Goal: Feedback & Contribution: Contribute content

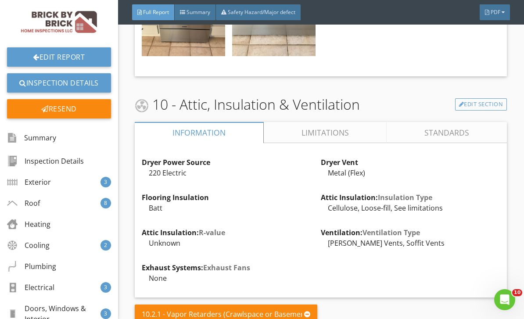
scroll to position [9679, 0]
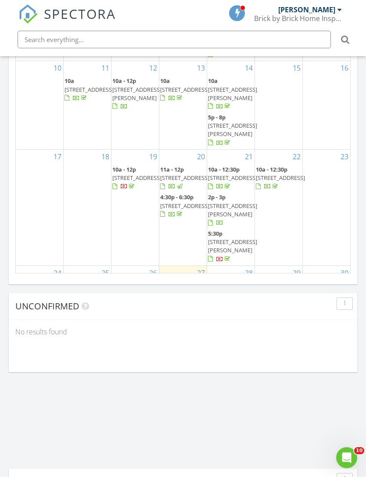
scroll to position [17, 0]
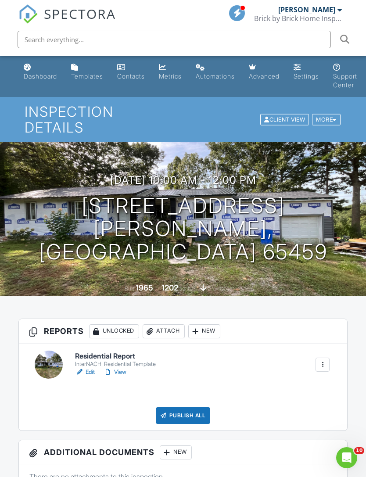
click at [333, 117] on div at bounding box center [335, 120] width 4 height 6
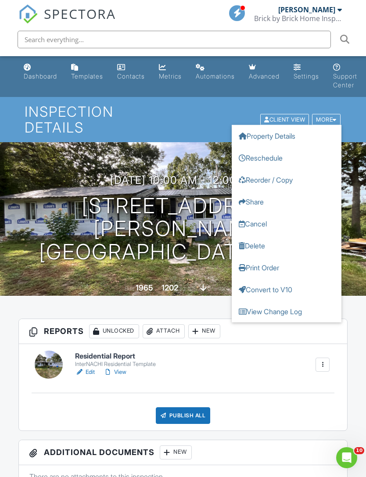
click at [283, 151] on link "Reschedule" at bounding box center [287, 158] width 110 height 22
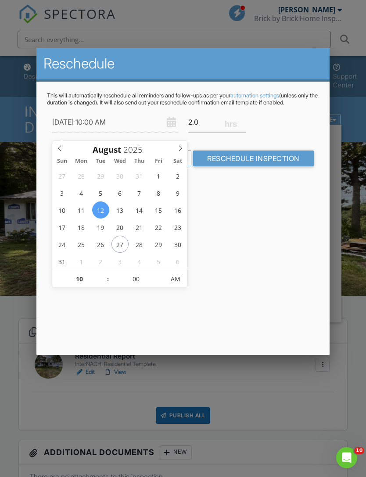
type input "08/27/2025 10:00 AM"
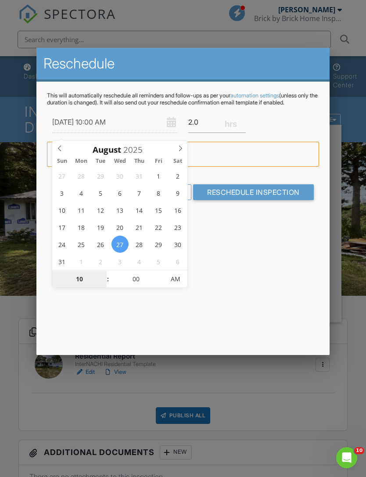
click at [94, 281] on input "10" at bounding box center [79, 280] width 54 height 18
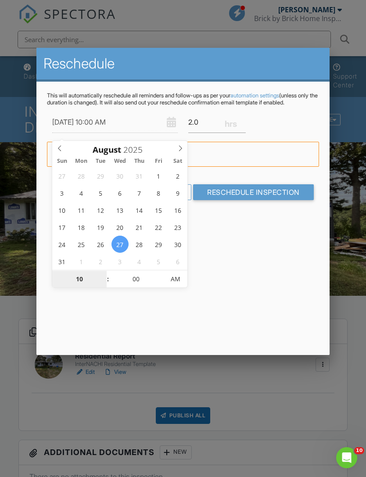
type input "08"
type input "08/27/2025 8:00 AM"
click at [282, 200] on input "Reschedule Inspection" at bounding box center [253, 192] width 121 height 16
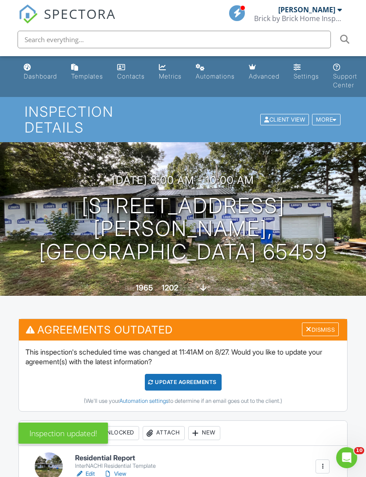
click at [209, 374] on div "Update Agreements" at bounding box center [183, 382] width 77 height 17
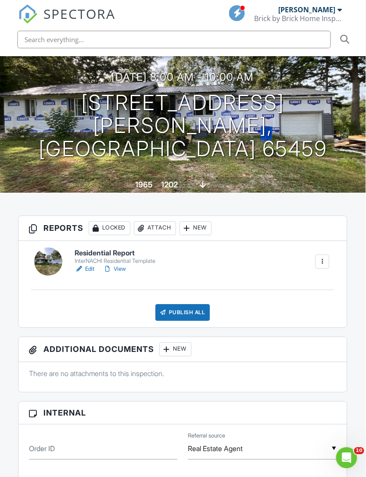
scroll to position [102, 8]
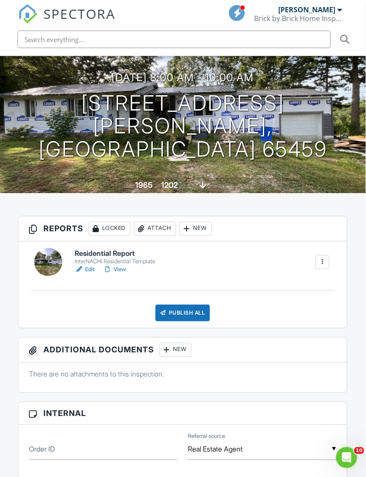
click at [83, 265] on link "Edit" at bounding box center [85, 269] width 20 height 9
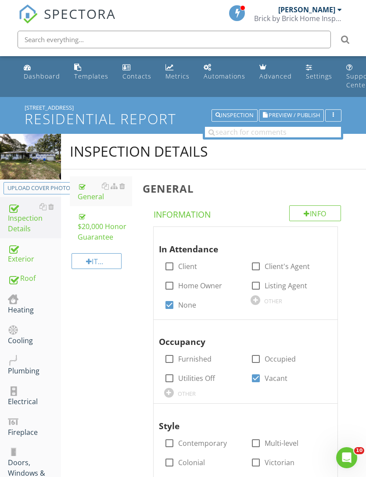
click at [28, 274] on div "Roof" at bounding box center [34, 278] width 53 height 11
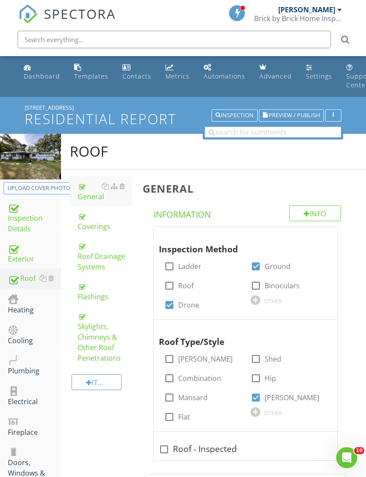
click at [94, 228] on div "Coverings" at bounding box center [105, 221] width 54 height 21
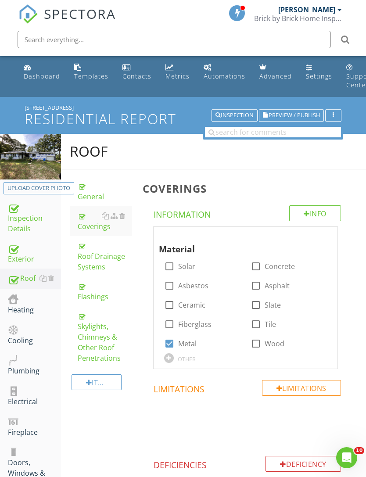
click at [89, 199] on div "General" at bounding box center [105, 191] width 54 height 21
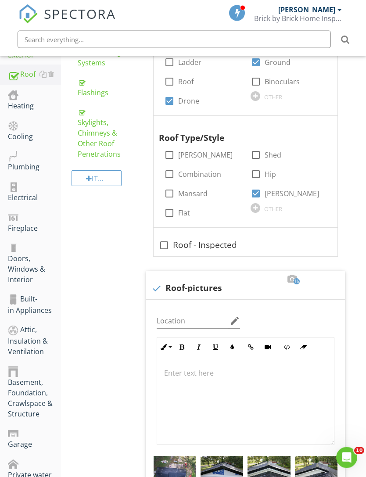
scroll to position [48, 0]
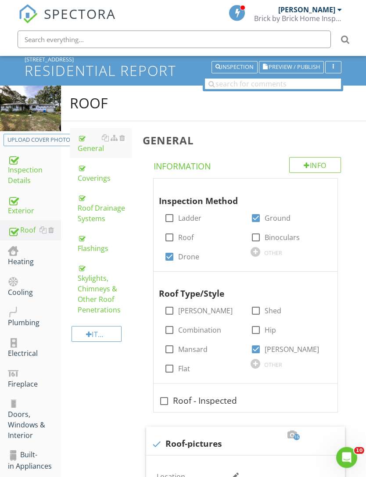
click at [267, 251] on div "OTHER" at bounding box center [273, 253] width 18 height 7
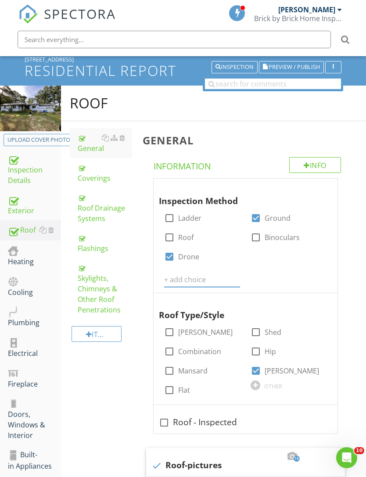
click at [197, 273] on input "text" at bounding box center [202, 280] width 76 height 14
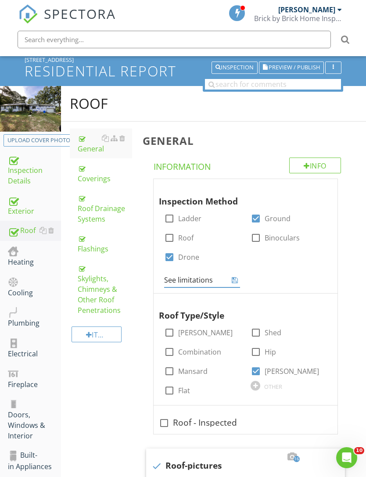
type input "See limitations"
click at [237, 277] on icon at bounding box center [235, 279] width 6 height 7
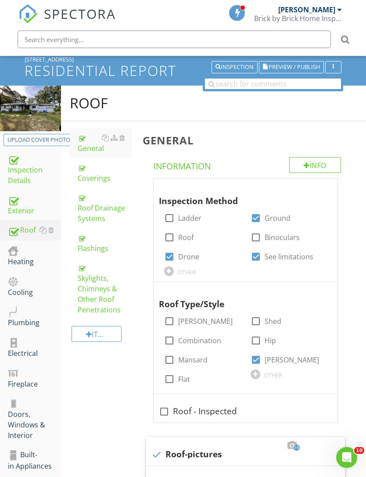
click at [247, 184] on div at bounding box center [248, 187] width 11 height 9
click at [248, 188] on div at bounding box center [248, 187] width 11 height 9
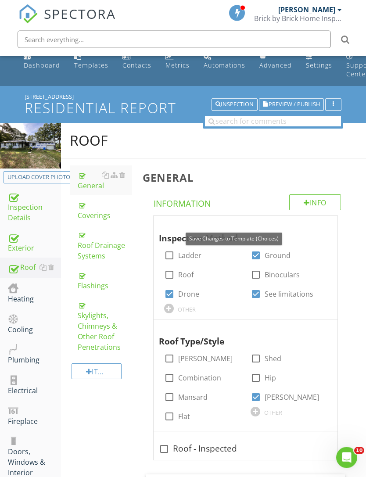
scroll to position [0, 0]
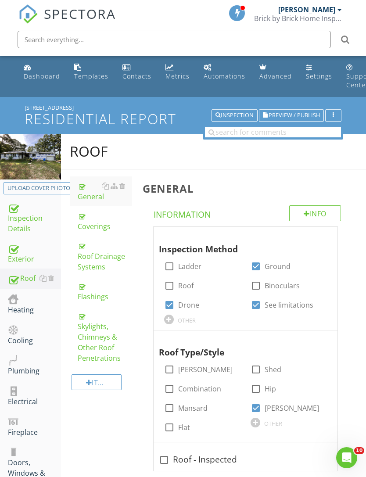
click at [102, 296] on div "Flashings" at bounding box center [105, 291] width 54 height 21
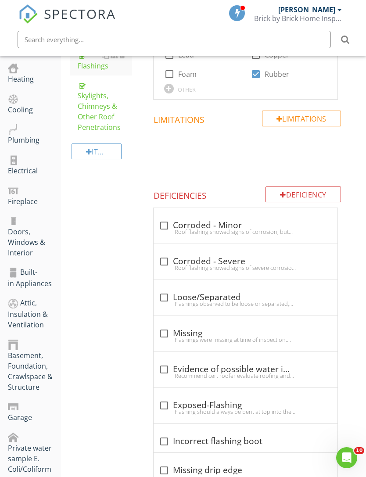
scroll to position [306, 0]
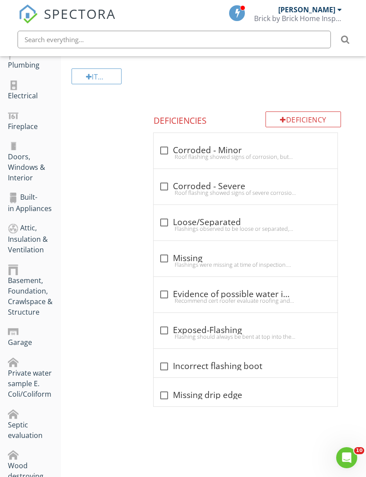
click at [160, 228] on div "Flashings observed to be loose or separated, which can lead to water intrusion …" at bounding box center [245, 228] width 173 height 7
checkbox input "true"
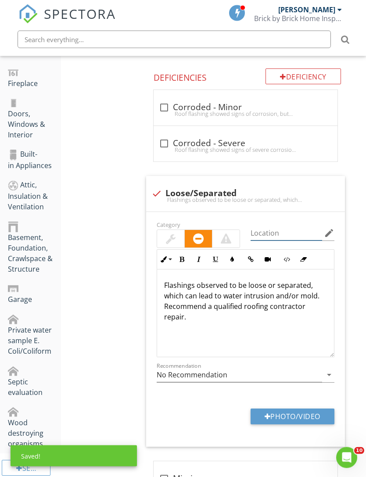
click at [284, 232] on input "Location" at bounding box center [287, 233] width 72 height 14
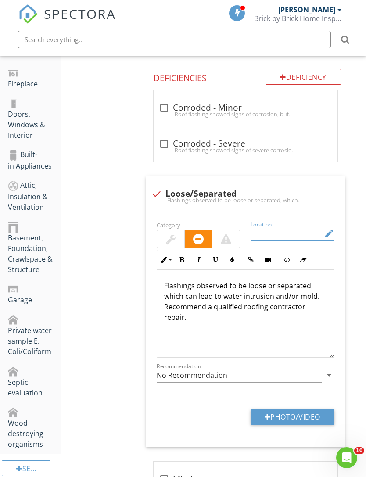
click at [355, 326] on div "Flashings Info Information Material check_box Aluminum check_box_outline_blank …" at bounding box center [251, 225] width 229 height 808
click at [305, 414] on button "Photo/Video" at bounding box center [293, 417] width 84 height 16
type input "C:\fakepath\IMG_4283.jpeg"
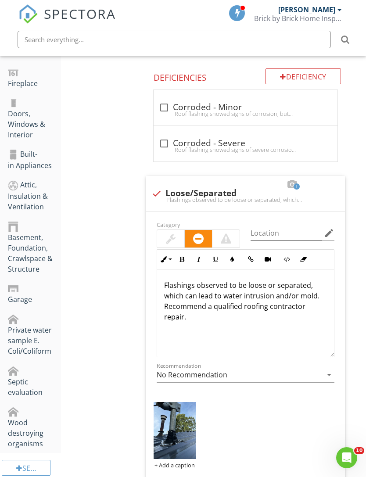
click at [181, 441] on img at bounding box center [175, 430] width 43 height 57
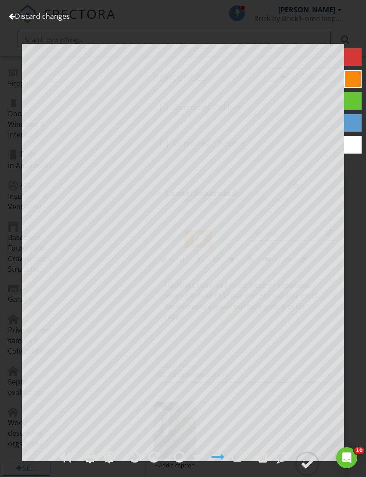
click at [312, 470] on div at bounding box center [307, 463] width 13 height 13
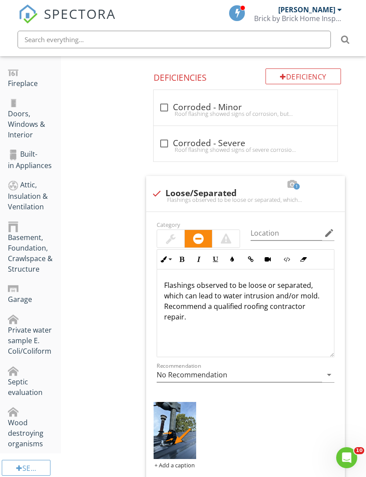
click at [361, 379] on div "Flashings Info Information Material check_box Aluminum check_box_outline_blank …" at bounding box center [251, 260] width 229 height 879
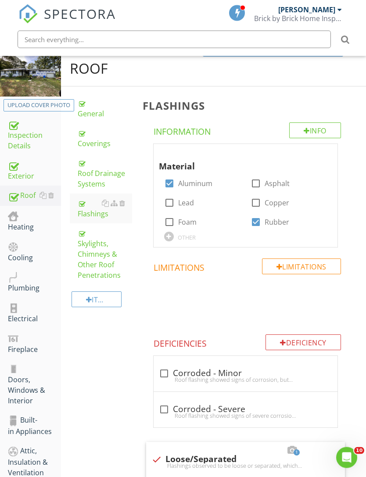
scroll to position [0, 0]
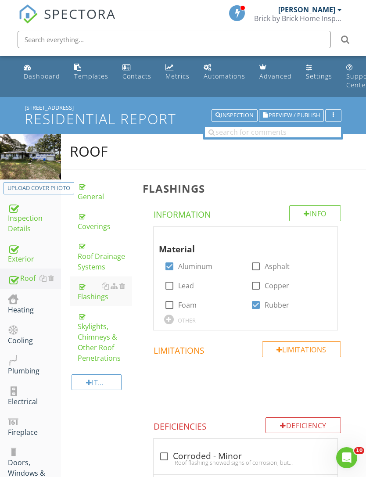
click at [100, 340] on div "Skylights, Chimneys & Other Roof Penetrations" at bounding box center [105, 337] width 54 height 53
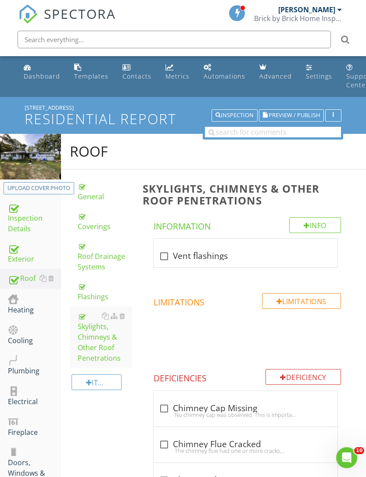
click at [21, 308] on div "Heating" at bounding box center [34, 304] width 53 height 22
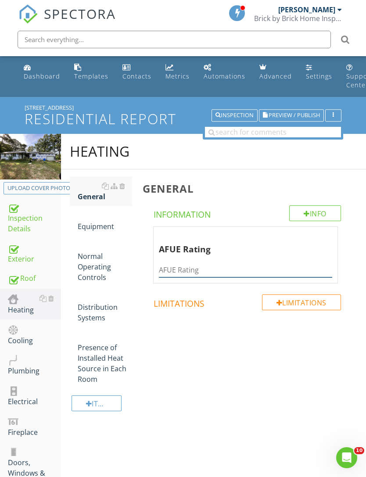
click at [226, 269] on input "AFUE Rating" at bounding box center [245, 270] width 173 height 14
type input "Unknown missing efficiency tag"
click at [101, 227] on div "Equipment" at bounding box center [105, 221] width 54 height 21
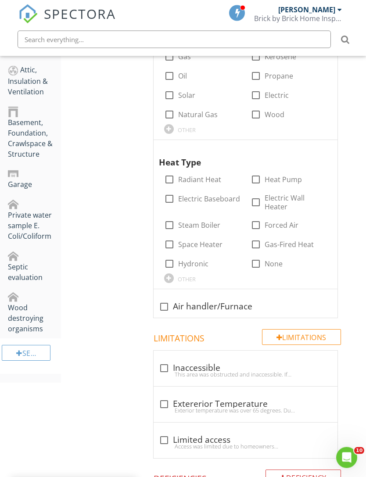
scroll to position [464, 0]
click at [165, 302] on div at bounding box center [164, 306] width 15 height 15
checkbox input "true"
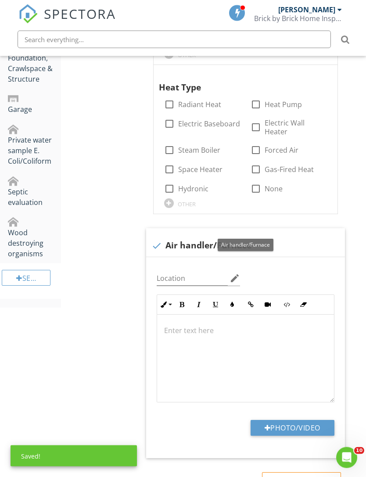
scroll to position [556, 0]
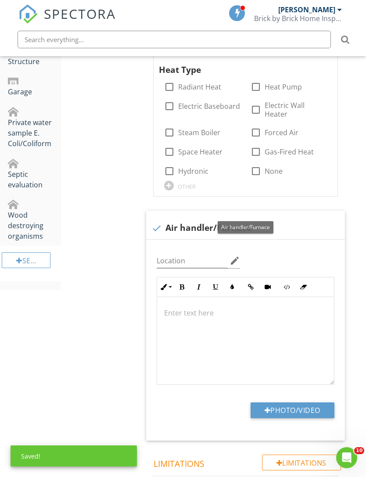
click at [293, 409] on button "Photo/Video" at bounding box center [293, 410] width 84 height 16
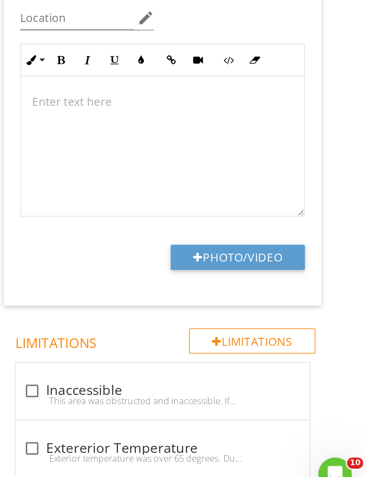
type input "C:\fakepath\IMG_4180.jpeg"
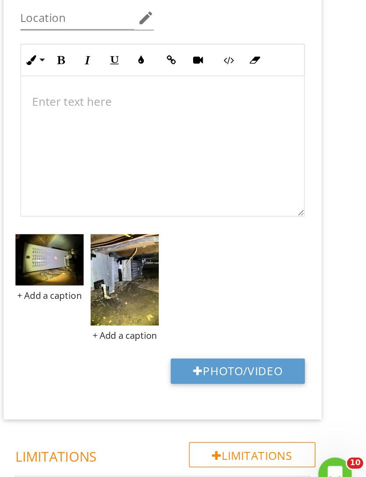
click at [147, 308] on img at bounding box center [168, 324] width 43 height 32
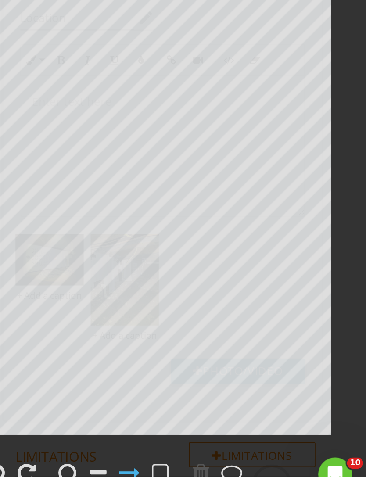
click at [219, 130] on div "Discard changes Add Location" at bounding box center [183, 238] width 366 height 477
click at [222, 128] on div "Discard changes Add Location" at bounding box center [183, 238] width 366 height 477
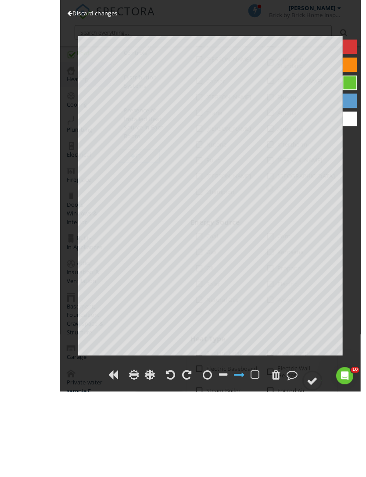
scroll to position [212, 0]
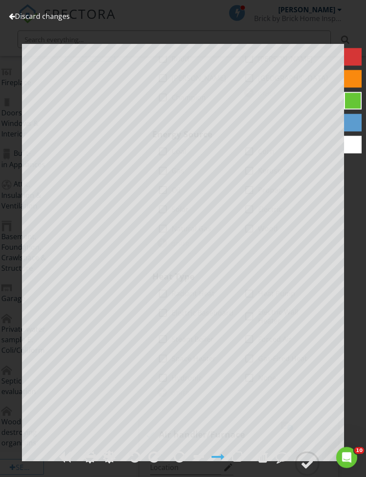
click at [43, 11] on link "Discard changes" at bounding box center [39, 16] width 61 height 10
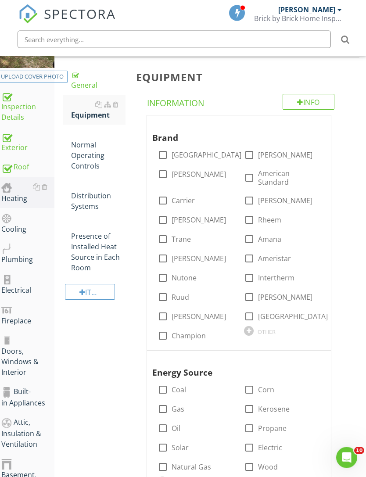
scroll to position [111, 7]
click at [251, 156] on div at bounding box center [249, 154] width 15 height 15
checkbox input "true"
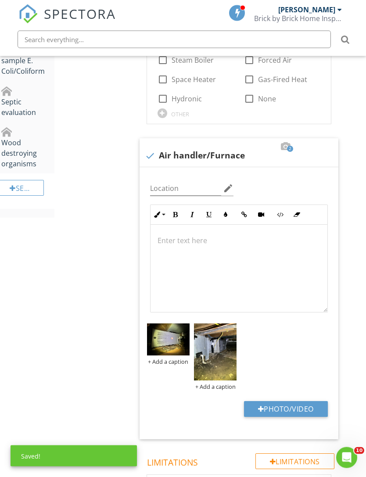
scroll to position [629, 7]
click at [224, 357] on img at bounding box center [215, 351] width 43 height 57
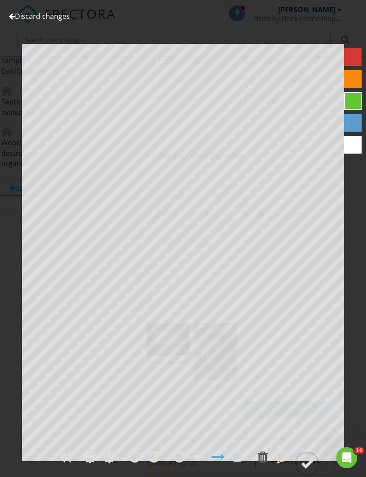
click at [54, 17] on link "Discard changes" at bounding box center [39, 16] width 61 height 10
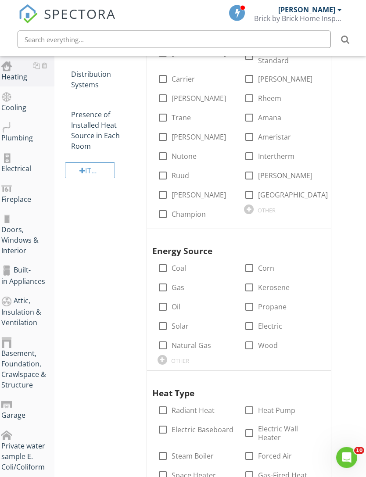
scroll to position [249, 7]
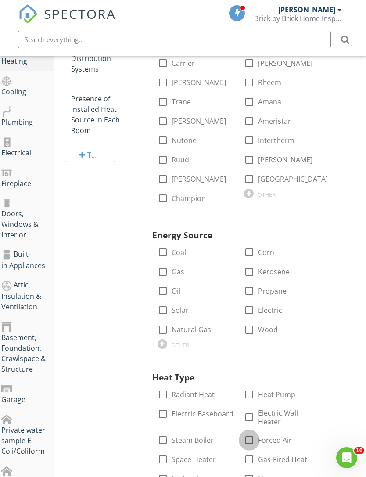
click at [251, 440] on div at bounding box center [249, 440] width 15 height 15
checkbox input "true"
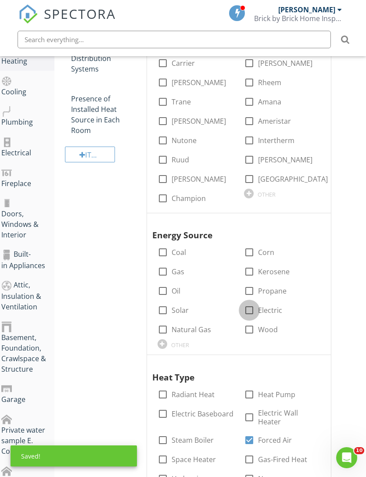
click at [250, 310] on div at bounding box center [249, 310] width 15 height 15
checkbox input "true"
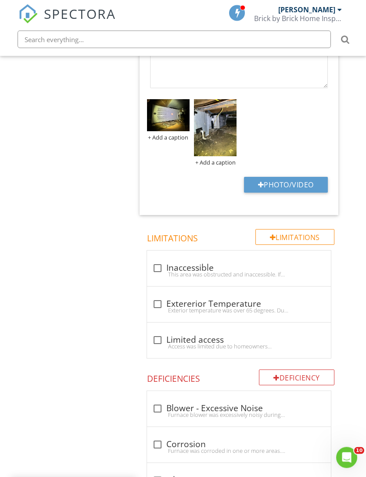
scroll to position [853, 7]
click at [168, 117] on img at bounding box center [168, 115] width 43 height 32
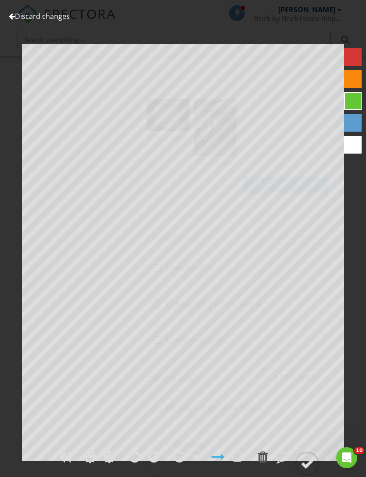
click at [356, 283] on div "Discard changes Add Location" at bounding box center [183, 238] width 366 height 477
click at [53, 17] on link "Discard changes" at bounding box center [39, 16] width 61 height 10
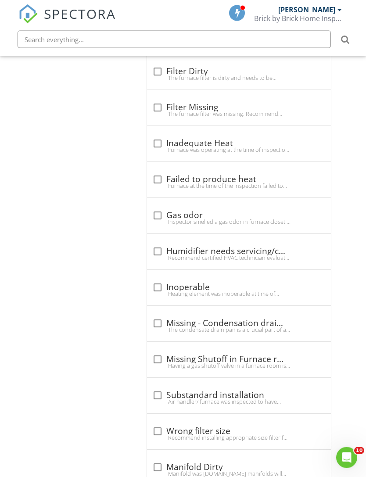
scroll to position [1298, 7]
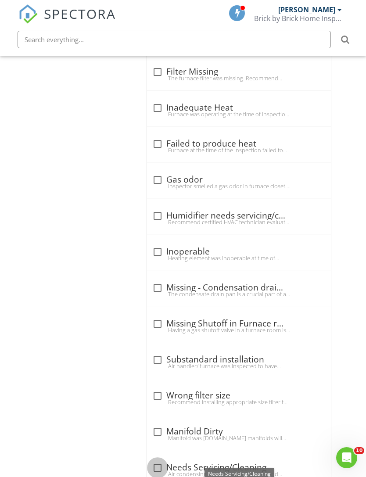
click at [160, 462] on div at bounding box center [157, 467] width 15 height 15
checkbox input "true"
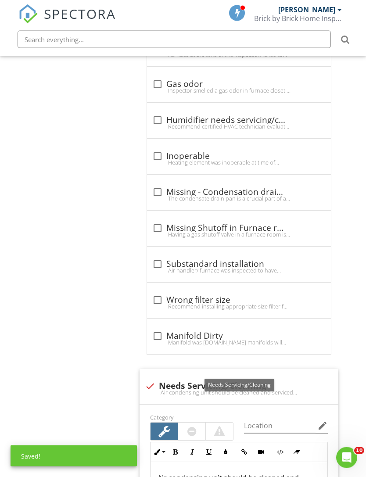
scroll to position [1393, 7]
click at [285, 375] on div at bounding box center [285, 377] width 11 height 9
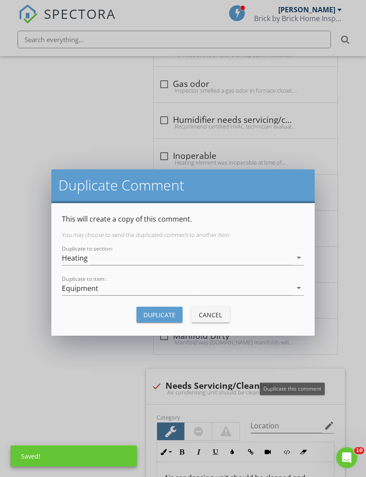
scroll to position [1393, 0]
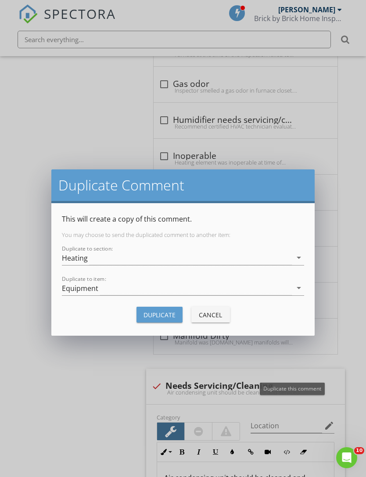
click at [179, 259] on div "Heating" at bounding box center [177, 258] width 230 height 14
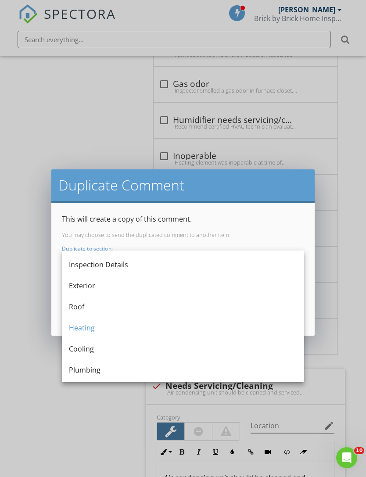
click at [114, 351] on div "Cooling" at bounding box center [183, 349] width 228 height 11
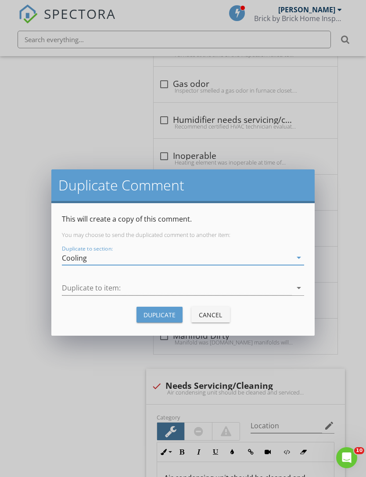
click at [165, 286] on div at bounding box center [177, 288] width 230 height 14
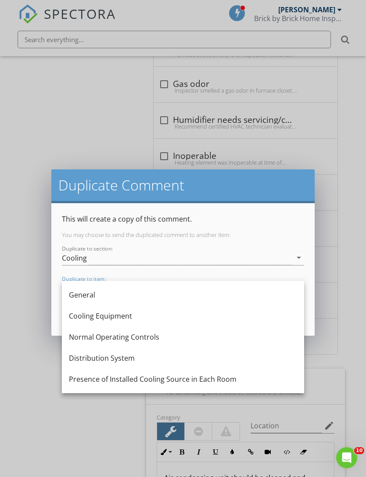
click at [122, 319] on div "Cooling Equipment" at bounding box center [183, 316] width 228 height 11
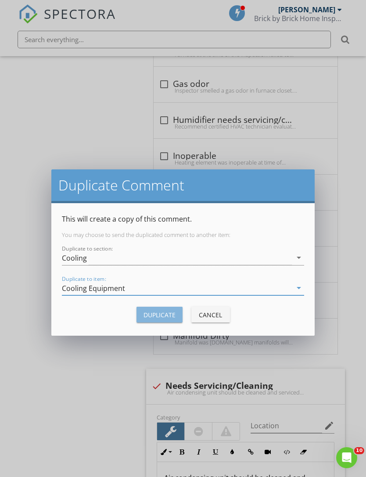
click at [167, 317] on div "Duplicate" at bounding box center [159, 314] width 32 height 9
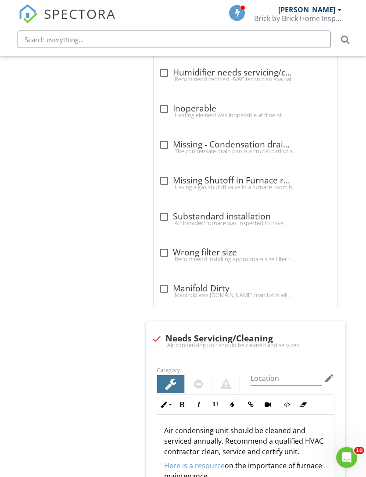
scroll to position [1524, 0]
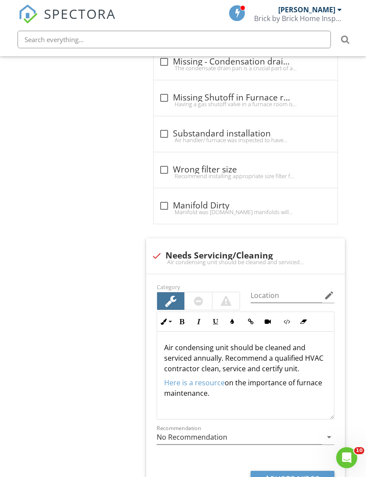
click at [211, 348] on p "Air condensing unit should be cleaned and serviced annually. Recommend a qualif…" at bounding box center [245, 358] width 163 height 32
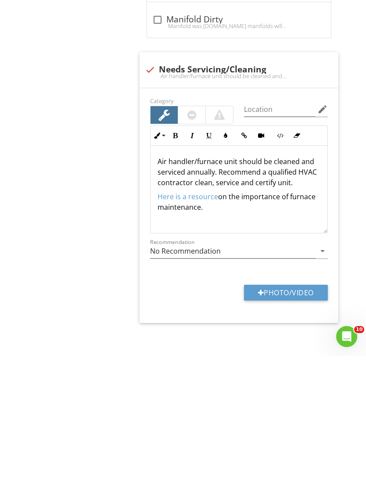
scroll to position [1560, 7]
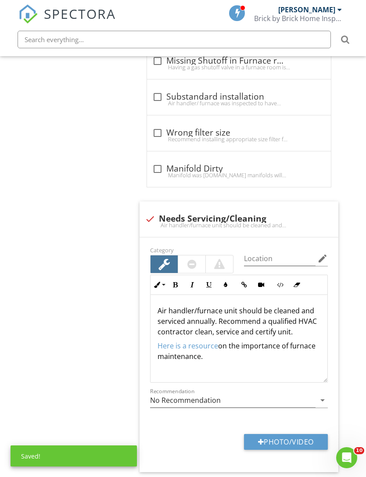
click at [288, 437] on button "Photo/Video" at bounding box center [286, 442] width 84 height 16
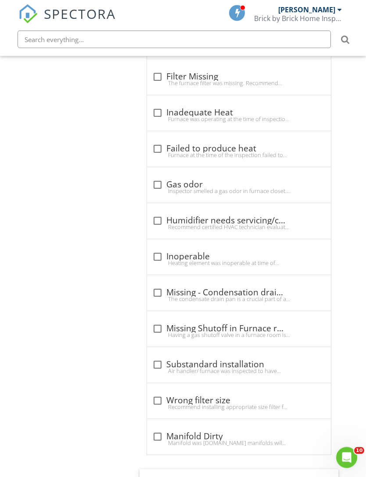
scroll to position [1308, 7]
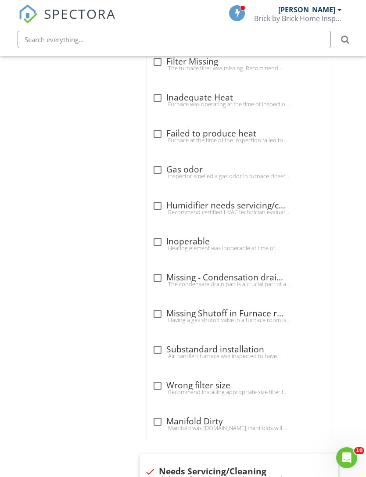
click at [166, 285] on div "check_box_outline_blank Missing - Condensation drain pan" at bounding box center [238, 280] width 173 height 19
checkbox input "true"
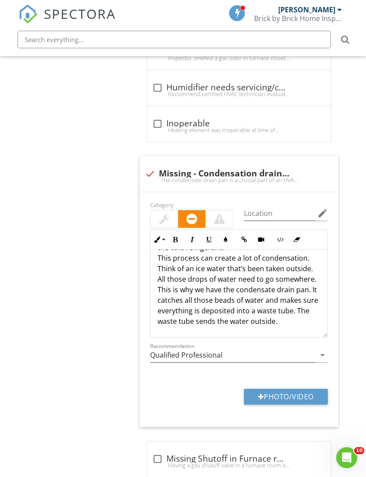
scroll to position [155, 0]
click at [290, 320] on p "The condensate drain pan is a crucial part of an HVAC system, collecting and sa…" at bounding box center [239, 215] width 163 height 221
click at [284, 217] on input "Location" at bounding box center [280, 213] width 72 height 14
type input "Crawlspace"
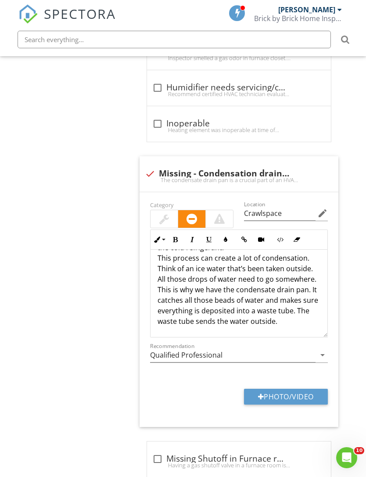
click at [306, 396] on button "Photo/Video" at bounding box center [286, 397] width 84 height 16
type input "C:\fakepath\IMG_4180.jpeg"
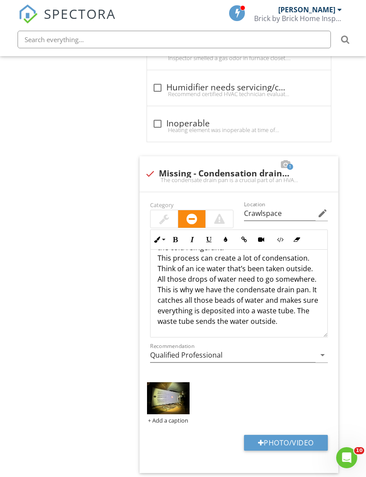
click at [172, 398] on img at bounding box center [168, 398] width 43 height 32
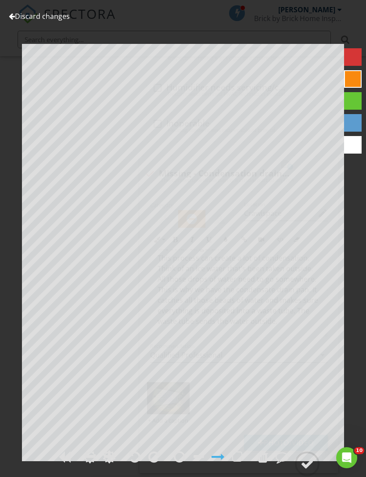
click at [303, 470] on div at bounding box center [307, 463] width 13 height 13
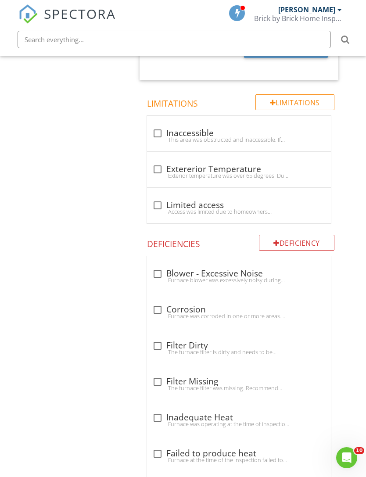
scroll to position [980, 7]
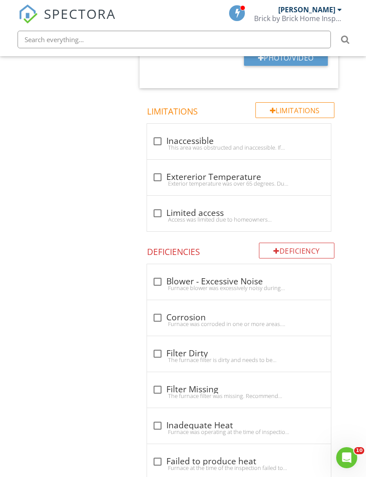
click at [159, 351] on div at bounding box center [157, 353] width 15 height 15
checkbox input "true"
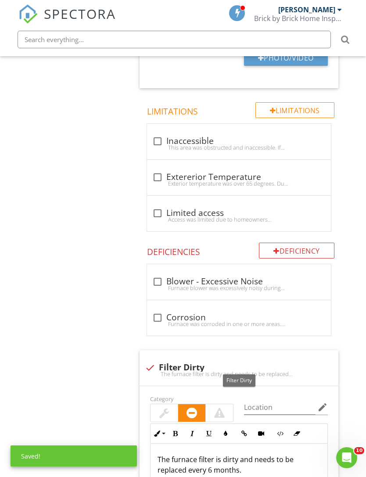
click at [159, 406] on div at bounding box center [164, 413] width 27 height 18
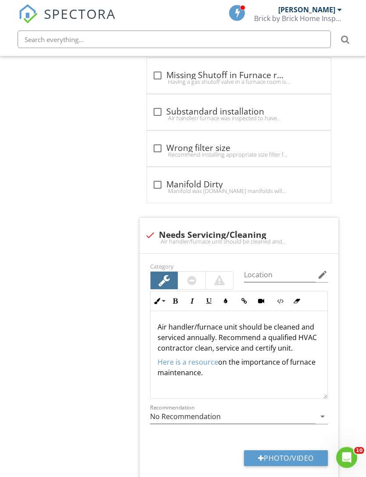
scroll to position [2137, 7]
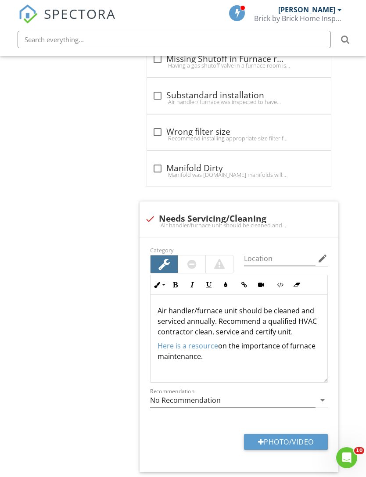
click at [265, 331] on p "Air handler/furnace unit should be cleaned and serviced annually. Recommend a q…" at bounding box center [239, 321] width 163 height 32
click at [268, 329] on p "Air handler/furnace unit should be cleaned and serviced annually. Recommend a q…" at bounding box center [239, 321] width 163 height 32
click at [226, 282] on icon "button" at bounding box center [225, 285] width 6 height 6
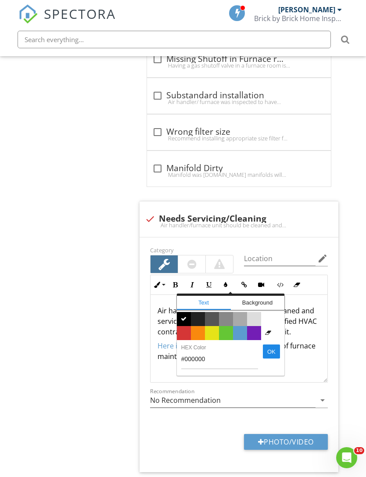
click at [184, 332] on span "Color #d53636" at bounding box center [184, 333] width 14 height 14
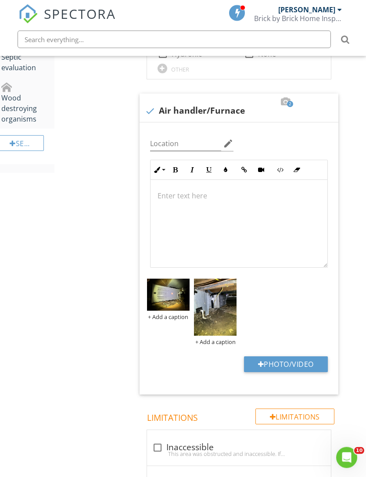
scroll to position [674, 7]
click at [215, 322] on img at bounding box center [215, 307] width 43 height 57
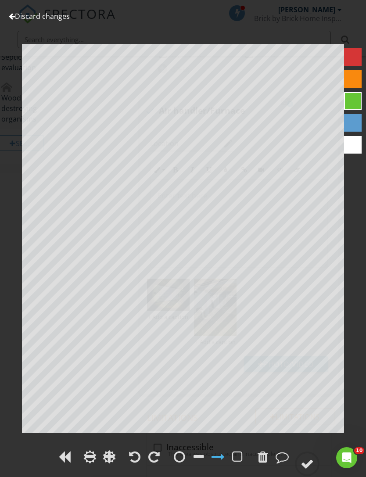
click at [46, 20] on link "Discard changes" at bounding box center [39, 16] width 61 height 10
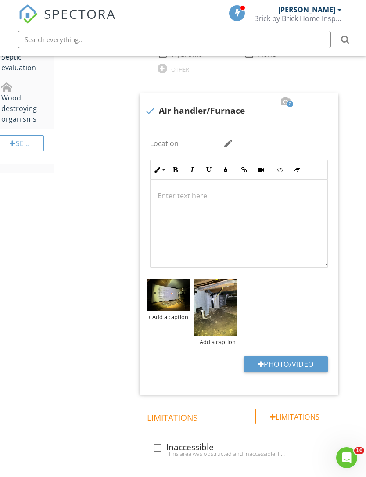
click at [212, 319] on img at bounding box center [215, 307] width 43 height 57
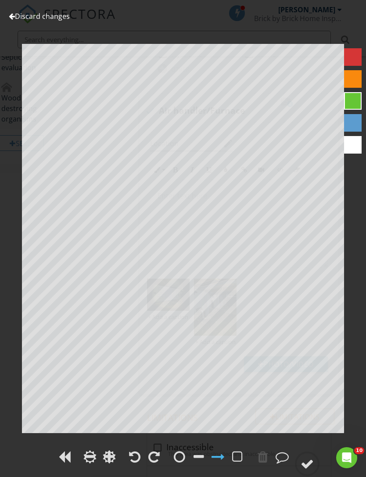
click at [53, 20] on link "Discard changes" at bounding box center [39, 16] width 61 height 10
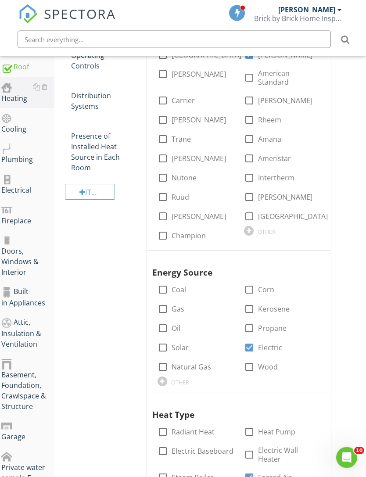
scroll to position [0, 7]
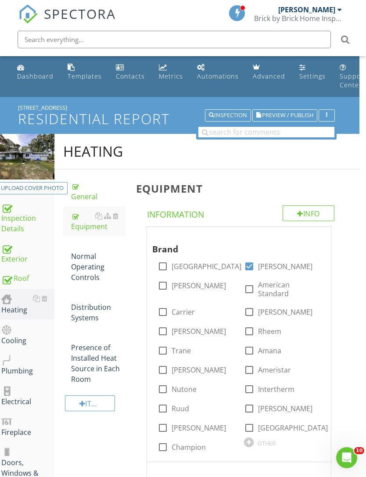
click at [91, 275] on div "Normal Operating Controls" at bounding box center [98, 261] width 54 height 42
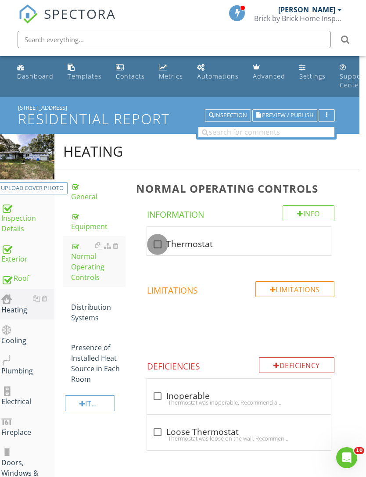
click at [160, 240] on div at bounding box center [157, 244] width 15 height 15
checkbox input "true"
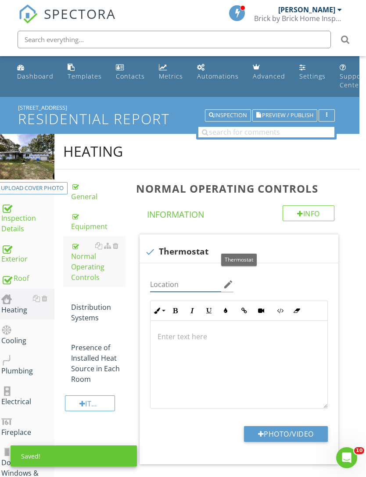
click at [198, 282] on input "Location" at bounding box center [186, 284] width 72 height 14
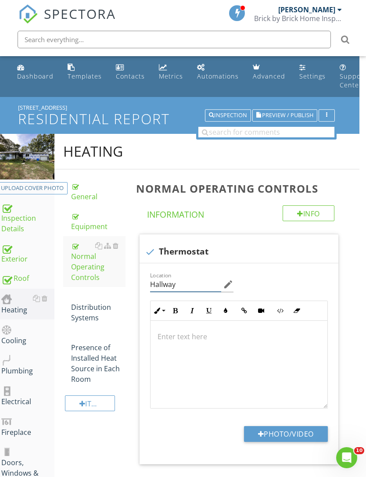
type input "Hallway"
click at [284, 435] on button "Photo/Video" at bounding box center [286, 434] width 84 height 16
type input "C:\fakepath\IMG_4259.jpeg"
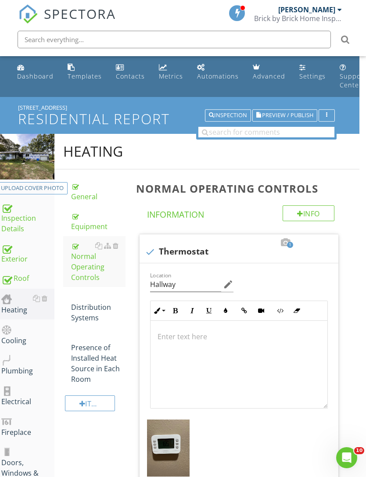
click at [176, 454] on img at bounding box center [168, 448] width 43 height 57
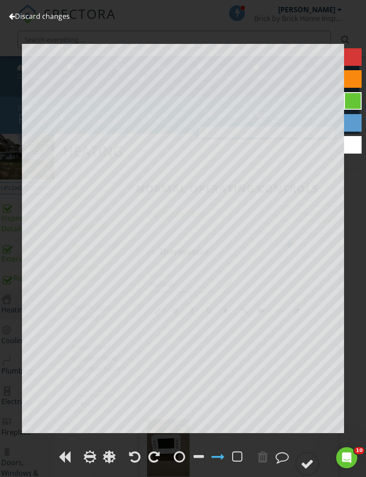
click at [45, 21] on link "Discard changes" at bounding box center [39, 16] width 61 height 10
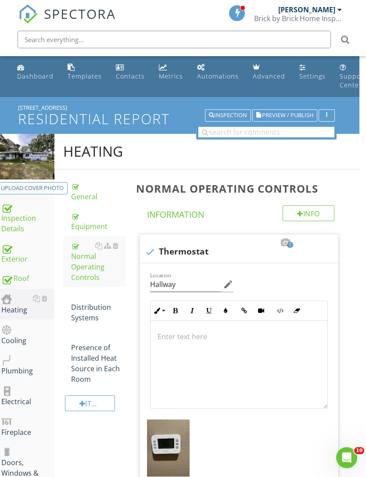
click at [90, 322] on div "Distribution Systems" at bounding box center [98, 307] width 54 height 32
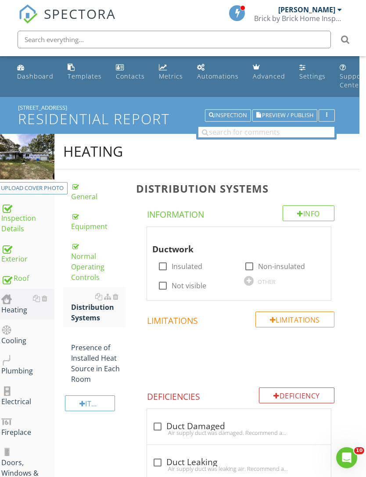
click at [264, 266] on label "Non-insulated" at bounding box center [281, 266] width 47 height 9
checkbox input "true"
click at [105, 369] on div "Presence of Installed Heat Source in Each Room" at bounding box center [98, 358] width 54 height 53
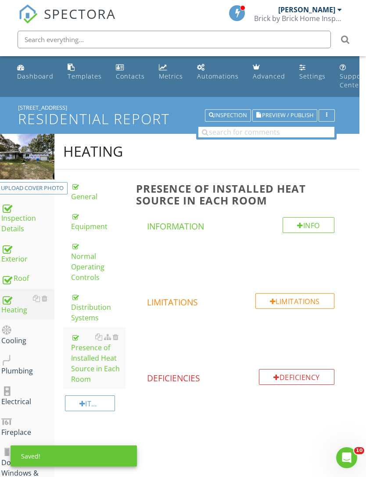
click at [17, 346] on link "Cooling" at bounding box center [27, 334] width 53 height 31
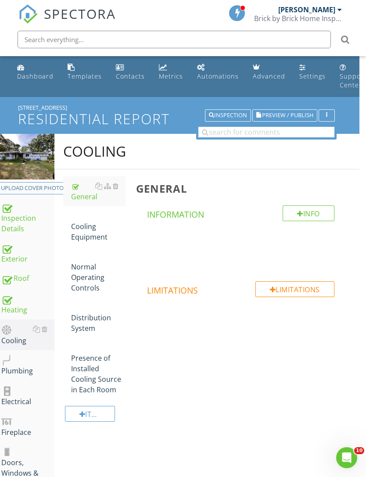
click at [90, 240] on div "Cooling Equipment" at bounding box center [98, 227] width 54 height 32
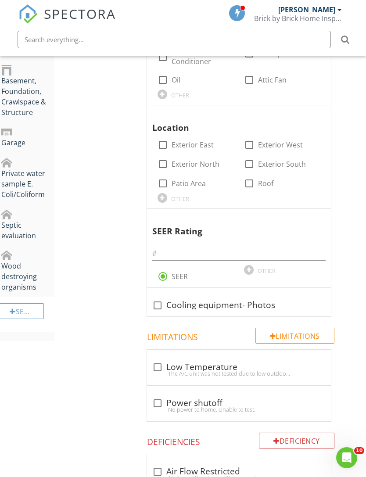
scroll to position [537, 7]
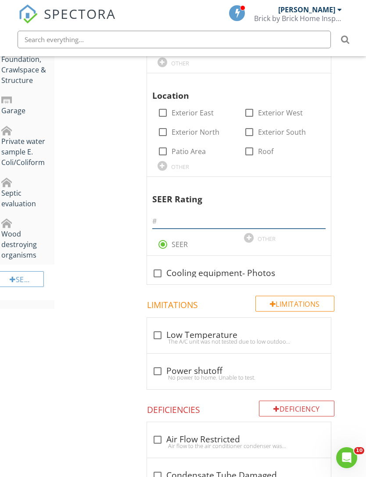
click at [227, 218] on input "text" at bounding box center [238, 221] width 173 height 14
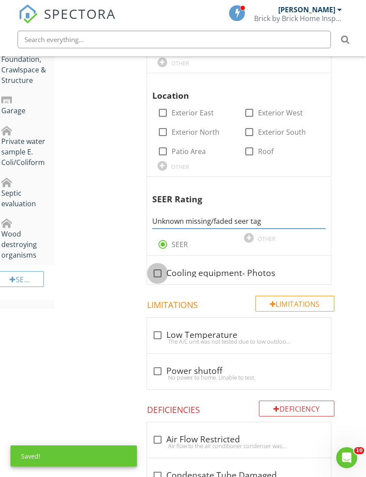
type input "Unknown missing/faded seer tag"
click at [159, 273] on div at bounding box center [157, 273] width 15 height 15
checkbox input "true"
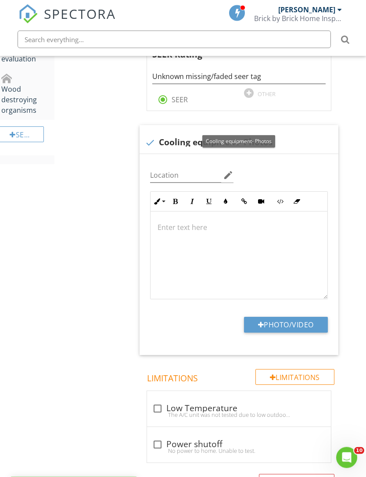
scroll to position [682, 7]
click at [304, 317] on button "Photo/Video" at bounding box center [286, 325] width 84 height 16
type input "C:\fakepath\IMG_4224.jpeg"
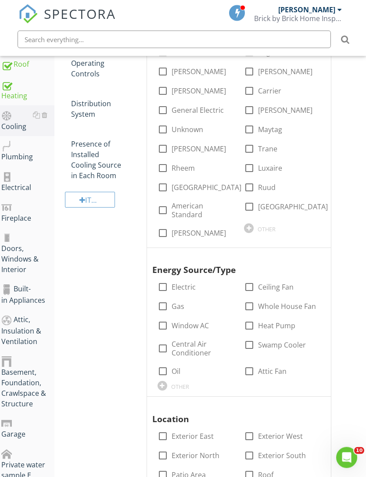
scroll to position [214, 7]
click at [254, 190] on div at bounding box center [249, 187] width 15 height 15
checkbox input "true"
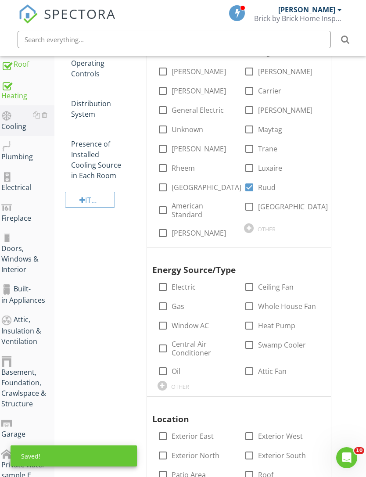
click at [185, 284] on label "Electric" at bounding box center [184, 287] width 24 height 9
checkbox input "true"
click at [172, 351] on label "Central Air Conditioner" at bounding box center [203, 349] width 62 height 18
checkbox input "true"
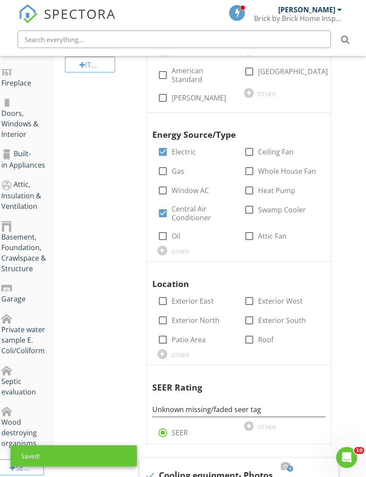
scroll to position [349, 7]
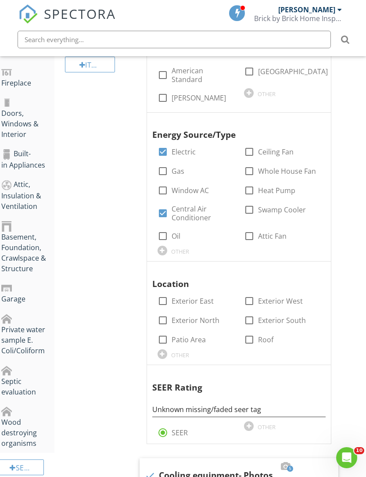
click at [212, 299] on label "Exterior East" at bounding box center [193, 301] width 42 height 9
checkbox input "true"
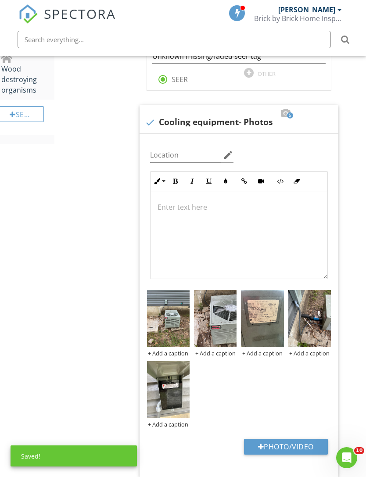
scroll to position [789, 7]
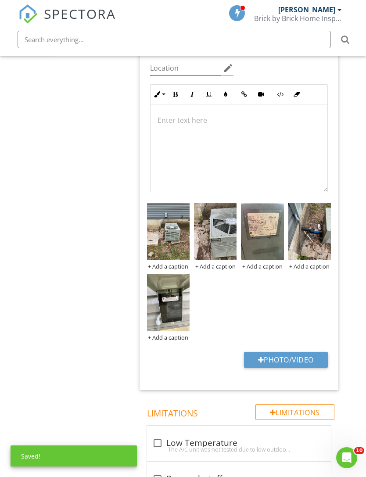
click at [263, 249] on img at bounding box center [262, 231] width 43 height 57
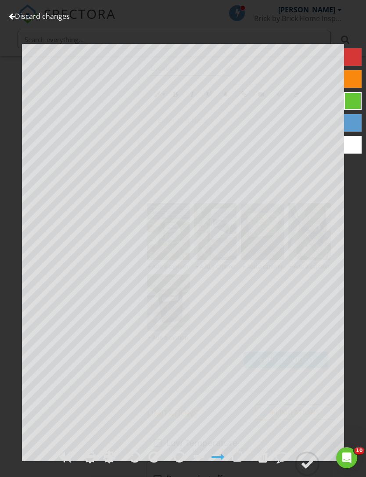
click at [53, 14] on link "Discard changes" at bounding box center [39, 16] width 61 height 10
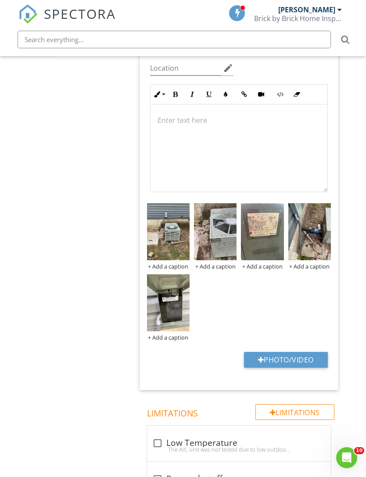
click at [227, 124] on div at bounding box center [239, 148] width 177 height 88
click at [174, 93] on icon "button" at bounding box center [175, 94] width 6 height 6
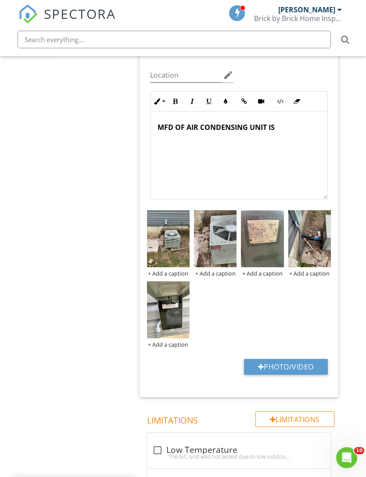
click at [266, 255] on img at bounding box center [262, 238] width 43 height 57
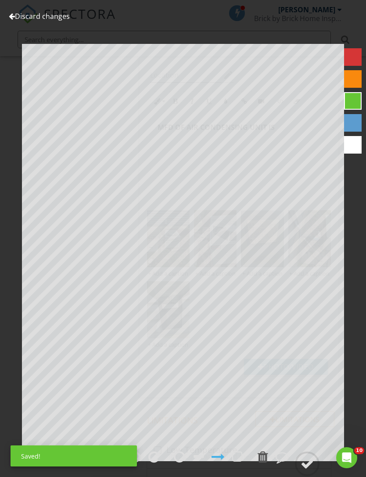
click at [51, 20] on link "Discard changes" at bounding box center [39, 16] width 61 height 10
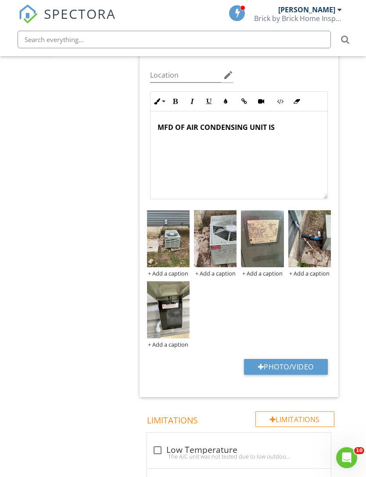
click at [301, 122] on p "MFD OF AIR CONDENSING UNIT IS" at bounding box center [239, 127] width 163 height 11
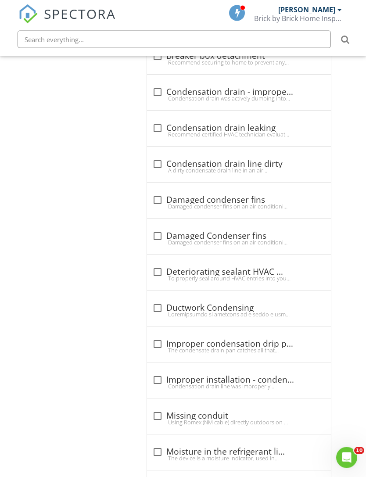
scroll to position [1517, 7]
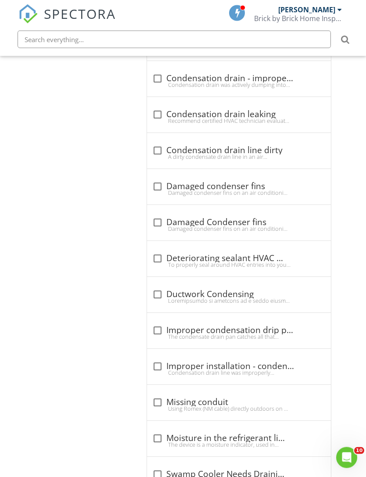
click at [232, 373] on div "check_box_outline_blank Improper installation - condensation drain line Condens…" at bounding box center [238, 369] width 173 height 19
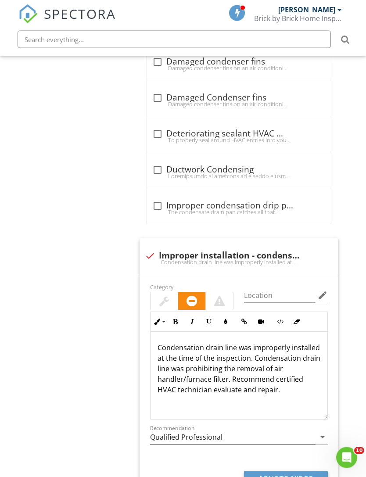
scroll to position [1643, 7]
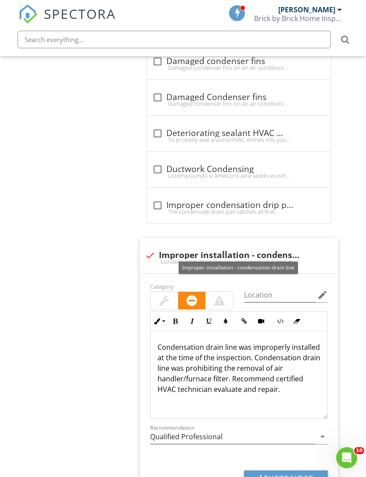
click at [143, 258] on div "check Improper installation - condensation drain line Condensation drain line w…" at bounding box center [239, 256] width 199 height 36
checkbox input "true"
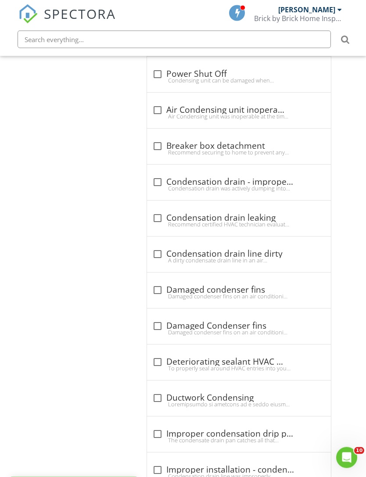
scroll to position [1409, 7]
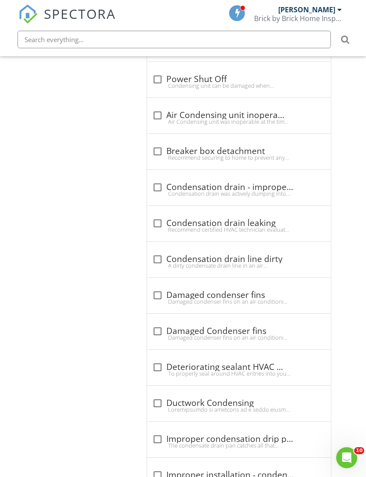
click at [230, 186] on div "check_box_outline_blank Condensation drain - improper termination" at bounding box center [238, 187] width 173 height 11
checkbox input "true"
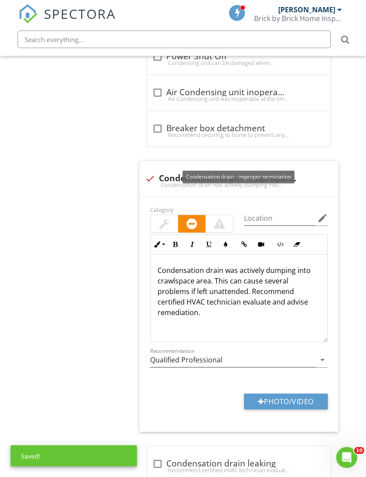
scroll to position [1439, 7]
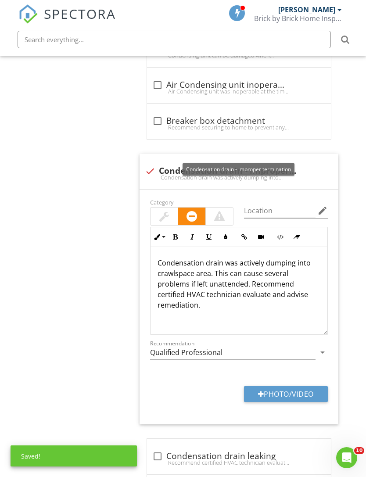
click at [297, 391] on button "Photo/Video" at bounding box center [286, 394] width 84 height 16
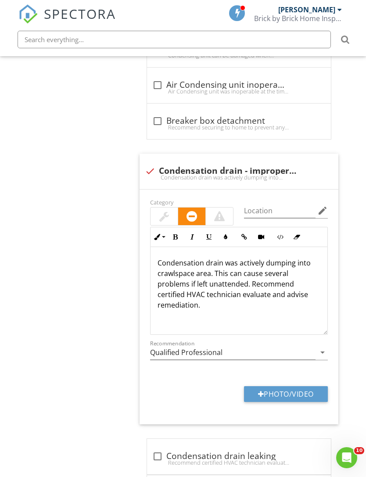
type input "C:\fakepath\IMG_4179.jpeg"
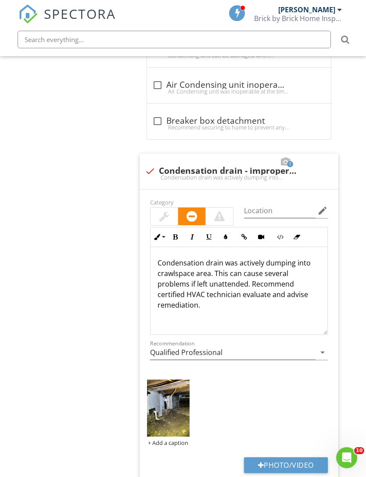
click at [180, 411] on img at bounding box center [168, 408] width 43 height 57
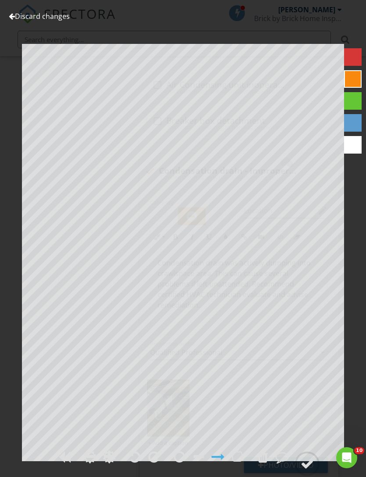
click at [307, 470] on div at bounding box center [307, 463] width 13 height 13
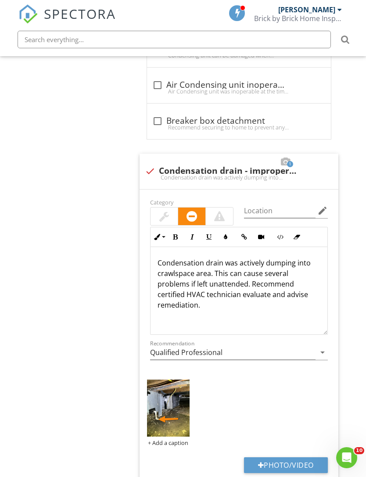
click at [347, 239] on div "Cooling Equipment Info Information Brand check_box_outline_blank Amana check_bo…" at bounding box center [245, 24] width 229 height 2588
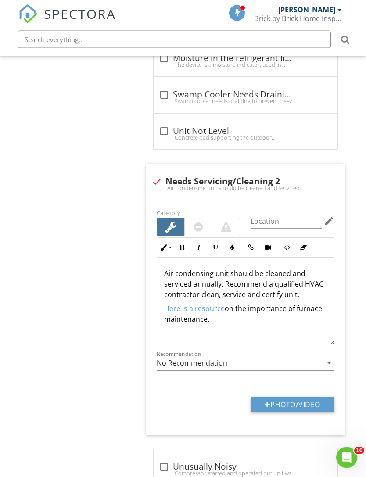
scroll to position [2271, 0]
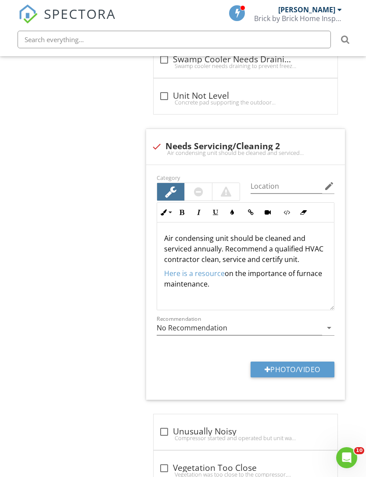
click at [245, 135] on div at bounding box center [243, 137] width 11 height 9
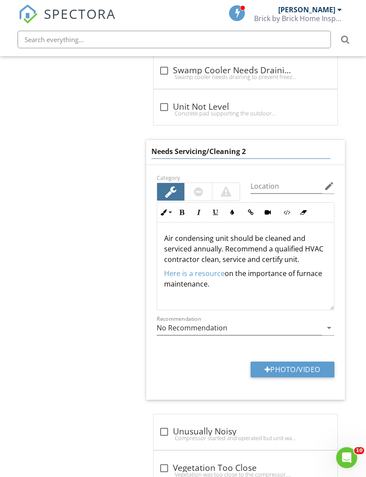
click at [267, 144] on input "Needs Servicing/Cleaning 2" at bounding box center [240, 151] width 179 height 14
type input "Needs Servicing/Cleaning"
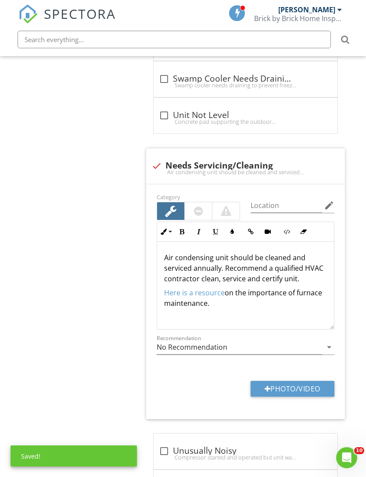
click at [252, 300] on p "Here is a resource on the importance of furnace maintenance." at bounding box center [245, 297] width 163 height 21
click at [248, 298] on p "Here is a resource on the importance of furnace maintenance." at bounding box center [245, 297] width 163 height 21
click at [207, 300] on p "Here is a resource on the importance of furnace maintenance." at bounding box center [245, 297] width 163 height 21
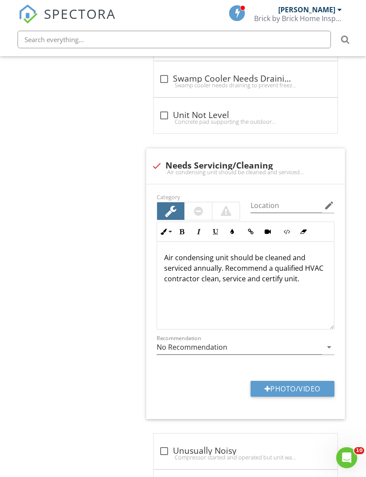
click at [281, 273] on p "Air condensing unit should be cleaned and serviced annually. Recommend a qualif…" at bounding box center [245, 268] width 163 height 32
click at [233, 229] on icon "button" at bounding box center [232, 232] width 6 height 6
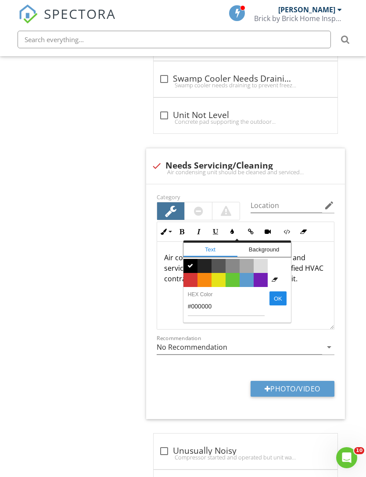
click at [194, 273] on span "Color #d53636" at bounding box center [190, 280] width 14 height 14
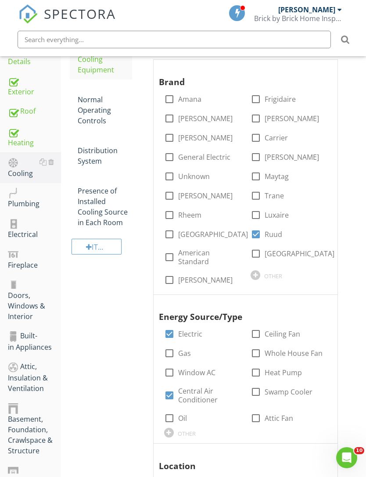
scroll to position [127, 0]
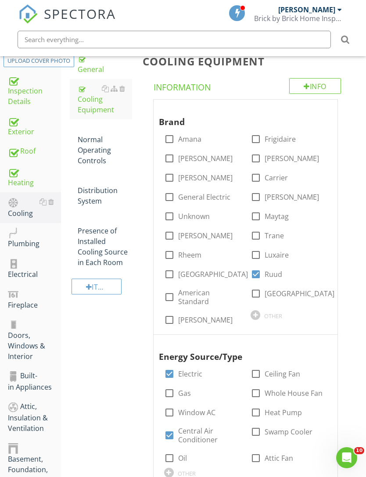
click at [95, 161] on div "Normal Operating Controls" at bounding box center [105, 145] width 54 height 42
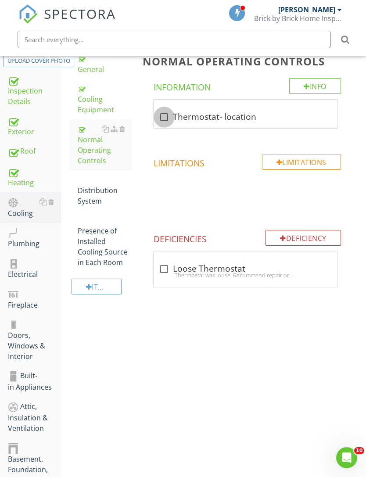
click at [167, 114] on div at bounding box center [164, 117] width 15 height 15
checkbox input "true"
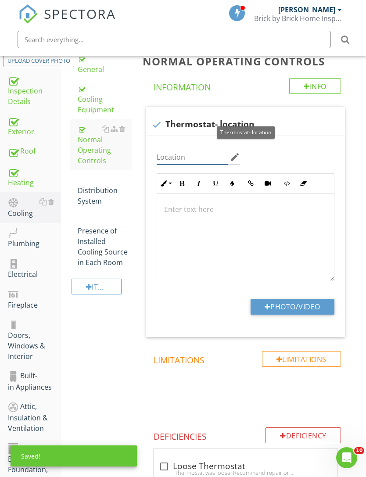
click at [183, 159] on input "Location" at bounding box center [193, 157] width 72 height 14
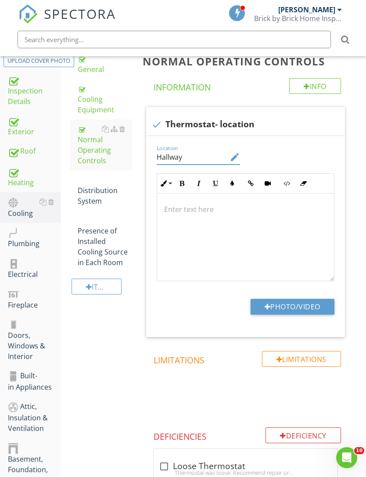
type input "Hallway"
click at [310, 312] on button "Photo/Video" at bounding box center [293, 307] width 84 height 16
type input "C:\fakepath\IMG_4223.jpeg"
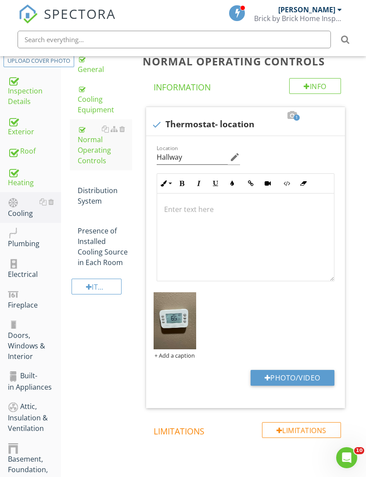
click at [90, 200] on div "Distribution System" at bounding box center [105, 191] width 54 height 32
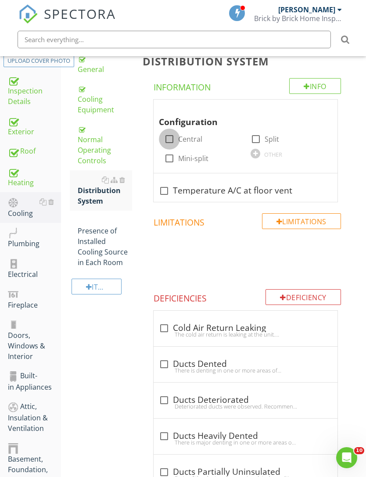
click at [176, 137] on div at bounding box center [169, 139] width 15 height 15
checkbox input "true"
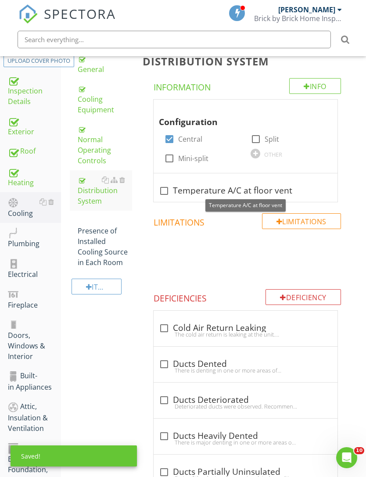
click at [248, 180] on div at bounding box center [248, 181] width 11 height 9
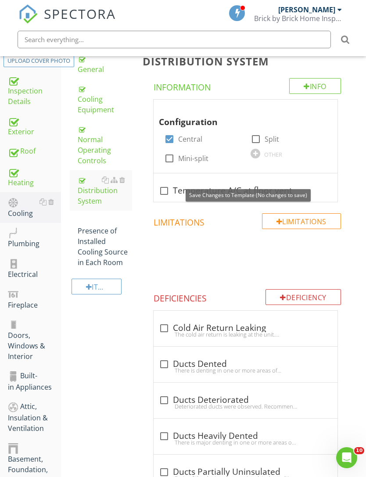
click at [309, 181] on div at bounding box center [309, 181] width 11 height 9
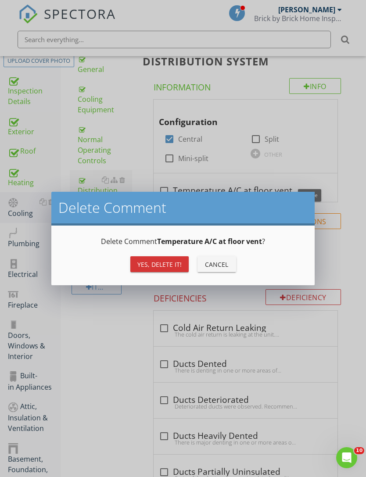
click at [179, 262] on div "Yes, Delete it!" at bounding box center [159, 264] width 44 height 9
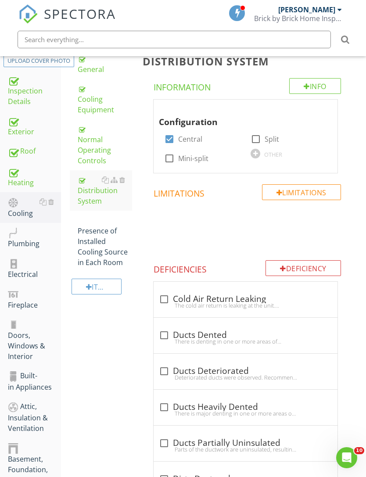
click at [97, 237] on div "Presence of Installed Cooling Source in Each Room" at bounding box center [105, 241] width 54 height 53
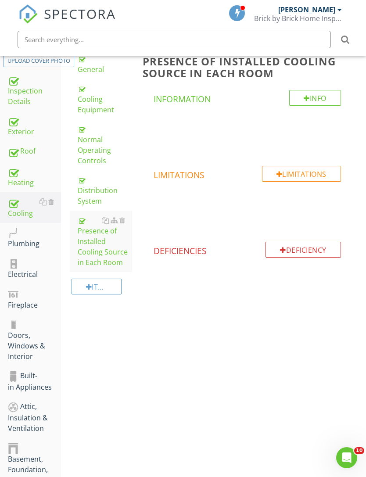
click at [25, 243] on div "Plumbing" at bounding box center [34, 238] width 53 height 22
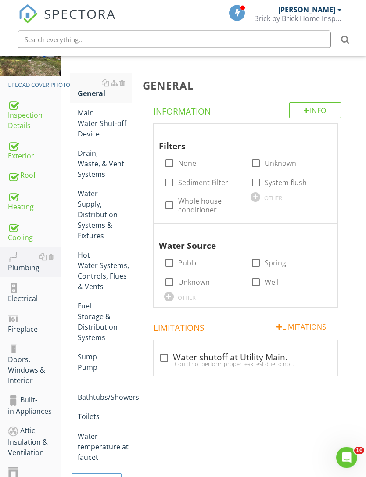
scroll to position [103, 0]
click at [176, 164] on div at bounding box center [169, 163] width 15 height 15
checkbox input "true"
click at [183, 261] on label "Public" at bounding box center [188, 262] width 20 height 9
checkbox input "true"
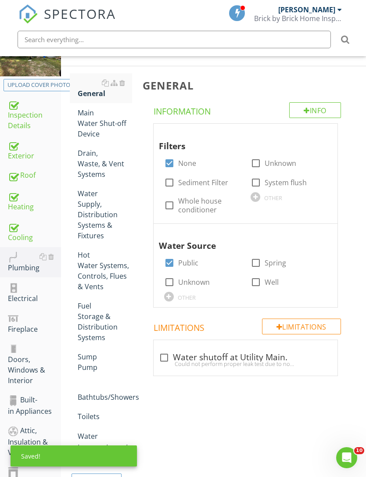
click at [114, 132] on div "Main Water Shut-off Device" at bounding box center [105, 124] width 54 height 32
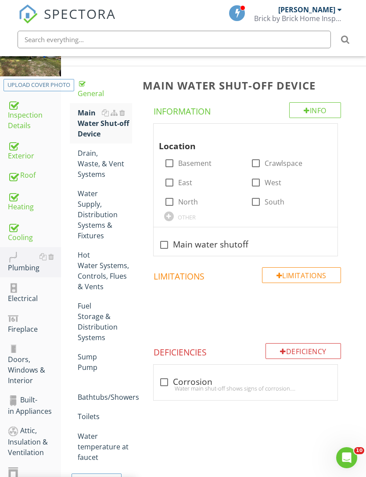
click at [283, 165] on label "Crawlspace" at bounding box center [284, 163] width 38 height 9
checkbox input "true"
click at [170, 243] on div at bounding box center [164, 244] width 15 height 15
checkbox input "true"
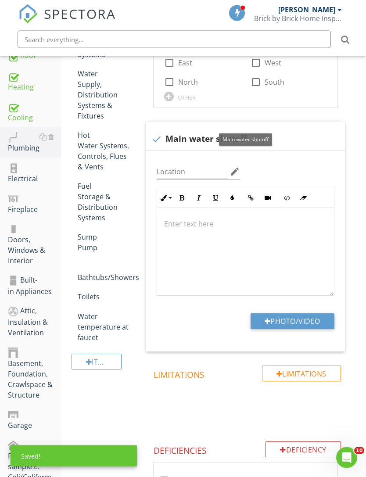
scroll to position [223, 0]
click at [288, 320] on button "Photo/Video" at bounding box center [293, 321] width 84 height 16
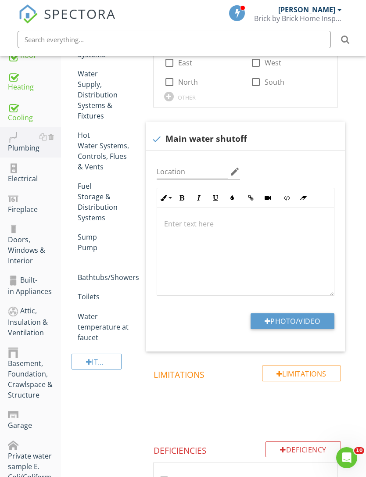
type input "C:\fakepath\IMG_4185.jpeg"
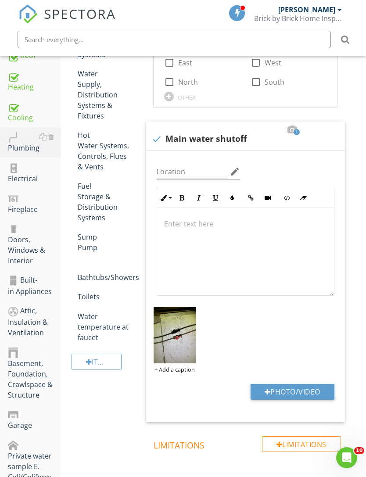
click at [176, 348] on img at bounding box center [175, 335] width 43 height 57
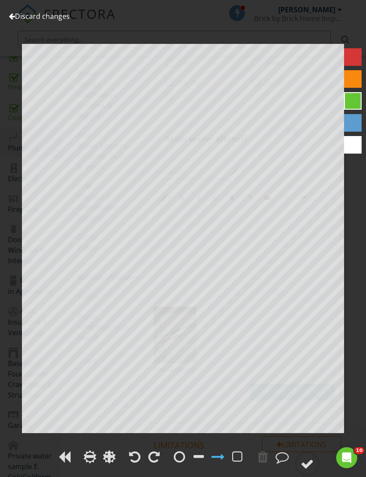
click at [47, 19] on link "Discard changes" at bounding box center [39, 16] width 61 height 10
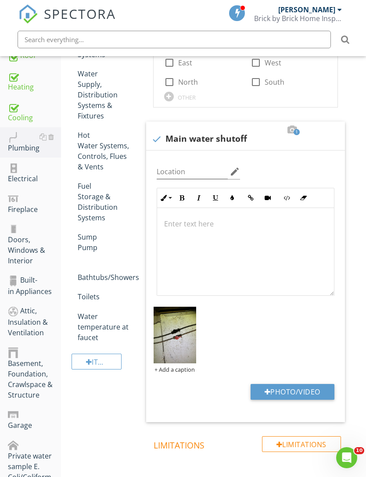
click at [0, 0] on div at bounding box center [0, 0] width 0 height 0
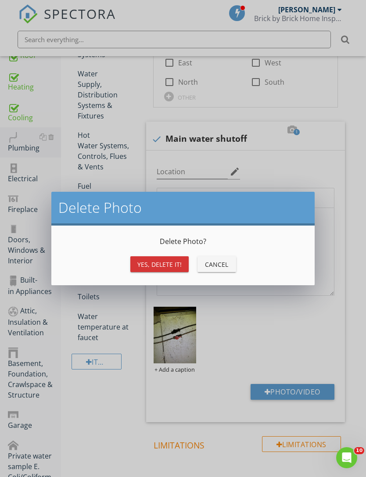
click at [168, 263] on div "Yes, Delete it!" at bounding box center [159, 264] width 44 height 9
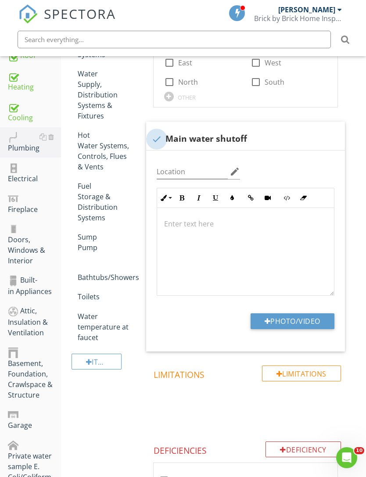
click at [155, 139] on div at bounding box center [156, 139] width 15 height 15
checkbox input "true"
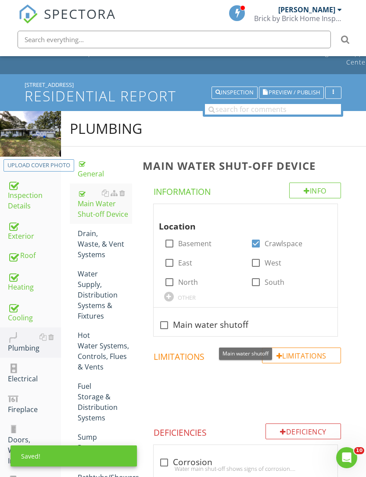
scroll to position [0, 0]
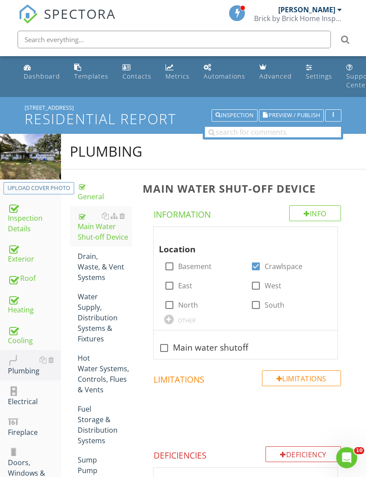
click at [105, 274] on div "Drain, Waste, & Vent Systems" at bounding box center [105, 267] width 54 height 32
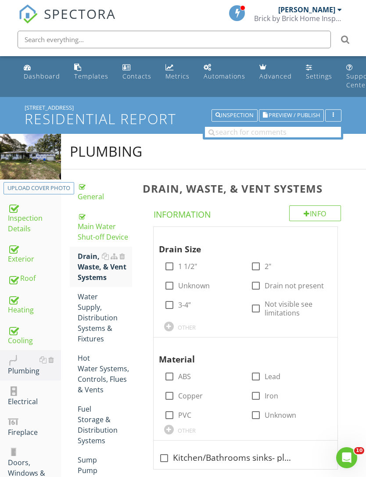
click at [180, 267] on label "1 1/2"" at bounding box center [187, 266] width 19 height 9
checkbox input "true"
click at [251, 266] on div at bounding box center [255, 266] width 15 height 15
checkbox input "true"
click at [179, 308] on label "3-4”" at bounding box center [184, 305] width 13 height 9
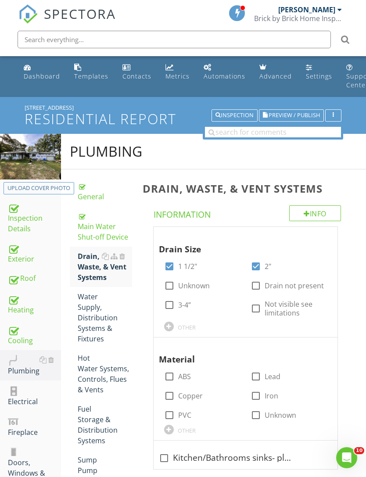
checkbox input "true"
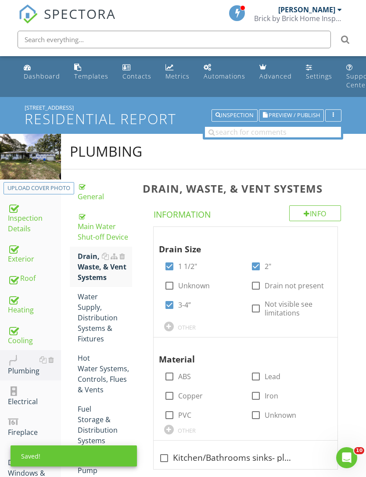
click at [186, 414] on label "PVC" at bounding box center [184, 415] width 13 height 9
checkbox input "true"
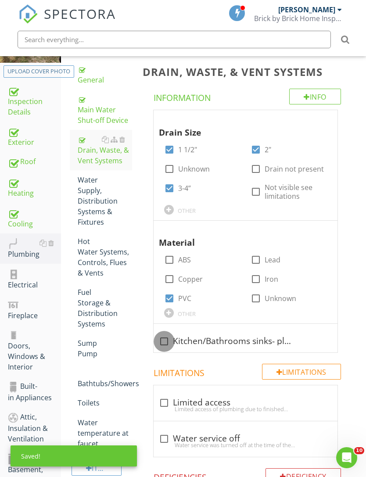
click at [166, 338] on div at bounding box center [164, 341] width 15 height 15
checkbox input "true"
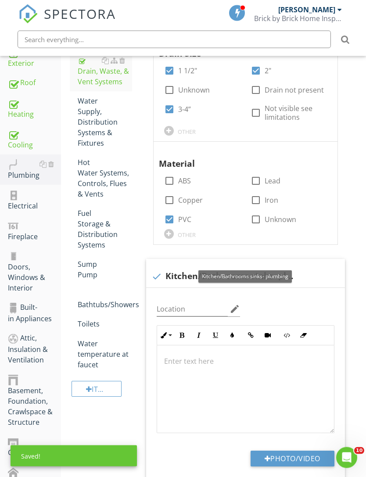
scroll to position [234, 0]
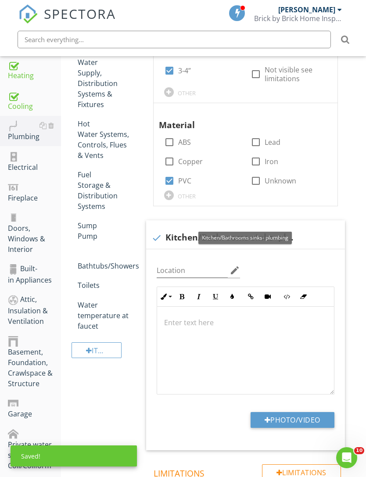
click at [289, 419] on button "Photo/Video" at bounding box center [293, 420] width 84 height 16
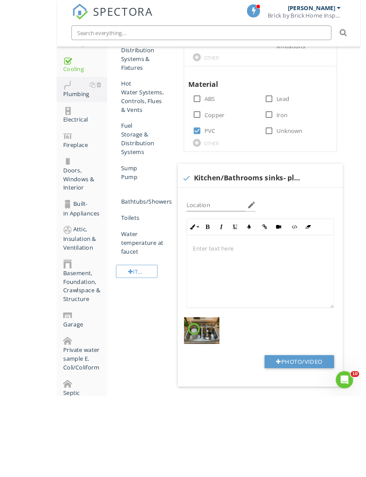
scroll to position [378, 7]
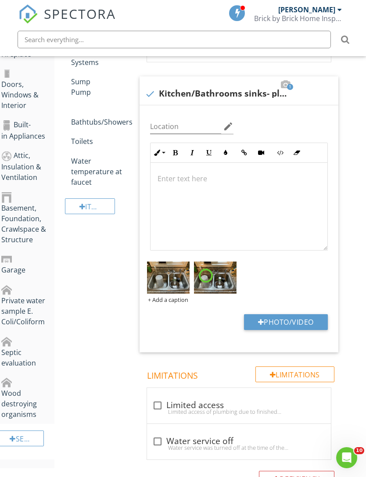
click at [297, 322] on button "Photo/Video" at bounding box center [286, 322] width 84 height 16
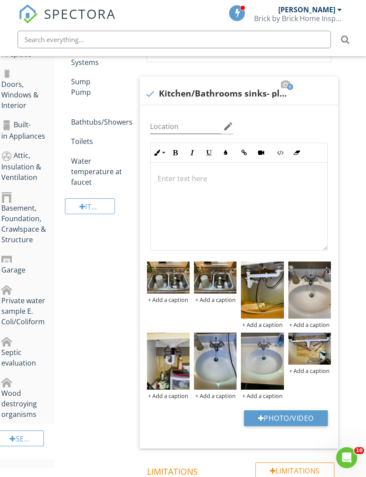
type input "C:\fakepath\IMG_4181.jpeg"
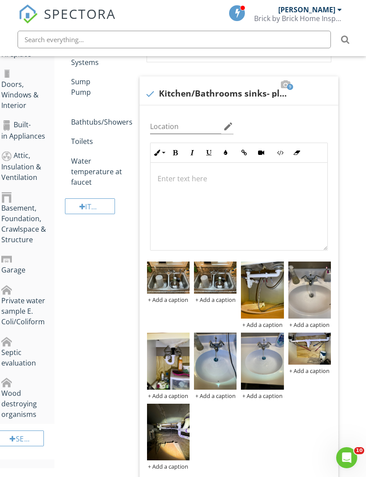
click at [216, 204] on div at bounding box center [239, 207] width 177 height 88
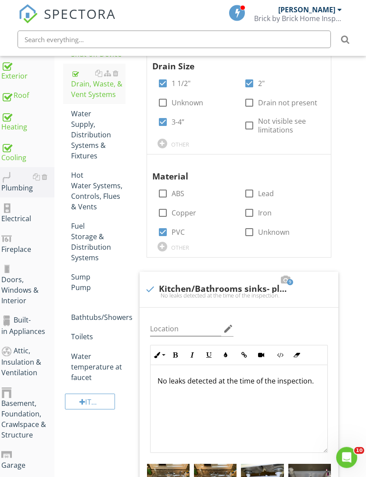
scroll to position [133, 7]
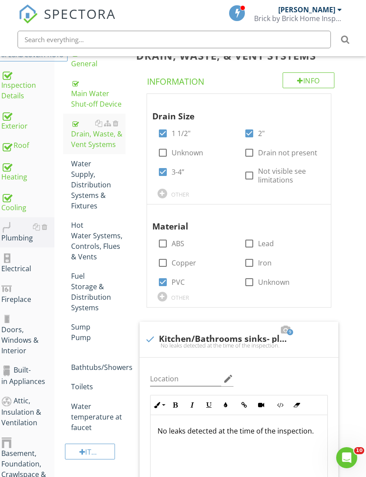
click at [95, 197] on div "Water Supply, Distribution Systems & Fixtures" at bounding box center [98, 184] width 54 height 53
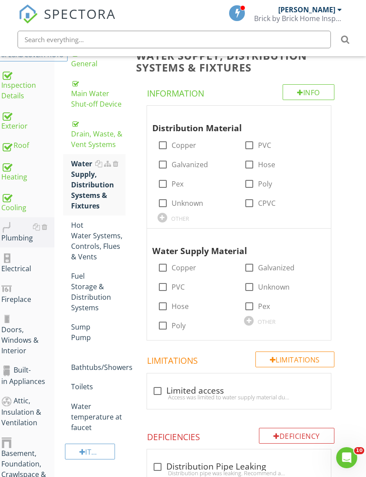
click at [183, 143] on label "Copper" at bounding box center [184, 145] width 25 height 9
checkbox input "true"
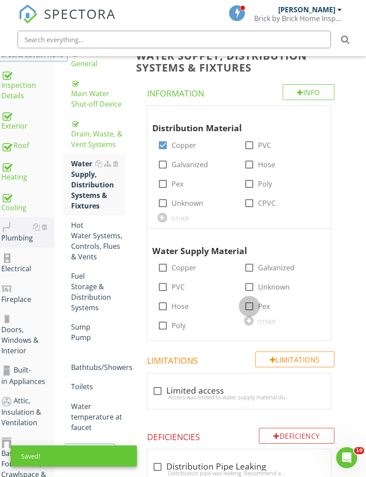
click at [254, 306] on div at bounding box center [249, 306] width 15 height 15
checkbox input "true"
click at [165, 183] on div at bounding box center [162, 183] width 15 height 15
checkbox input "true"
click at [185, 269] on label "Copper" at bounding box center [184, 267] width 25 height 9
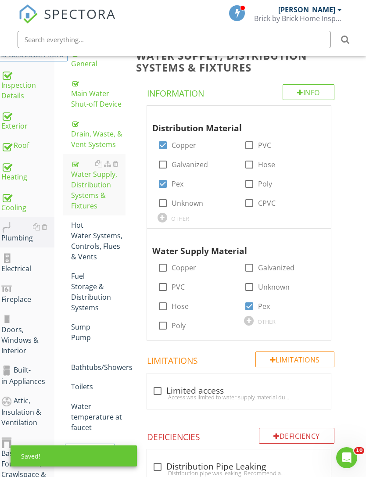
checkbox input "true"
click at [254, 301] on div at bounding box center [249, 306] width 15 height 15
checkbox input "false"
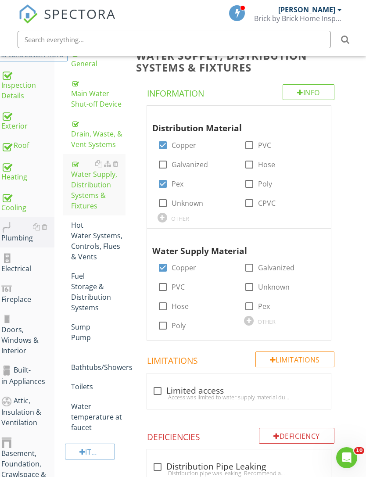
click at [93, 243] on div "Hot Water Systems, Controls, Flues & Vents" at bounding box center [98, 241] width 54 height 42
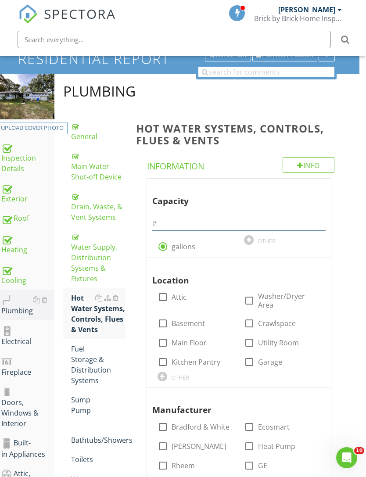
click at [256, 221] on input "text" at bounding box center [238, 223] width 173 height 14
type input "40"
click at [344, 298] on span "Capacity 40 radio_button_checked gallons OTHER Location check_box_outline_blank…" at bounding box center [240, 449] width 209 height 540
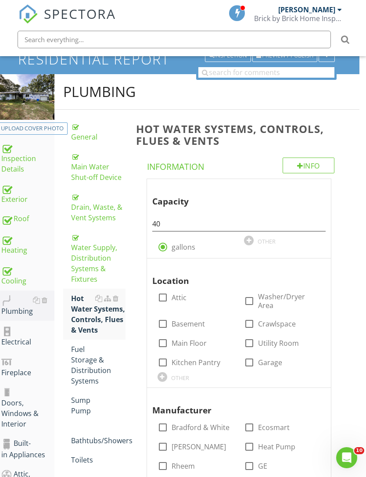
scroll to position [60, 7]
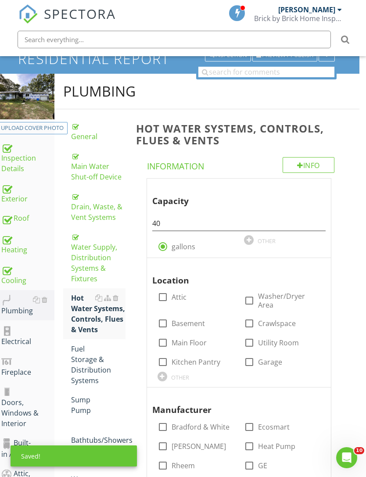
click at [267, 298] on label "Washer/Dryer Area" at bounding box center [289, 301] width 62 height 18
checkbox input "true"
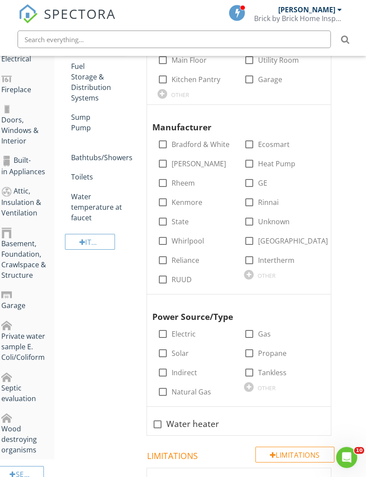
scroll to position [398, 7]
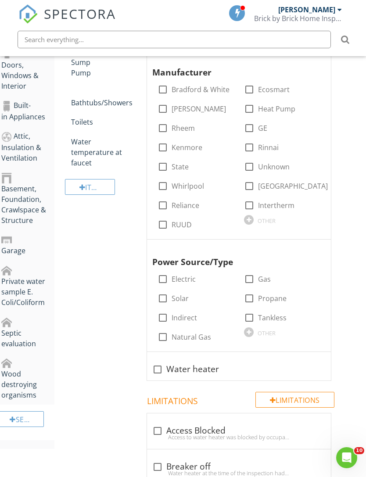
click at [258, 275] on label "Gas" at bounding box center [264, 279] width 13 height 9
checkbox input "true"
click at [162, 367] on div at bounding box center [157, 369] width 15 height 15
checkbox input "true"
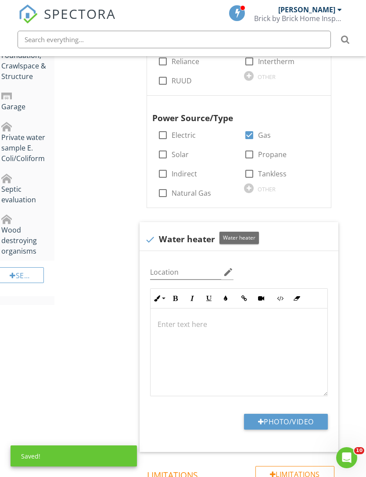
click at [277, 414] on button "Photo/Video" at bounding box center [286, 422] width 84 height 16
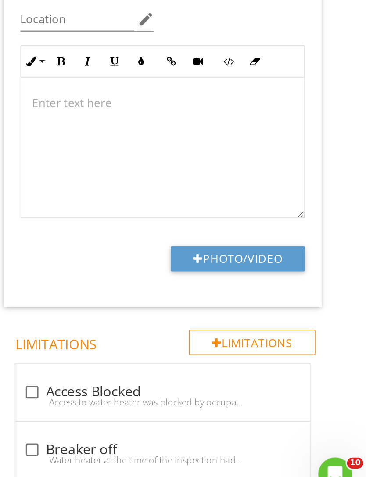
type input "C:\fakepath\IMG_4169.jpeg"
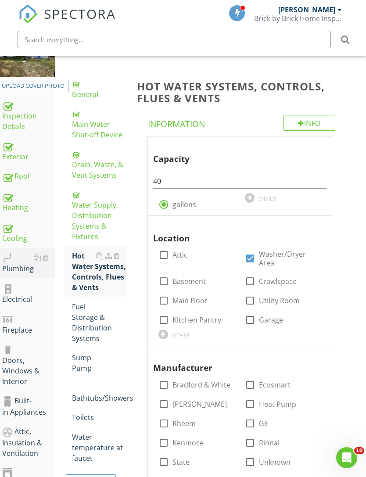
scroll to position [213, 6]
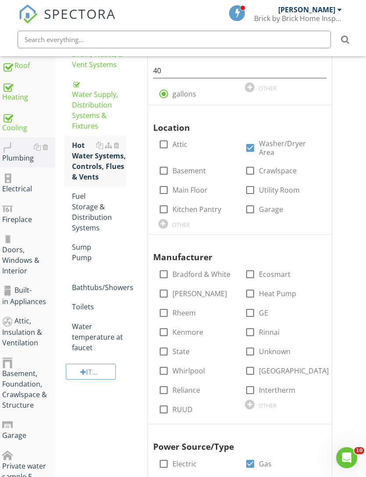
click at [184, 311] on label "Rheem" at bounding box center [183, 312] width 23 height 9
checkbox input "true"
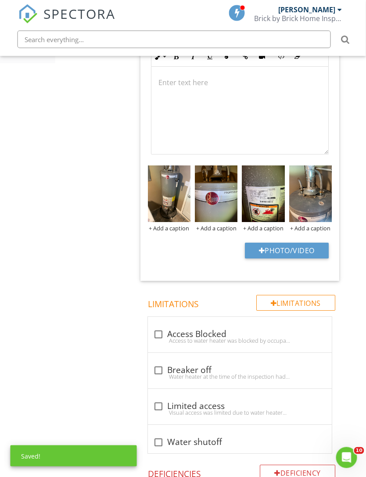
scroll to position [783, 6]
click at [275, 203] on img at bounding box center [263, 193] width 43 height 57
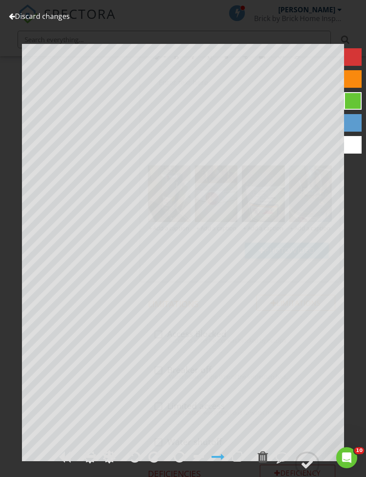
click at [57, 18] on link "Discard changes" at bounding box center [39, 16] width 61 height 10
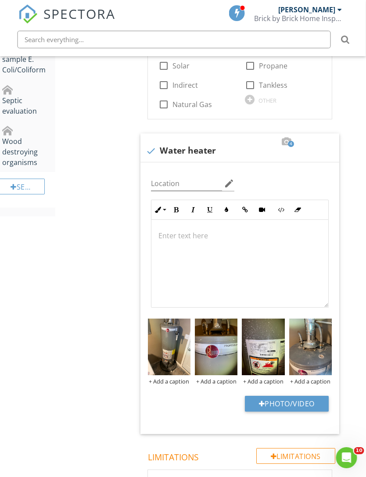
scroll to position [620, 5]
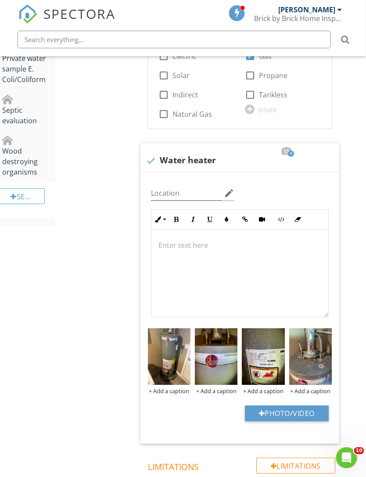
click at [177, 216] on icon "button" at bounding box center [177, 219] width 6 height 6
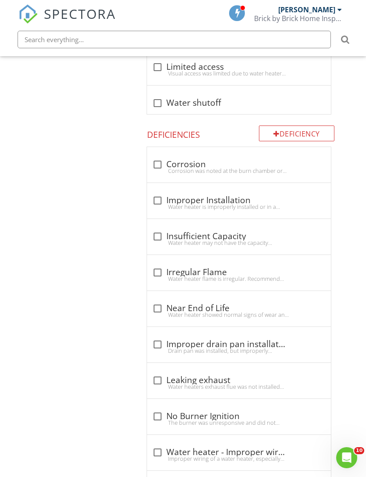
scroll to position [1146, 7]
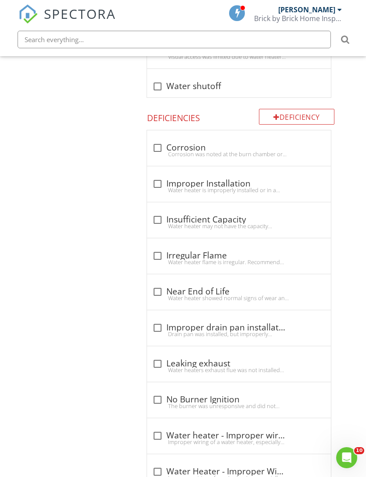
click at [199, 325] on div "check_box_outline_blank Improper drain pan installation" at bounding box center [238, 328] width 173 height 11
checkbox input "true"
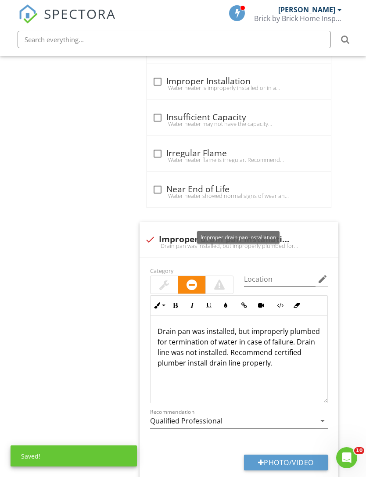
scroll to position [1336, 7]
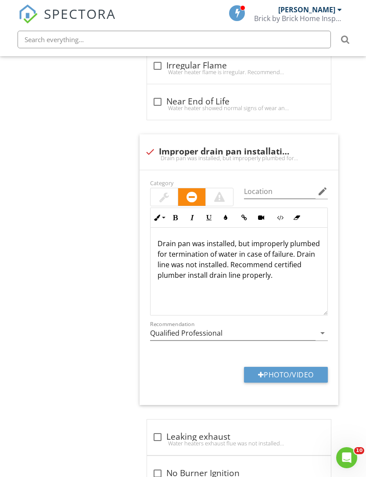
click at [290, 377] on button "Photo/Video" at bounding box center [286, 375] width 84 height 16
type input "C:\fakepath\IMG_4169.jpeg"
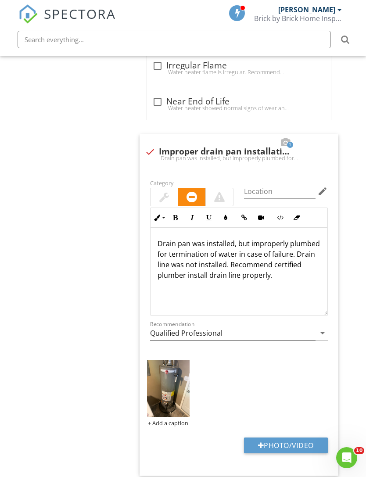
click at [179, 405] on img at bounding box center [168, 388] width 43 height 57
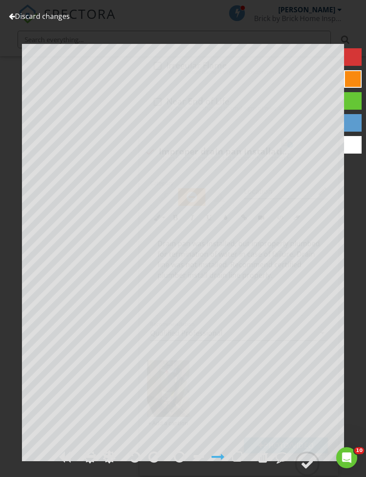
click at [306, 470] on div at bounding box center [307, 463] width 13 height 13
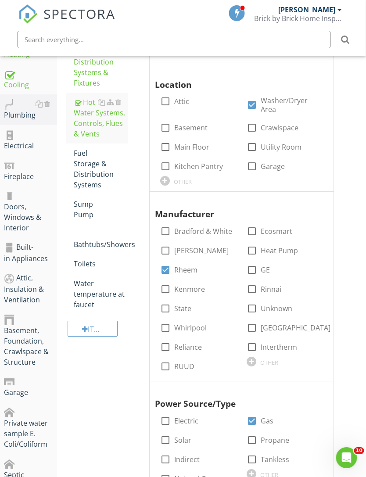
scroll to position [256, 4]
click at [91, 179] on div "Fuel Storage & Distribution Systems" at bounding box center [101, 169] width 54 height 42
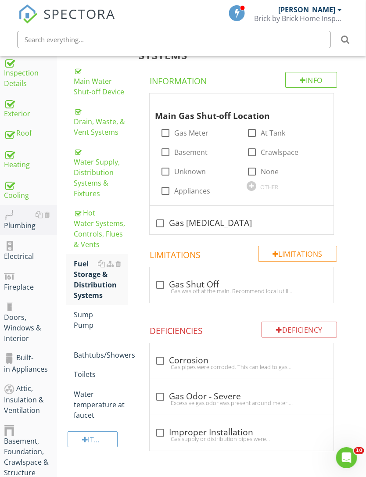
scroll to position [145, 4]
click at [192, 135] on label "Gas Meter" at bounding box center [191, 133] width 34 height 9
checkbox input "true"
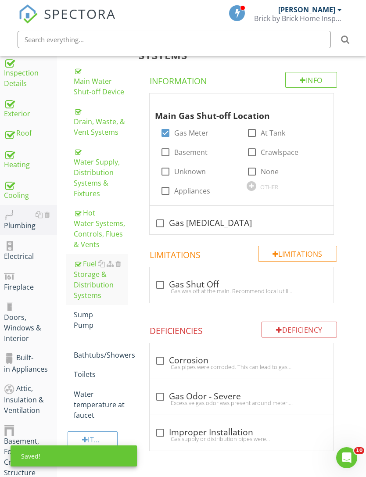
click at [185, 194] on label "Appliances" at bounding box center [192, 190] width 36 height 9
checkbox input "true"
click at [89, 326] on div "Sump Pump" at bounding box center [101, 319] width 54 height 21
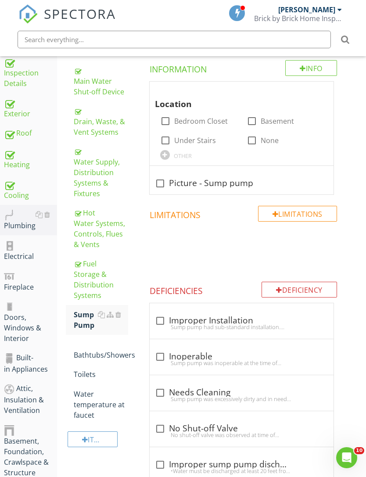
click at [262, 143] on label "None" at bounding box center [270, 140] width 18 height 9
checkbox input "true"
click at [93, 356] on div "Bathtubs/Showers" at bounding box center [101, 349] width 54 height 21
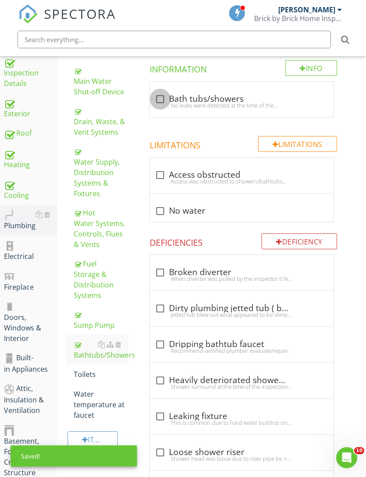
click at [158, 100] on div at bounding box center [160, 99] width 15 height 15
checkbox input "true"
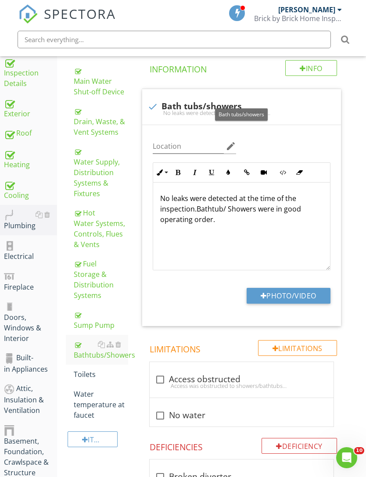
click at [302, 298] on button "Photo/Video" at bounding box center [289, 296] width 84 height 16
click at [86, 374] on div "Toilets" at bounding box center [101, 374] width 54 height 11
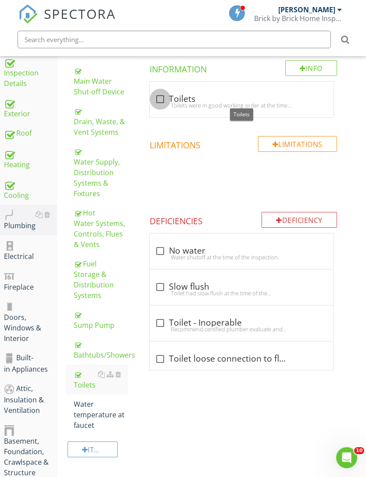
click at [158, 100] on div at bounding box center [160, 99] width 15 height 15
checkbox input "true"
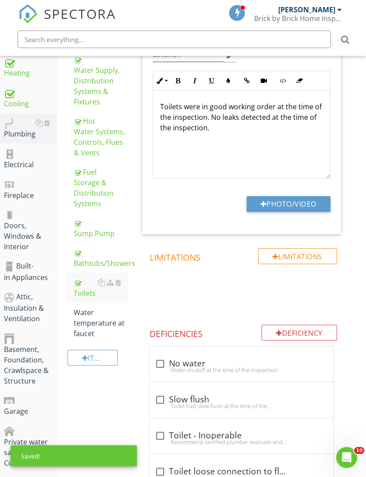
scroll to position [237, 4]
click at [305, 202] on button "Photo/Video" at bounding box center [289, 204] width 84 height 16
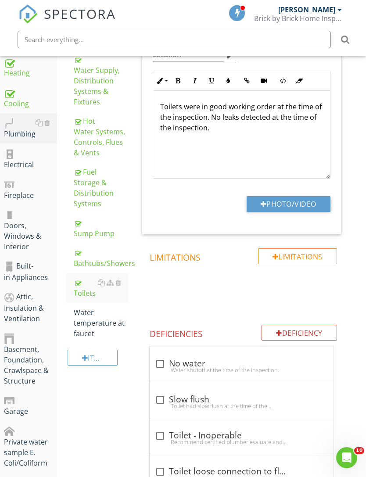
type input "C:\fakepath\IMG_4166.jpeg"
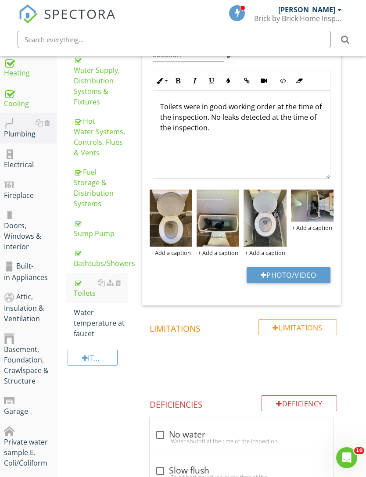
click at [318, 216] on img at bounding box center [312, 206] width 43 height 32
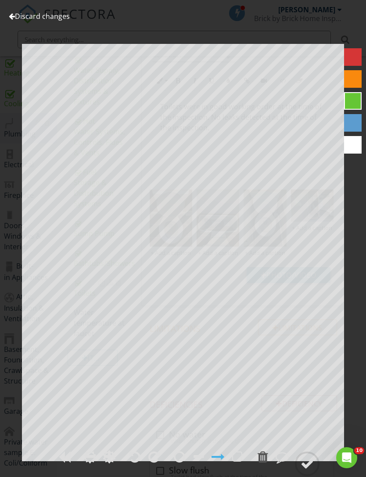
click at [157, 463] on div at bounding box center [153, 456] width 11 height 13
click at [304, 470] on div at bounding box center [307, 463] width 13 height 13
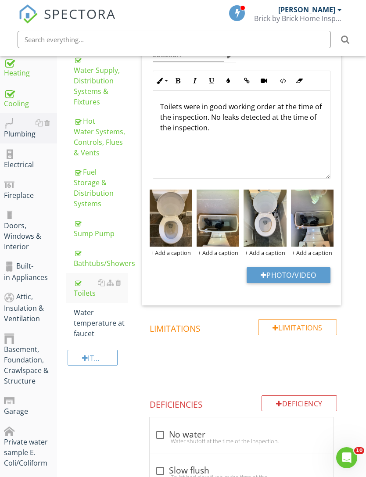
click at [95, 326] on div "Water temperature at faucet" at bounding box center [101, 323] width 54 height 32
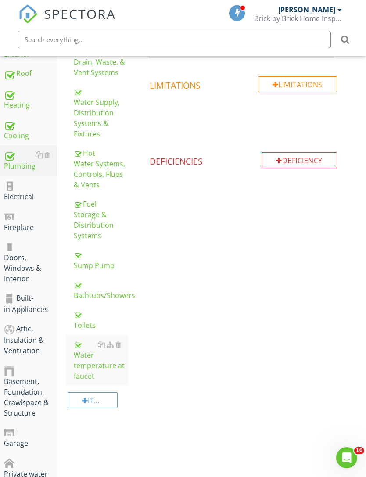
scroll to position [134, 4]
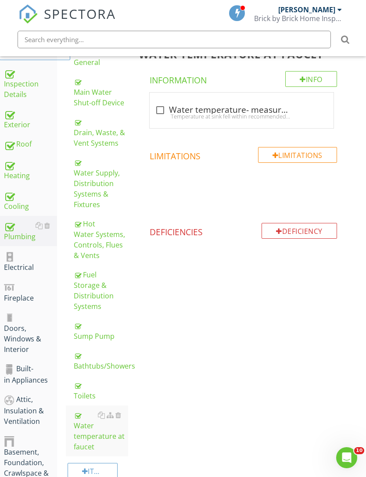
click at [156, 111] on div at bounding box center [160, 110] width 15 height 15
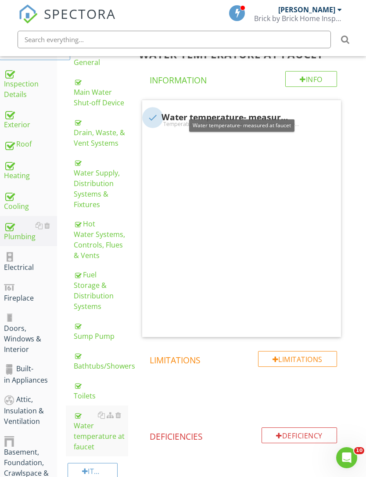
checkbox input "true"
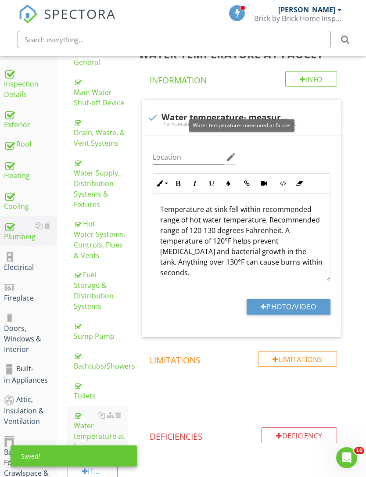
click at [296, 305] on button "Photo/Video" at bounding box center [289, 307] width 84 height 16
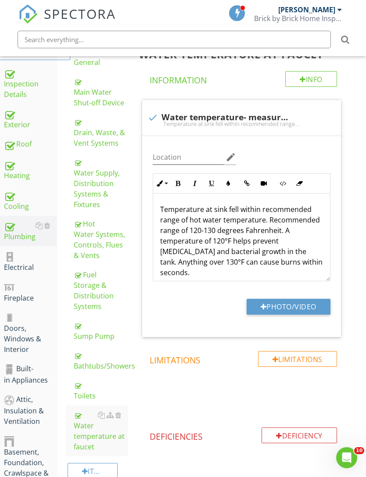
type input "C:\fakepath\IMG_4222.jpeg"
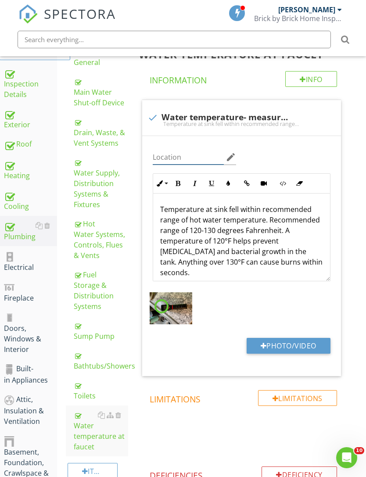
click at [194, 158] on input "Location" at bounding box center [189, 157] width 72 height 14
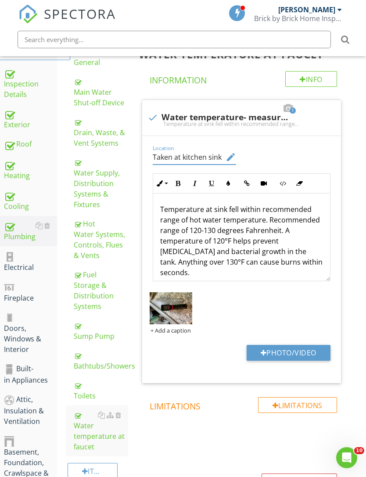
type input "Taken at kitchen sink"
click at [186, 314] on img at bounding box center [171, 308] width 43 height 32
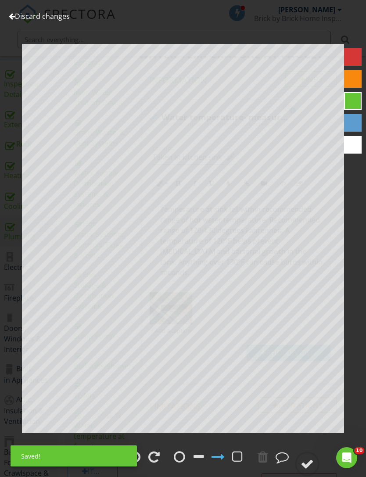
click at [159, 456] on div at bounding box center [153, 456] width 11 height 13
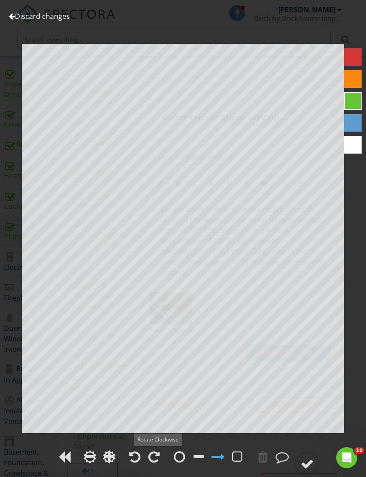
click at [306, 463] on div at bounding box center [307, 463] width 13 height 13
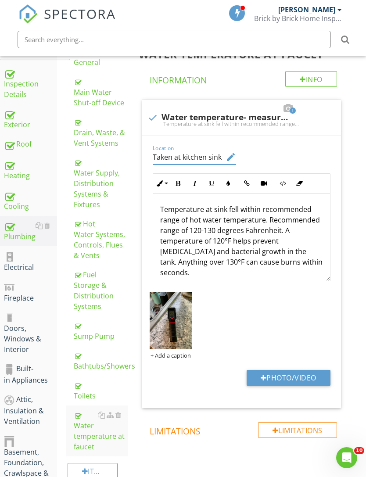
click at [104, 187] on div "Water Supply, Distribution Systems & Fixtures" at bounding box center [101, 183] width 54 height 53
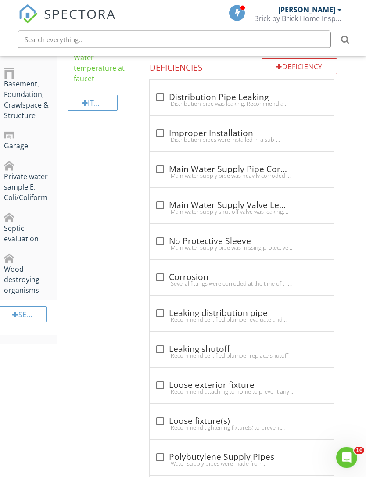
scroll to position [522, 4]
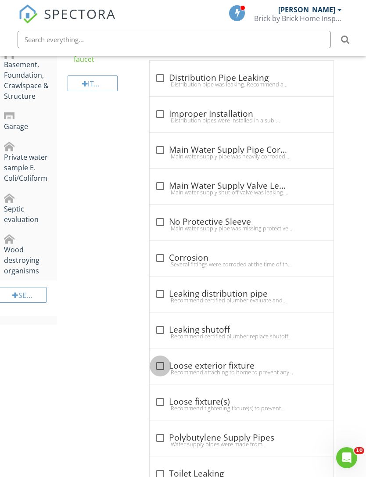
click at [163, 363] on div at bounding box center [160, 366] width 15 height 15
checkbox input "true"
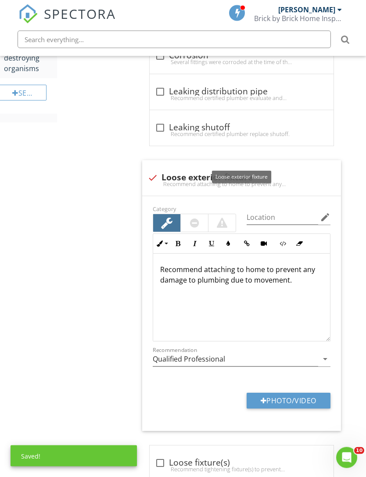
scroll to position [724, 4]
click at [293, 399] on button "Photo/Video" at bounding box center [289, 401] width 84 height 16
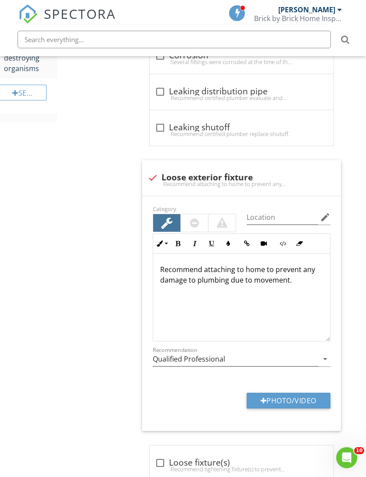
type input "C:\fakepath\IMG_4230.mov"
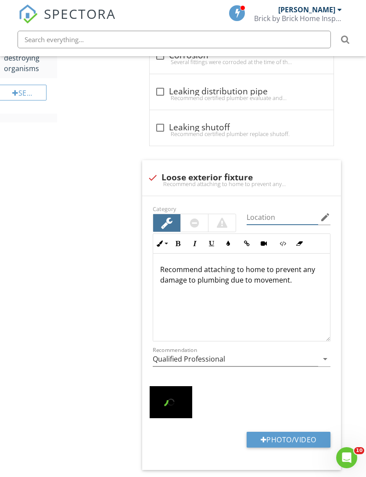
click at [270, 219] on input "Location" at bounding box center [283, 217] width 72 height 14
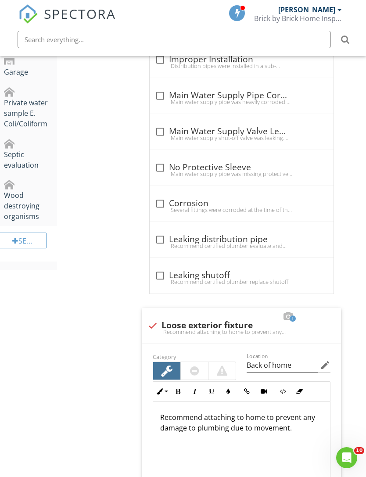
scroll to position [578, 4]
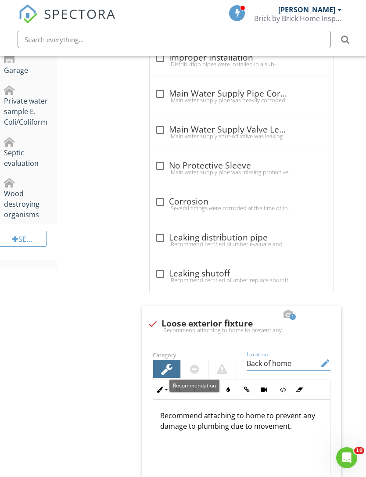
type input "Back of home"
click at [193, 370] on div at bounding box center [194, 369] width 9 height 11
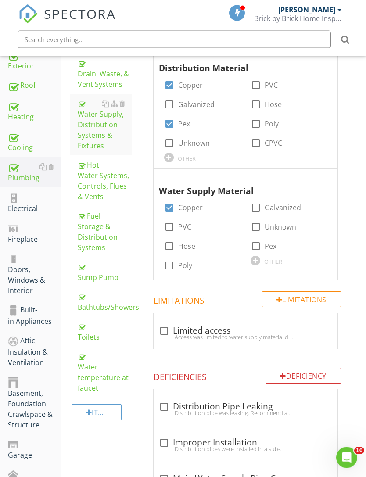
scroll to position [193, 0]
click at [28, 206] on div "Electrical" at bounding box center [34, 203] width 53 height 22
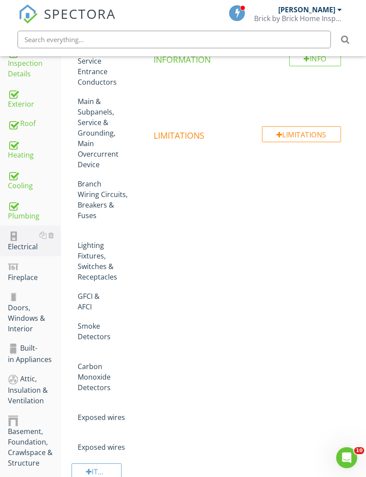
scroll to position [98, 0]
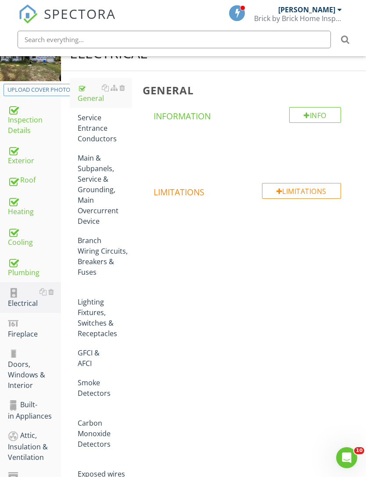
click at [106, 130] on div "Service Entrance Conductors" at bounding box center [105, 128] width 54 height 32
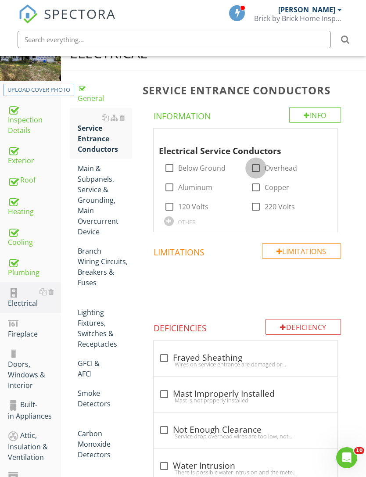
click at [261, 167] on div at bounding box center [255, 168] width 15 height 15
checkbox input "true"
click at [101, 212] on div "Main & Subpanels, Service & Grounding, Main Overcurrent Device" at bounding box center [105, 200] width 54 height 74
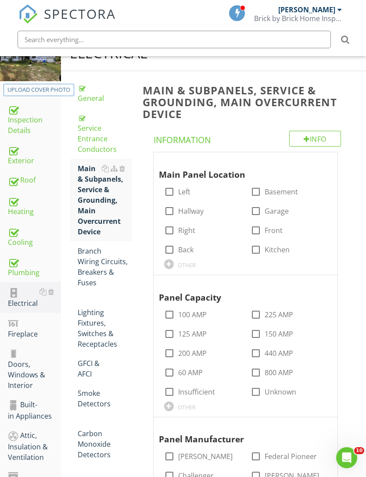
click at [186, 265] on div "OTHER" at bounding box center [187, 265] width 18 height 7
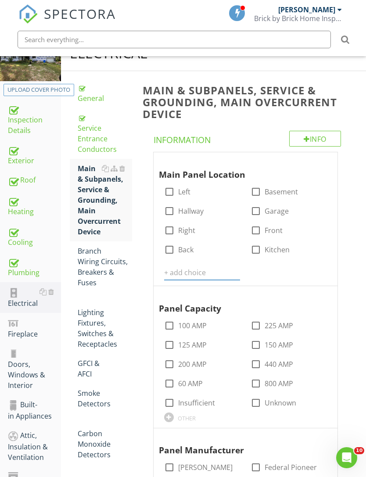
click at [197, 270] on input "text" at bounding box center [202, 272] width 76 height 14
type input "Utility room"
click at [237, 269] on icon at bounding box center [235, 272] width 6 height 7
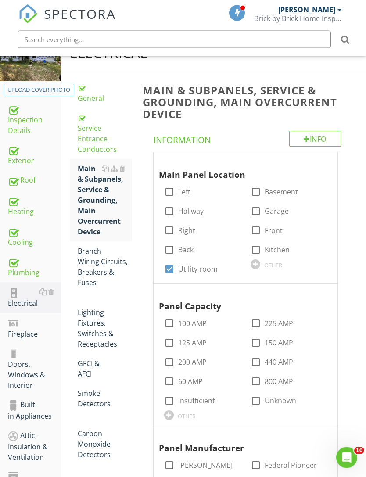
scroll to position [98, 0]
click at [249, 158] on div at bounding box center [248, 160] width 11 height 9
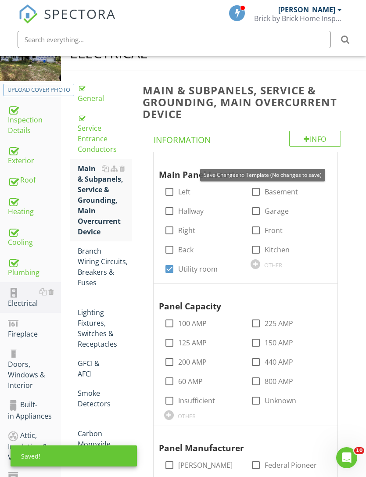
click at [251, 159] on div at bounding box center [248, 160] width 11 height 9
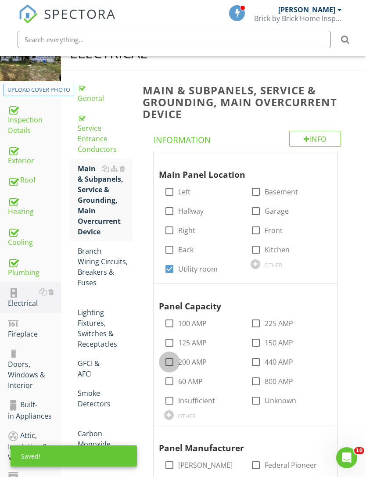
click at [173, 361] on div at bounding box center [169, 362] width 15 height 15
checkbox input "true"
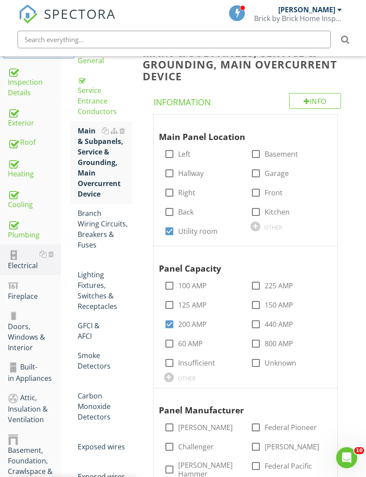
scroll to position [316, 0]
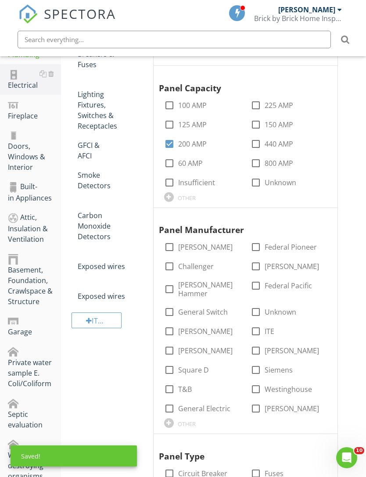
click at [183, 366] on label "Square D" at bounding box center [193, 370] width 31 height 9
checkbox input "true"
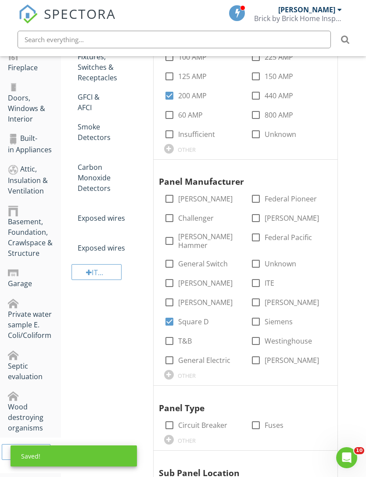
scroll to position [387, 0]
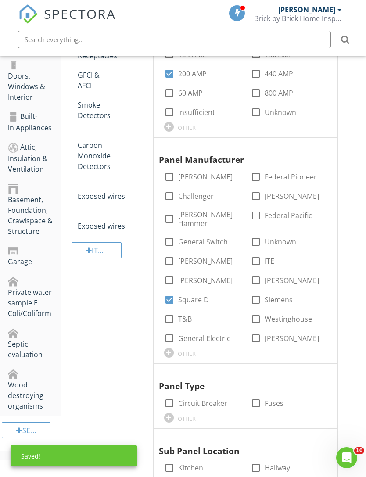
click at [179, 399] on label "Circuit Breaker" at bounding box center [202, 403] width 49 height 9
checkbox input "true"
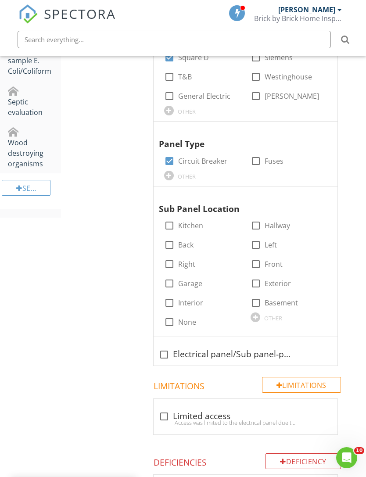
scroll to position [629, 0]
click at [181, 317] on label "None" at bounding box center [187, 321] width 18 height 9
checkbox input "true"
click at [167, 347] on div at bounding box center [164, 354] width 15 height 15
checkbox input "true"
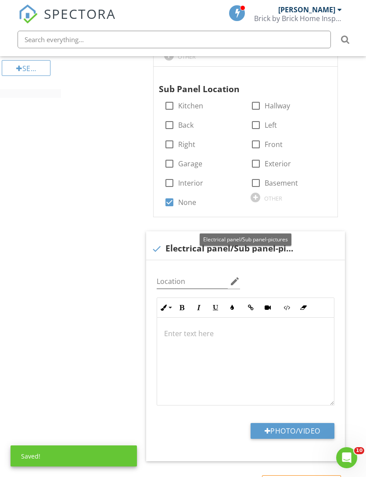
scroll to position [760, 0]
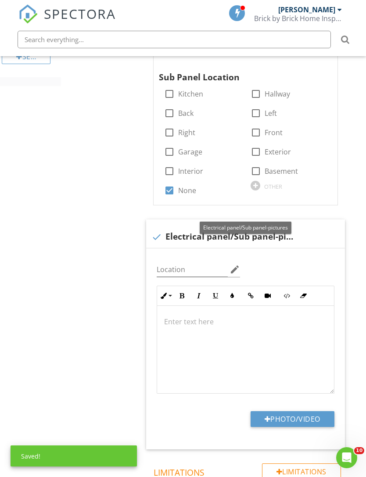
click at [288, 411] on button "Photo/Video" at bounding box center [293, 419] width 84 height 16
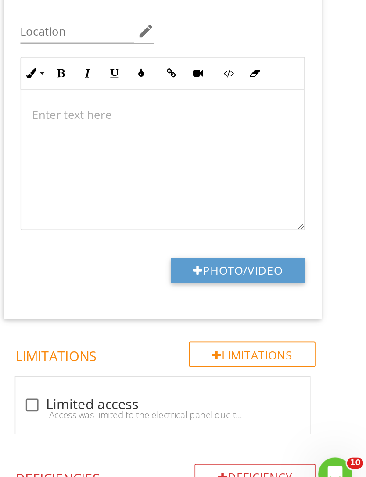
click at [244, 323] on button "Photo/Video" at bounding box center [286, 331] width 84 height 16
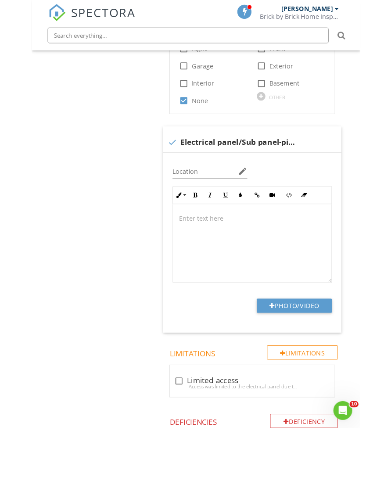
scroll to position [905, 6]
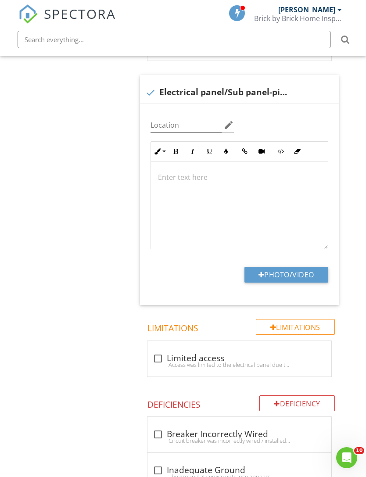
click at [310, 267] on button "Photo/Video" at bounding box center [286, 275] width 84 height 16
type input "C:\fakepath\IMG_4173.jpeg"
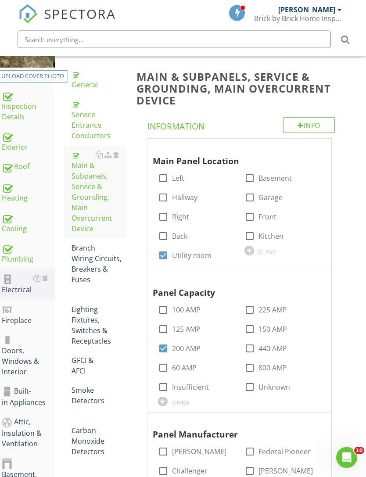
scroll to position [47, 6]
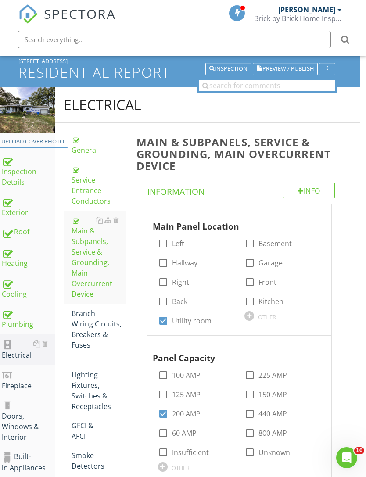
click at [99, 319] on div "Branch Wiring Circuits, Breakers & Fuses" at bounding box center [99, 329] width 54 height 42
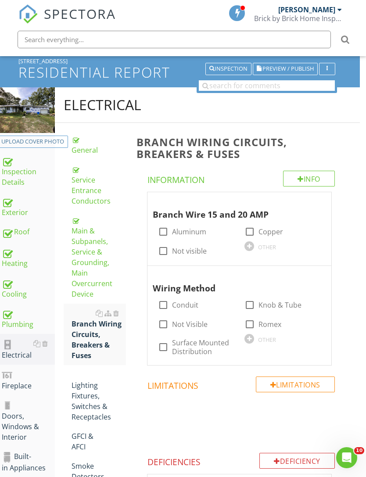
click at [197, 250] on label "Not visible" at bounding box center [189, 251] width 35 height 9
checkbox input "true"
click at [198, 326] on label "Not Visible" at bounding box center [190, 324] width 36 height 9
checkbox input "true"
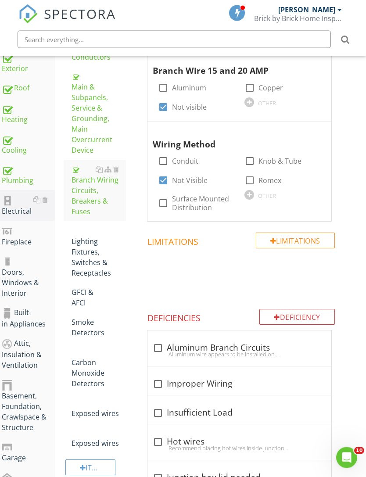
scroll to position [190, 6]
click at [96, 256] on div "Lighting Fixtures, Switches & Receptacles" at bounding box center [99, 252] width 54 height 53
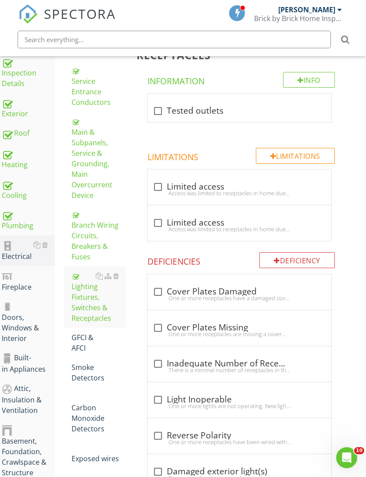
scroll to position [91, 6]
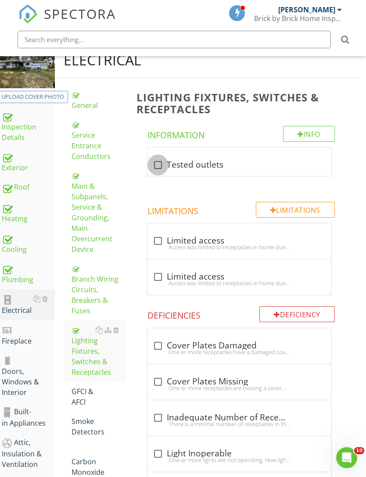
click at [158, 161] on div at bounding box center [158, 165] width 15 height 15
checkbox input "true"
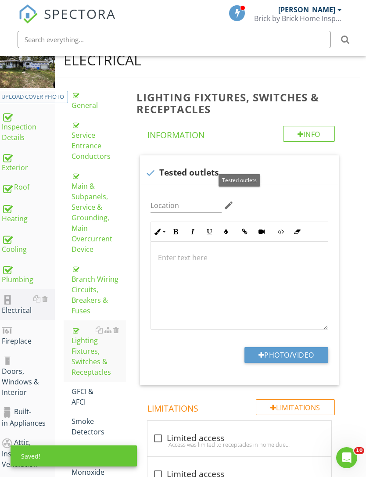
click at [294, 355] on button "Photo/Video" at bounding box center [286, 355] width 84 height 16
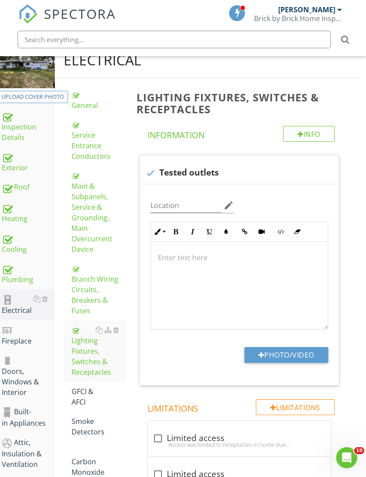
type input "C:\fakepath\IMG_4254.jpeg"
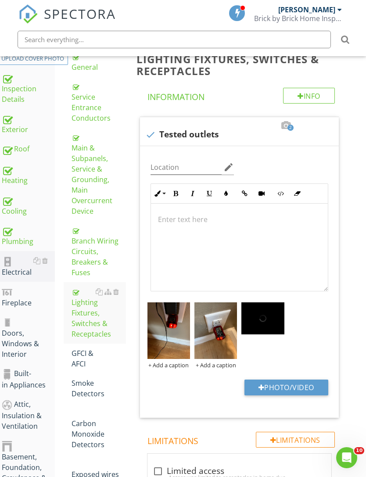
scroll to position [258, 6]
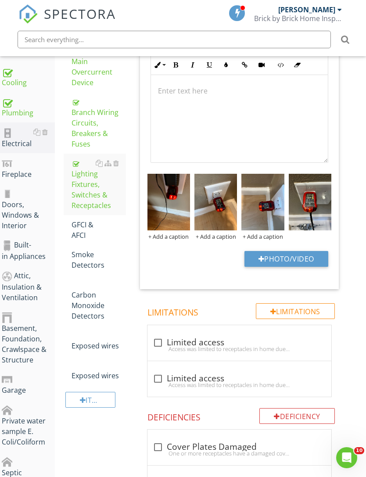
click at [153, 343] on div at bounding box center [158, 342] width 15 height 15
checkbox input "true"
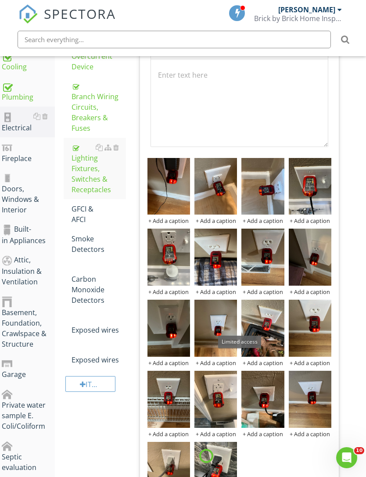
scroll to position [252, 6]
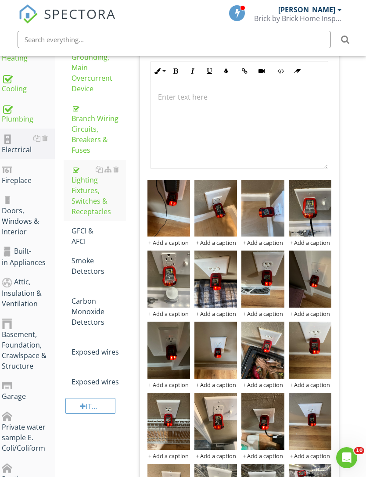
click at [91, 258] on div "Smoke Detectors" at bounding box center [99, 265] width 54 height 21
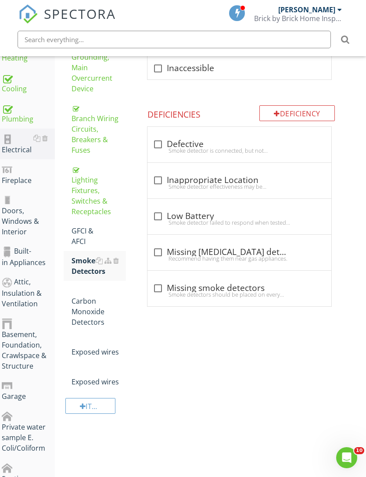
click at [84, 227] on div "GFCI & AFCI" at bounding box center [99, 236] width 54 height 21
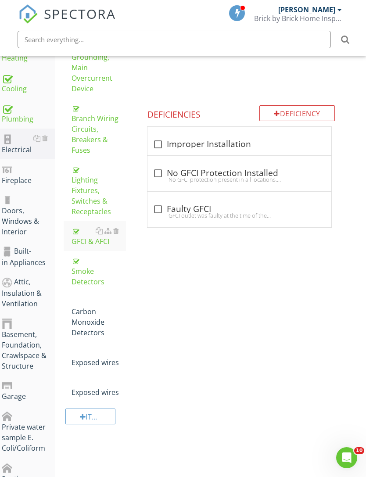
click at [97, 307] on div "Carbon Monoxide Detectors" at bounding box center [99, 317] width 54 height 42
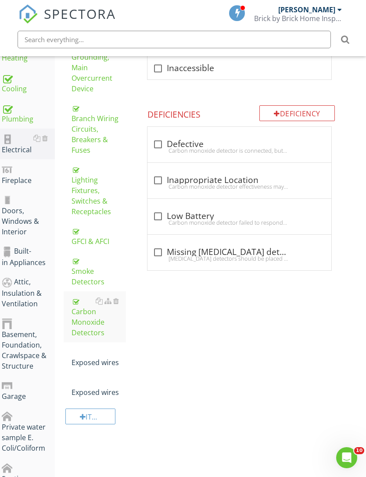
click at [118, 348] on div at bounding box center [116, 351] width 6 height 7
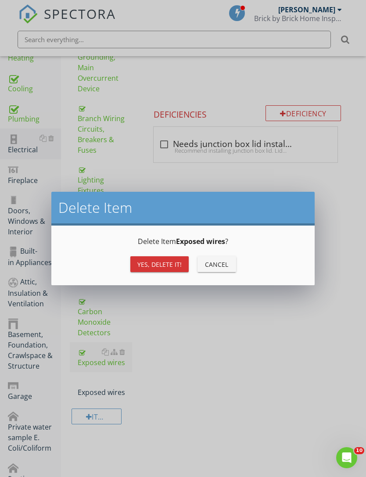
click at [163, 262] on div "Yes, Delete it!" at bounding box center [159, 264] width 44 height 9
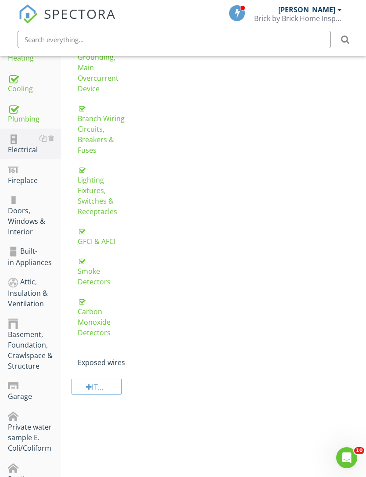
click at [125, 348] on div at bounding box center [122, 351] width 6 height 7
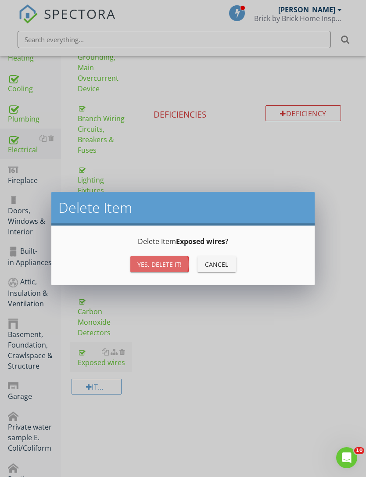
click at [170, 265] on div "Yes, Delete it!" at bounding box center [159, 264] width 44 height 9
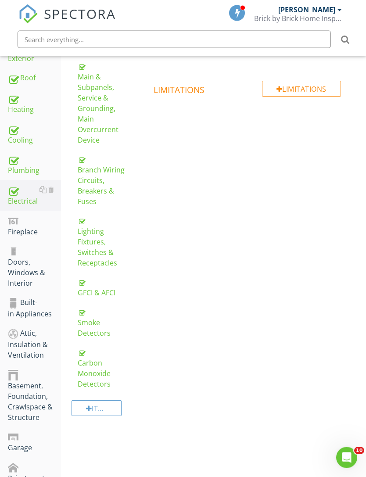
scroll to position [201, 0]
click at [105, 249] on div "Lighting Fixtures, Switches & Receptacles" at bounding box center [105, 241] width 54 height 53
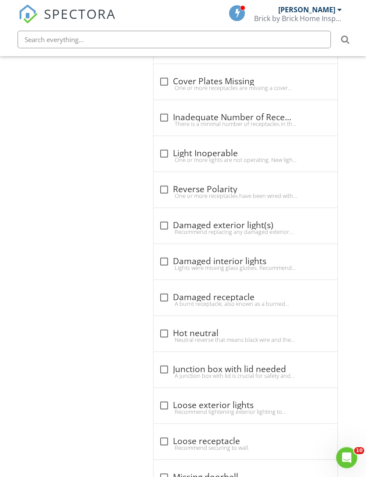
scroll to position [1358, 0]
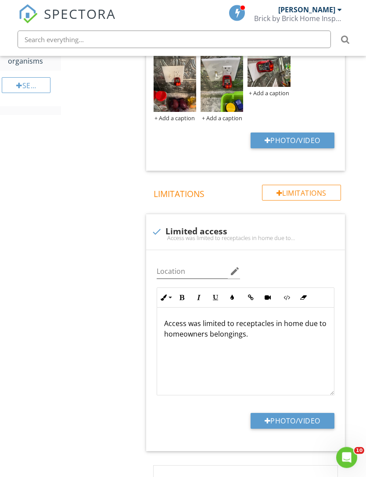
click at [309, 195] on div "Limitations" at bounding box center [301, 193] width 79 height 16
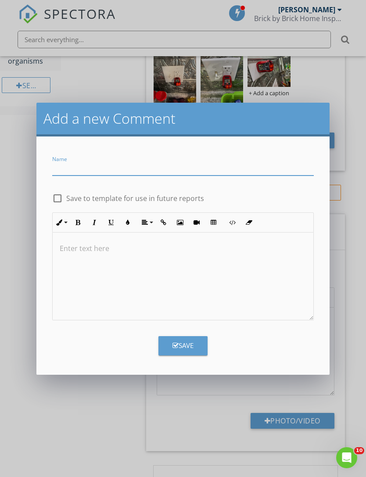
click at [225, 169] on input "Name" at bounding box center [182, 168] width 261 height 14
type input "Incomplete electrical"
click at [194, 276] on div at bounding box center [183, 277] width 260 height 88
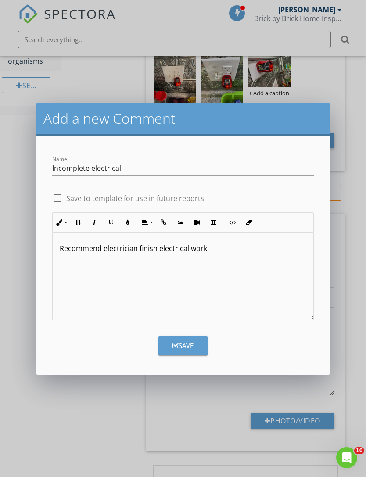
click at [200, 347] on button "Save" at bounding box center [182, 345] width 49 height 19
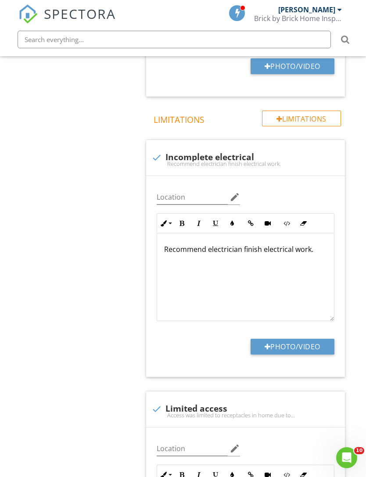
scroll to position [781, 0]
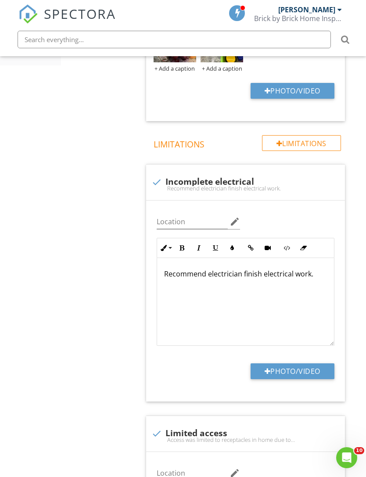
click at [318, 373] on button "Photo/Video" at bounding box center [293, 371] width 84 height 16
type input "C:\fakepath\IMG_4282.jpeg"
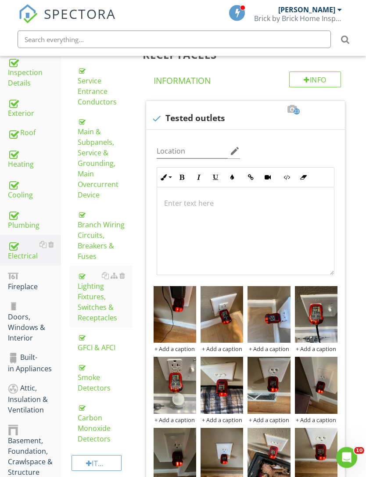
scroll to position [146, 0]
click at [57, 270] on div "Fireplace" at bounding box center [34, 281] width 53 height 22
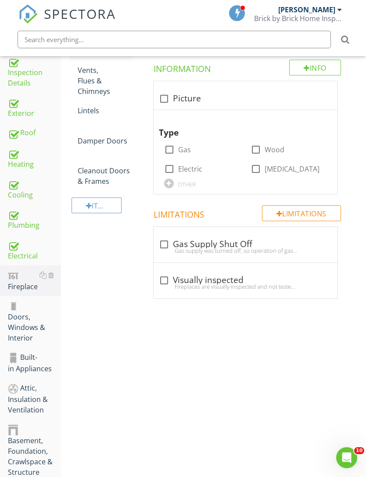
click at [52, 275] on div at bounding box center [51, 275] width 6 height 7
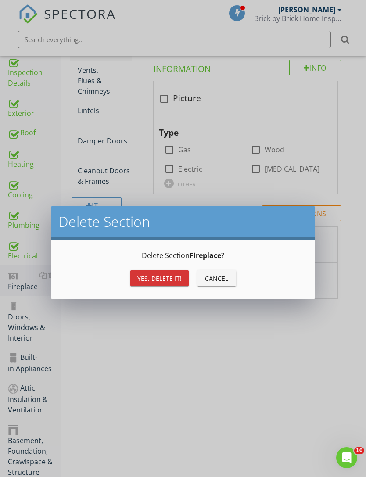
click at [157, 275] on div "Yes, Delete it!" at bounding box center [159, 278] width 44 height 9
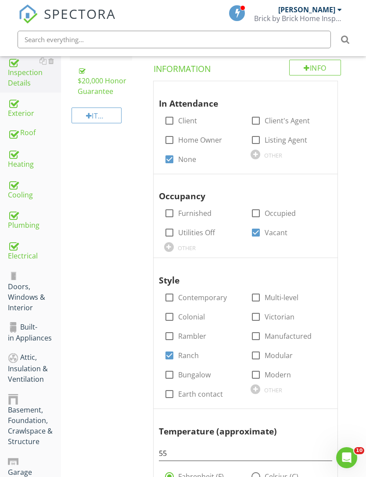
click at [33, 299] on div "Doors, Windows & Interior" at bounding box center [34, 291] width 53 height 43
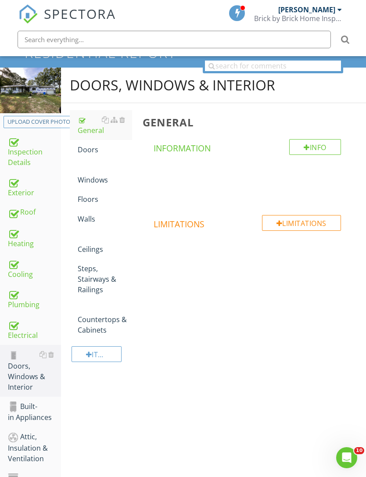
scroll to position [35, 0]
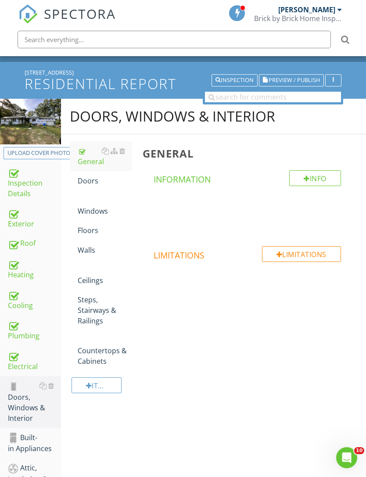
click at [96, 179] on div "Doors" at bounding box center [105, 181] width 54 height 11
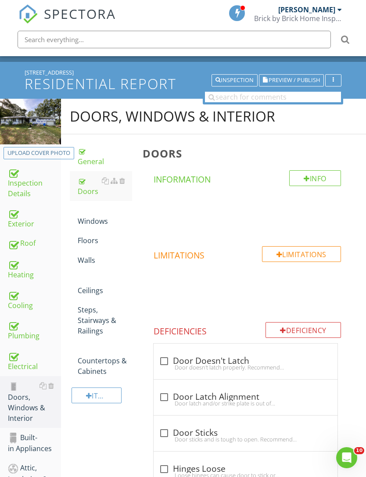
click at [98, 223] on div "Windows" at bounding box center [105, 215] width 54 height 21
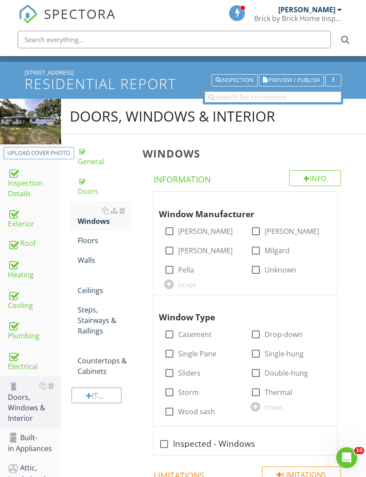
click at [262, 270] on div at bounding box center [255, 269] width 15 height 15
checkbox input "true"
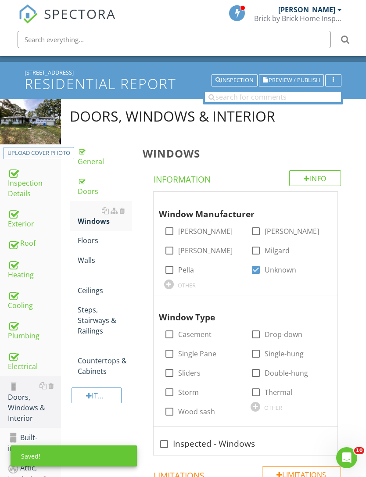
click at [196, 373] on label "Sliders" at bounding box center [189, 373] width 22 height 9
checkbox input "true"
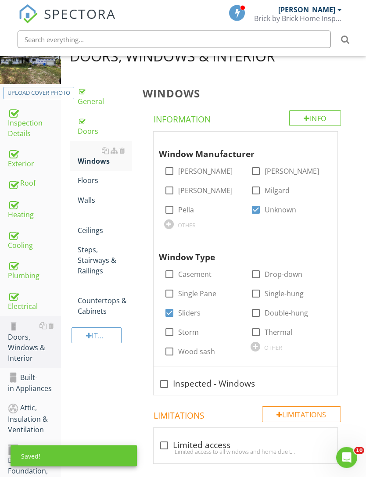
scroll to position [95, 0]
click at [169, 383] on div at bounding box center [164, 384] width 15 height 15
checkbox input "true"
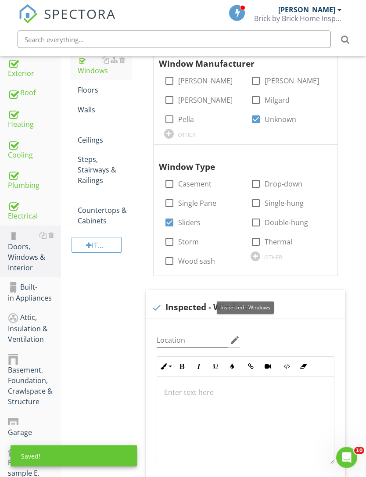
scroll to position [186, 0]
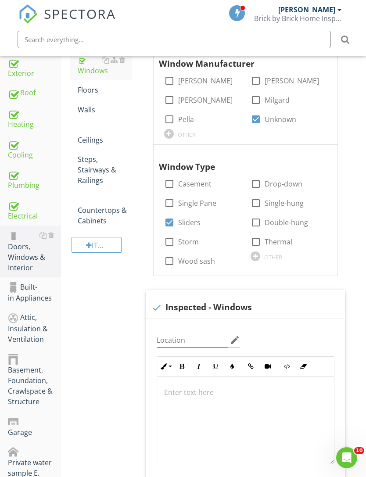
type input "C:\fakepath\IMG_4260.jpeg"
click at [270, 400] on div at bounding box center [245, 421] width 177 height 88
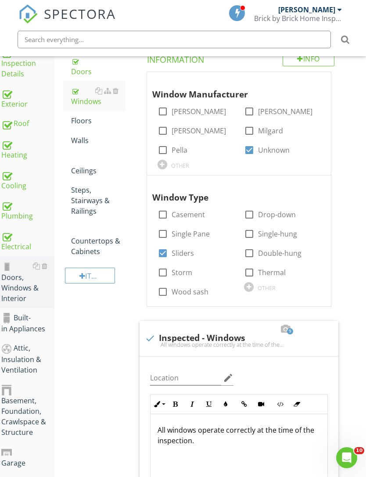
scroll to position [148, 7]
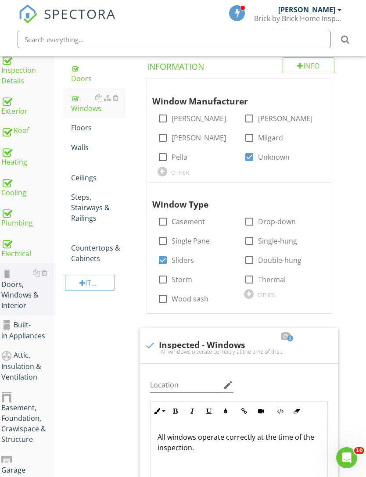
click at [85, 122] on div "Floors" at bounding box center [98, 127] width 54 height 11
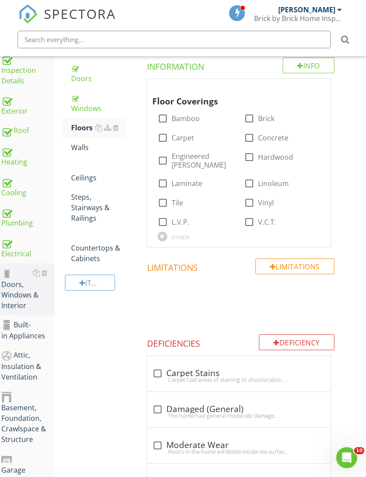
click at [187, 179] on label "Laminate" at bounding box center [187, 183] width 31 height 9
checkbox input "true"
click at [172, 198] on label "Tile" at bounding box center [177, 202] width 11 height 9
checkbox input "true"
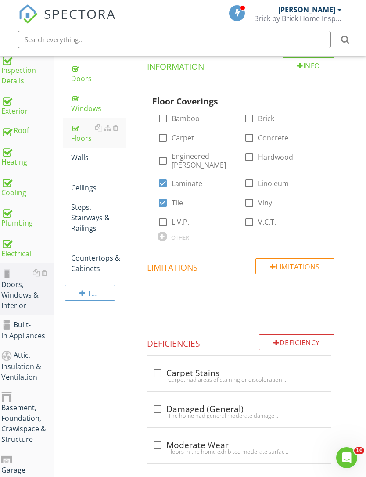
click at [79, 151] on link "Walls" at bounding box center [98, 157] width 54 height 19
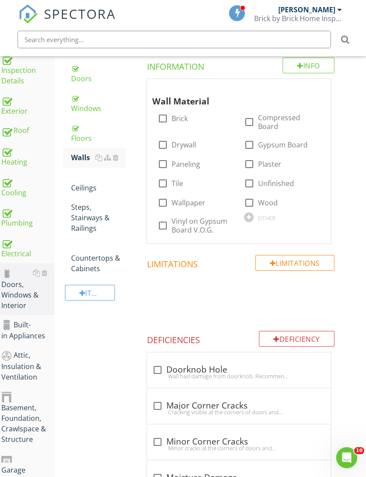
click at [176, 143] on label "Drywall" at bounding box center [184, 144] width 25 height 9
checkbox input "true"
click at [85, 188] on div "Ceilings" at bounding box center [98, 182] width 54 height 21
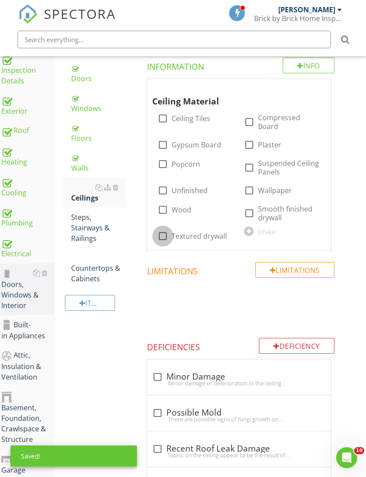
click at [168, 236] on div at bounding box center [162, 236] width 15 height 15
checkbox input "true"
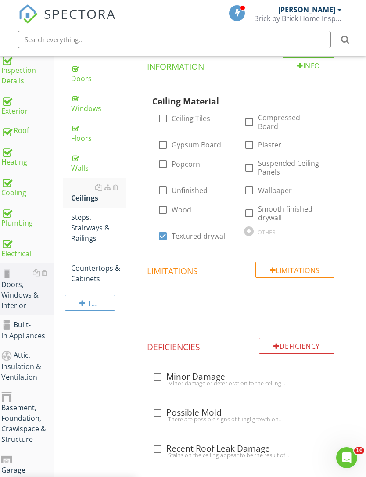
click at [90, 227] on div "Steps, Stairways & Railings" at bounding box center [98, 228] width 54 height 32
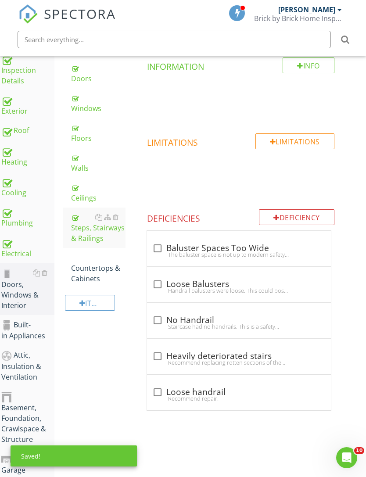
click at [101, 271] on div "Countertops & Cabinets" at bounding box center [98, 268] width 54 height 32
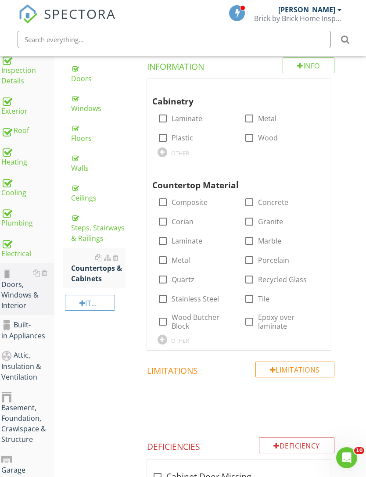
click at [260, 137] on label "Wood" at bounding box center [268, 137] width 20 height 9
checkbox input "true"
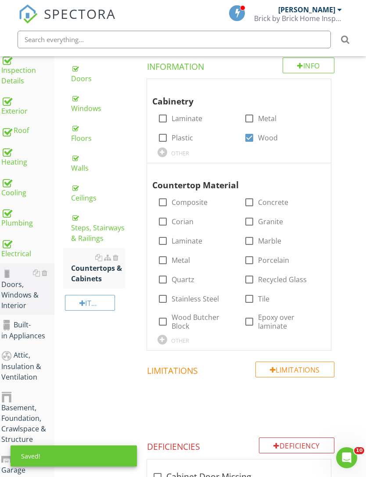
click at [178, 238] on label "Laminate" at bounding box center [187, 241] width 31 height 9
checkbox input "true"
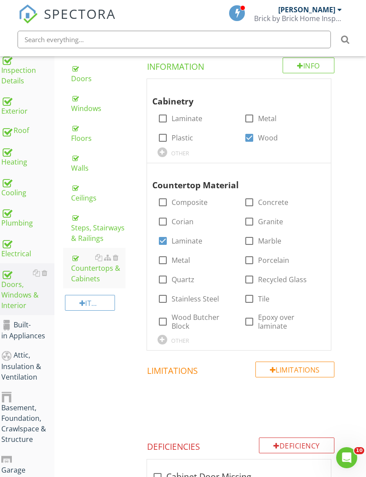
click at [31, 334] on div "Built-in Appliances" at bounding box center [27, 330] width 53 height 22
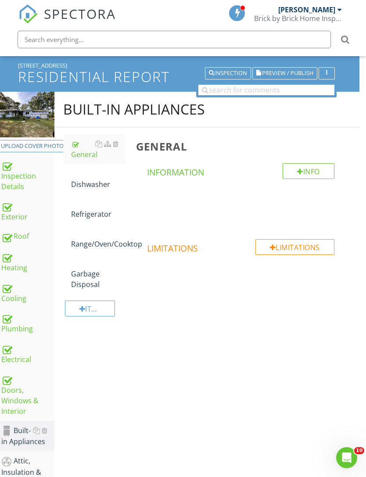
scroll to position [39, 7]
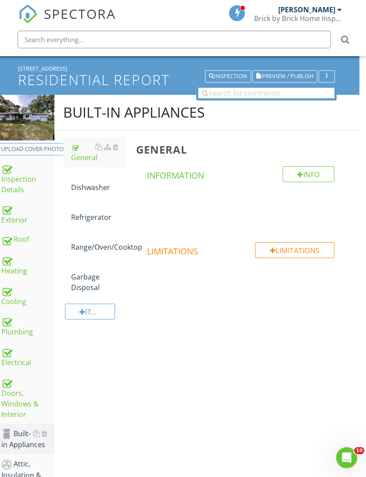
click at [94, 185] on div "Dishwasher" at bounding box center [98, 182] width 54 height 21
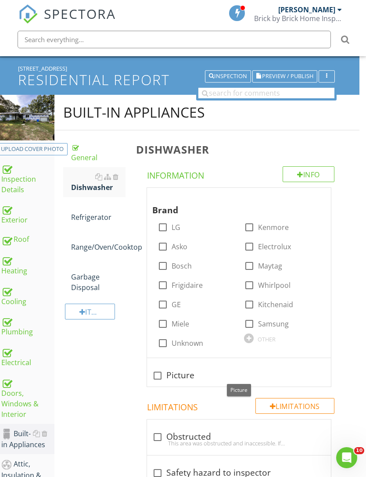
click at [171, 376] on div "check_box_outline_blank Picture" at bounding box center [238, 375] width 173 height 11
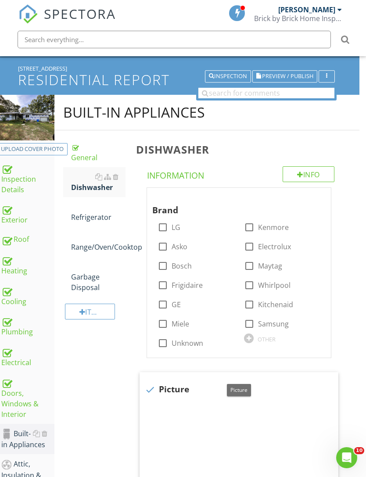
checkbox input "true"
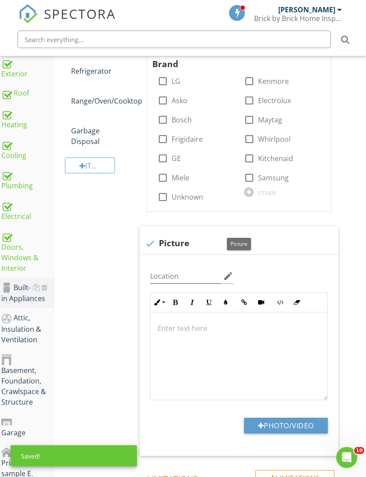
scroll to position [203, 7]
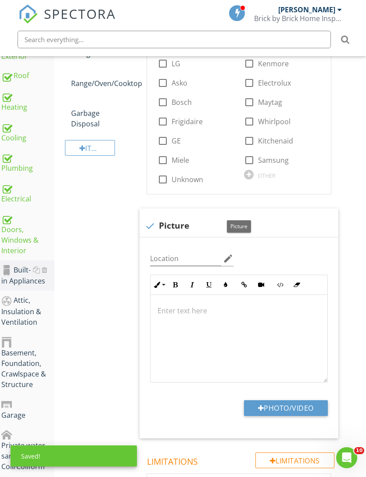
click at [311, 406] on button "Photo/Video" at bounding box center [286, 408] width 84 height 16
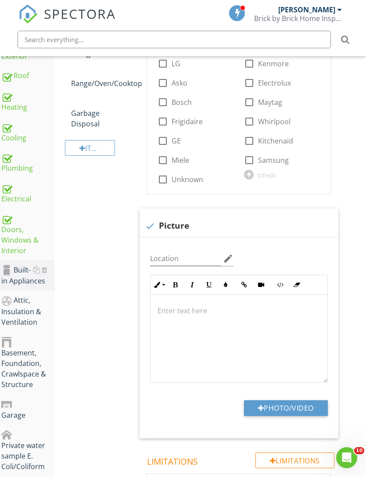
type input "C:\fakepath\IMG_4274.jpeg"
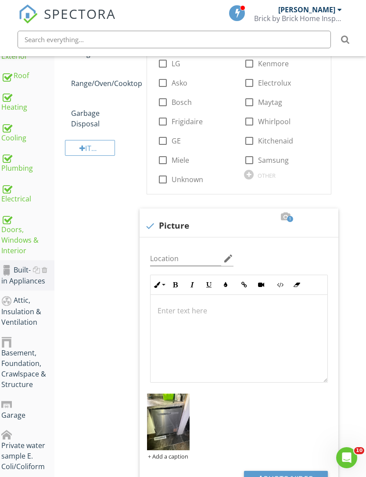
click at [177, 423] on img at bounding box center [168, 422] width 43 height 57
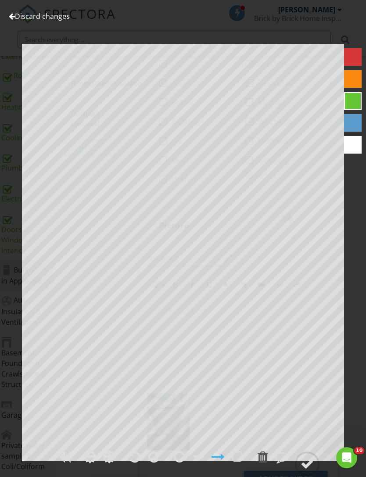
click at [35, 18] on link "Discard changes" at bounding box center [39, 16] width 61 height 10
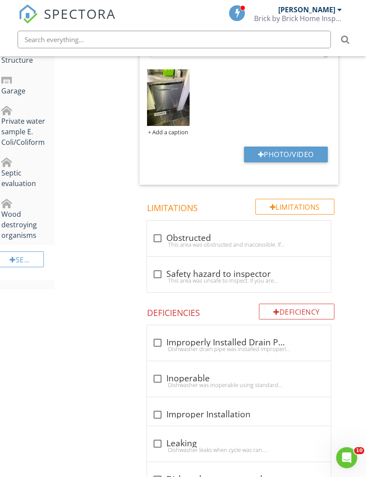
scroll to position [540, 7]
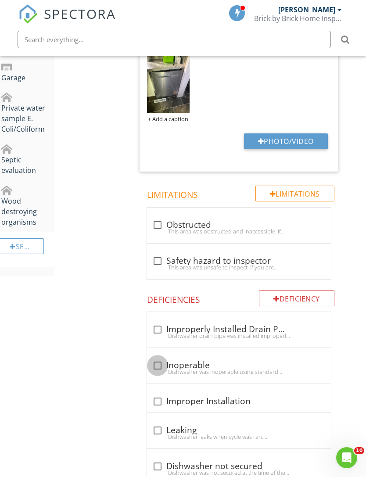
click at [164, 362] on div at bounding box center [157, 365] width 15 height 15
checkbox input "true"
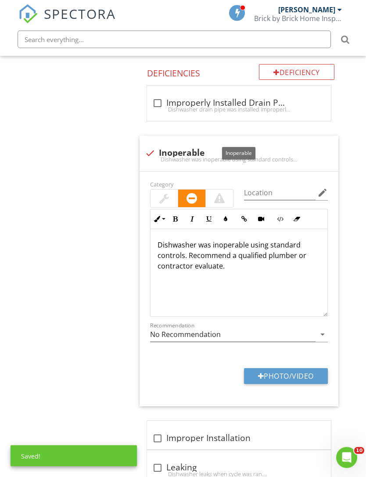
scroll to position [804, 7]
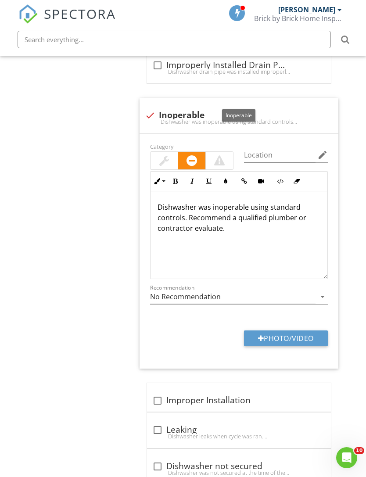
click at [170, 466] on div "check_box_outline_blank Dishwasher not secured" at bounding box center [238, 466] width 173 height 11
checkbox input "true"
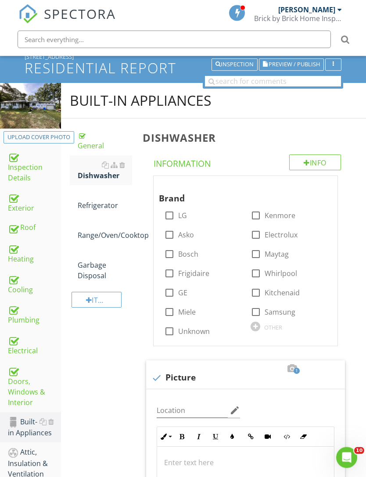
scroll to position [51, 0]
click at [100, 207] on div "Refrigerator" at bounding box center [105, 200] width 54 height 21
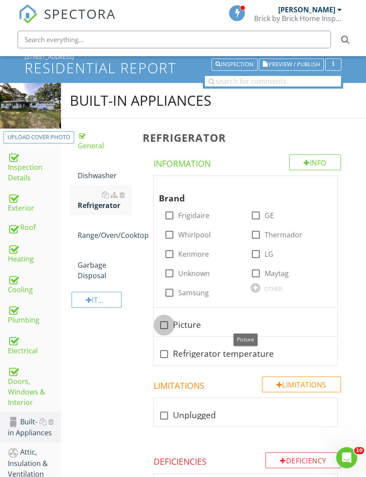
click at [169, 326] on div at bounding box center [164, 325] width 15 height 15
checkbox input "true"
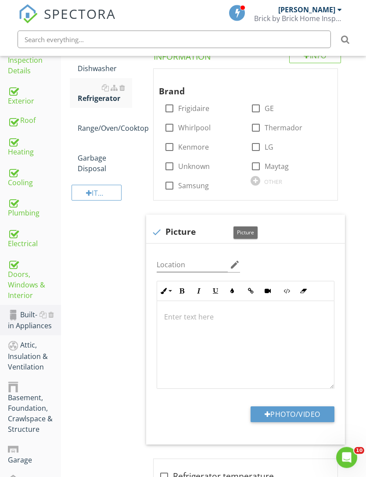
scroll to position [179, 0]
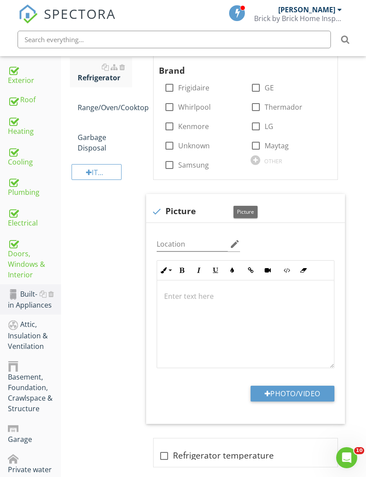
click at [290, 397] on button "Photo/Video" at bounding box center [293, 394] width 84 height 16
type input "C:\fakepath\IMG_4273.jpeg"
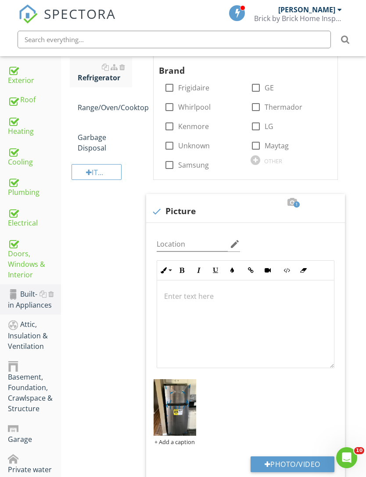
click at [176, 415] on img at bounding box center [175, 407] width 43 height 57
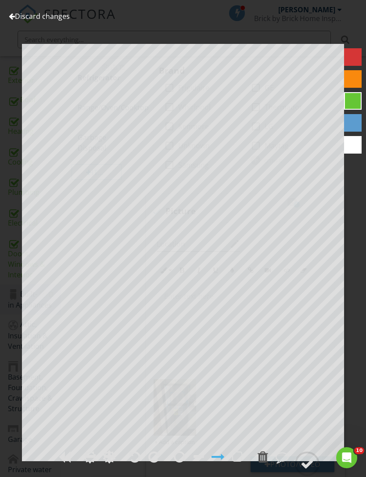
click at [47, 19] on link "Discard changes" at bounding box center [39, 16] width 61 height 10
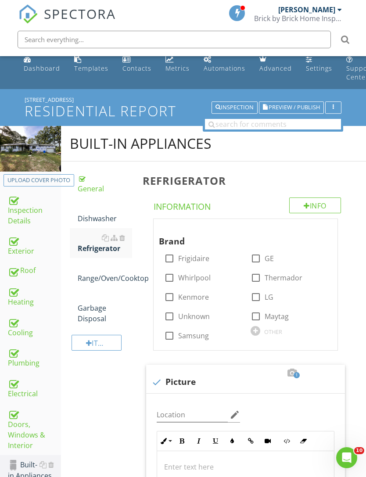
scroll to position [0, 0]
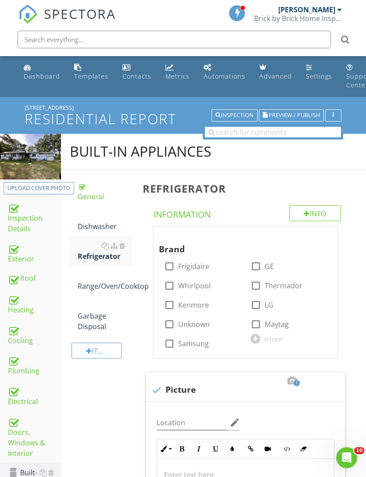
click at [98, 231] on link "Dishwasher" at bounding box center [105, 221] width 54 height 30
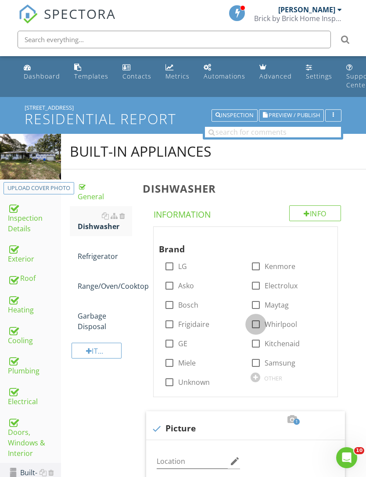
click at [262, 326] on div at bounding box center [255, 324] width 15 height 15
checkbox input "true"
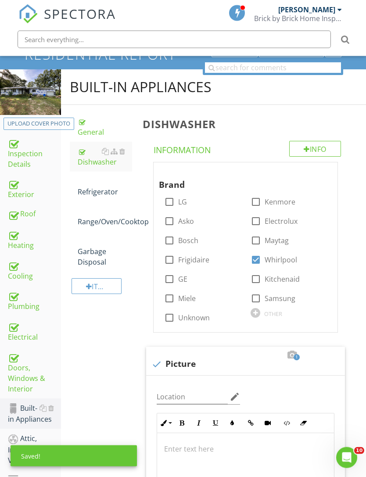
scroll to position [65, 0]
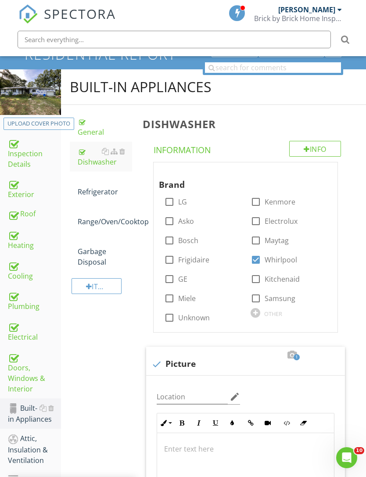
click at [104, 192] on div "Refrigerator" at bounding box center [105, 186] width 54 height 21
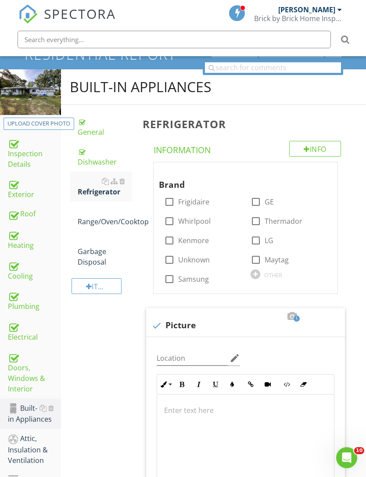
click at [199, 221] on label "Whirlpool" at bounding box center [194, 221] width 32 height 9
checkbox input "true"
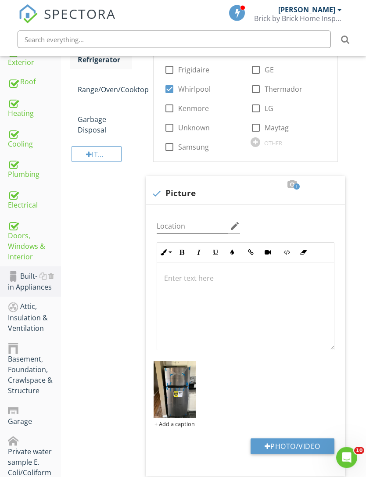
scroll to position [123, 0]
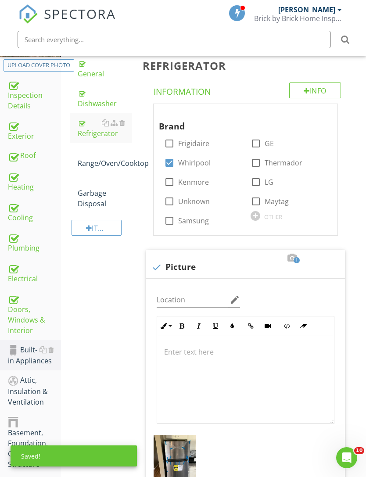
click at [111, 155] on div at bounding box center [114, 152] width 7 height 7
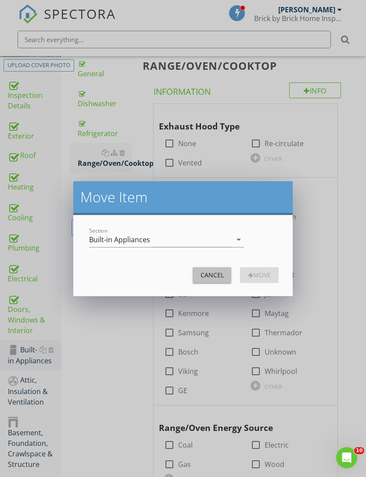
click at [219, 275] on div "Cancel" at bounding box center [212, 274] width 25 height 9
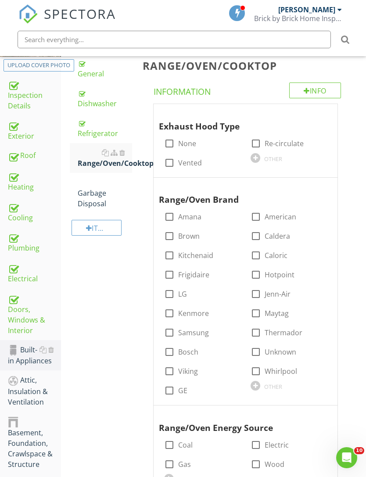
click at [262, 141] on div at bounding box center [255, 143] width 15 height 15
checkbox input "true"
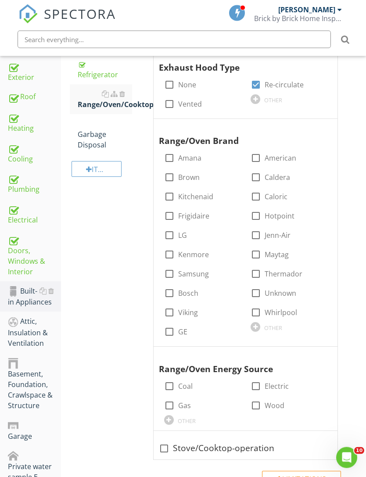
scroll to position [192, 0]
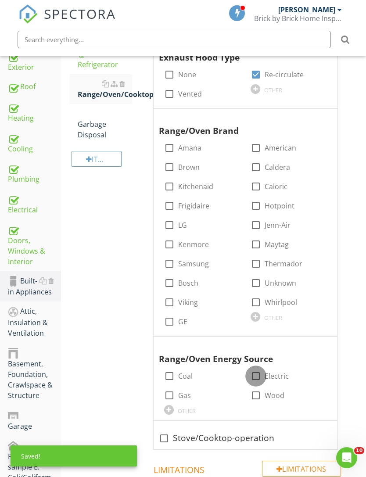
click at [257, 377] on div at bounding box center [255, 376] width 15 height 15
checkbox input "true"
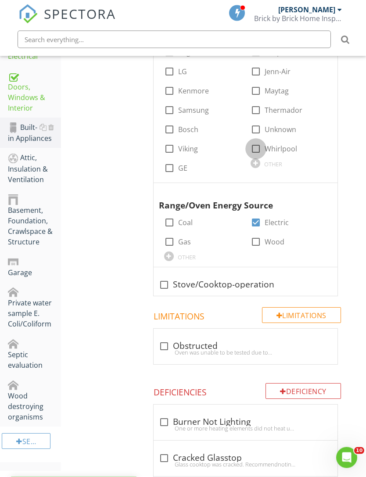
scroll to position [345, 0]
click at [261, 146] on div at bounding box center [255, 148] width 15 height 15
checkbox input "true"
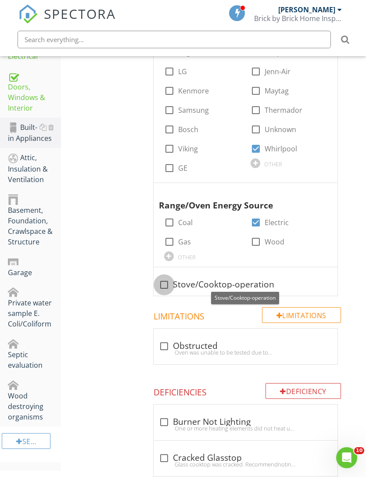
click at [169, 283] on div at bounding box center [164, 284] width 15 height 15
checkbox input "true"
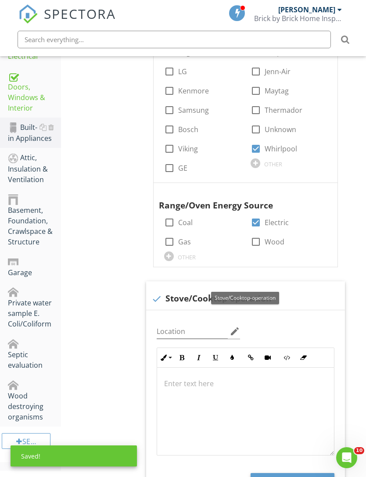
click at [288, 477] on button "Photo/Video" at bounding box center [293, 481] width 84 height 16
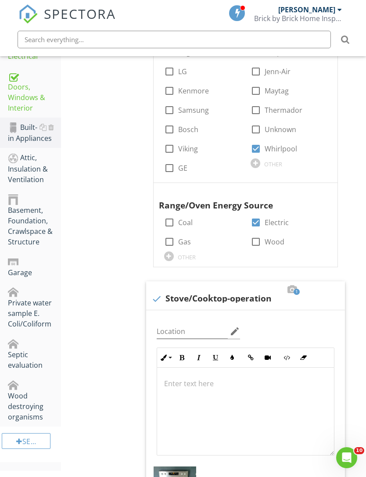
click at [0, 0] on div at bounding box center [0, 0] width 0 height 0
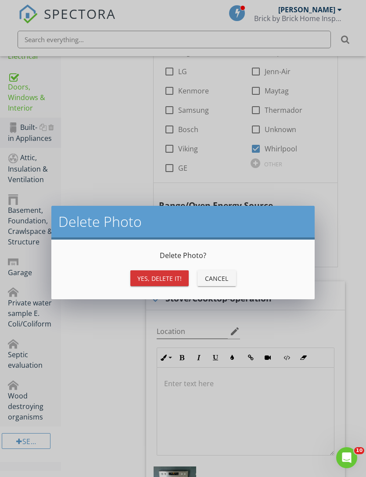
click at [173, 280] on div "Yes, Delete it!" at bounding box center [159, 278] width 44 height 9
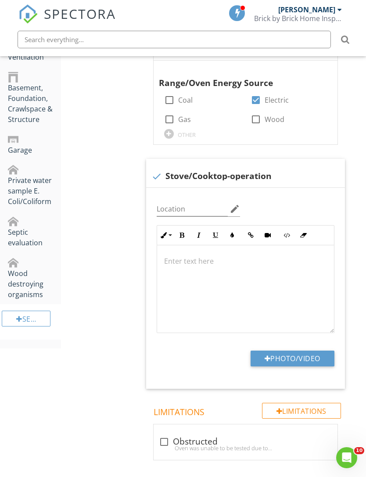
scroll to position [472, 0]
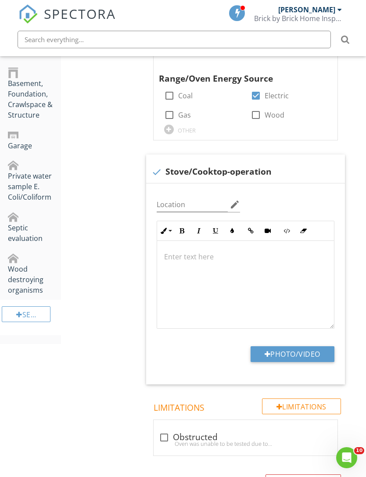
click at [301, 355] on button "Photo/Video" at bounding box center [293, 354] width 84 height 16
type input "C:\fakepath\IMG_4272.jpeg"
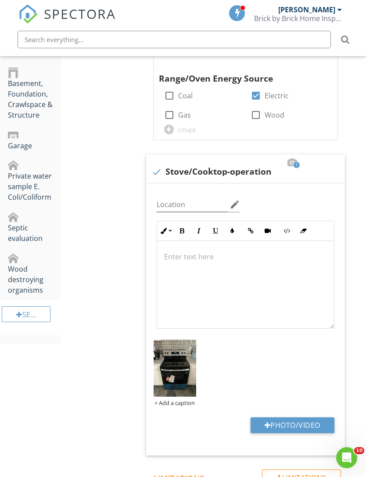
click at [181, 382] on img at bounding box center [175, 368] width 43 height 57
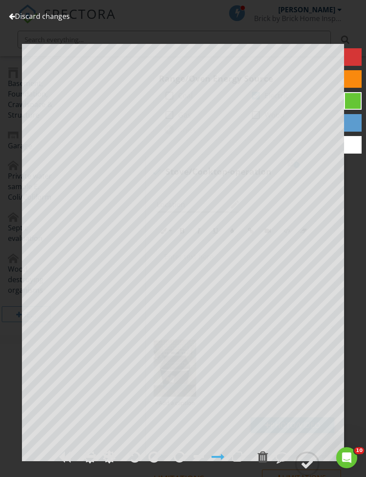
click at [50, 21] on link "Discard changes" at bounding box center [39, 16] width 61 height 10
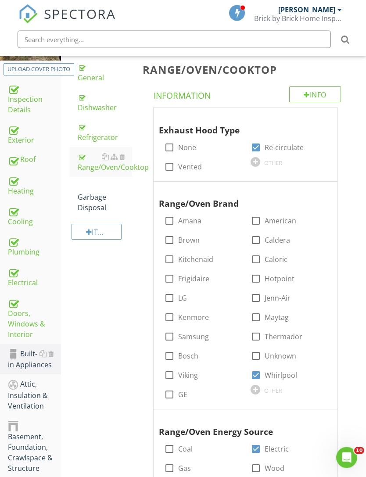
scroll to position [37, 0]
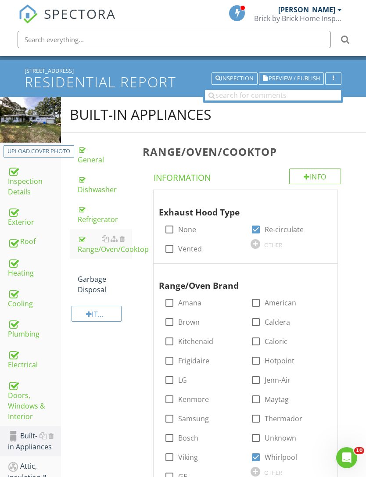
click at [90, 288] on div "Garbage Disposal" at bounding box center [105, 279] width 54 height 32
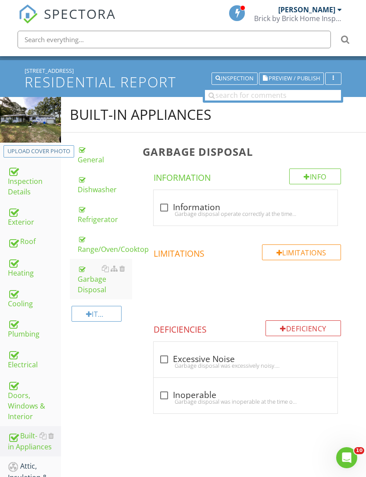
click at [123, 269] on div at bounding box center [122, 268] width 6 height 7
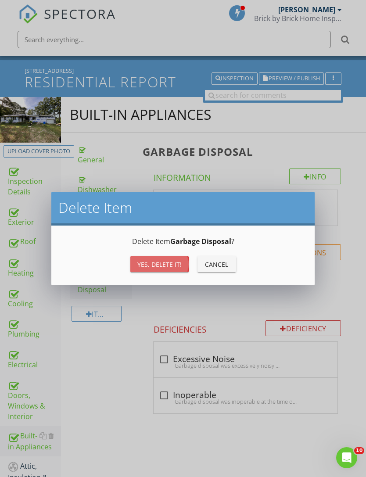
click at [155, 262] on div "Yes, Delete it!" at bounding box center [159, 264] width 44 height 9
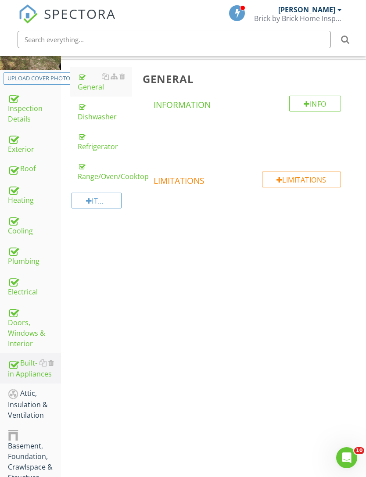
scroll to position [123, 0]
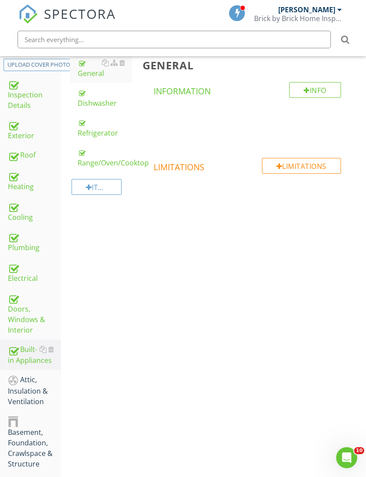
click at [35, 398] on div "Attic, Insulation & Ventilation" at bounding box center [34, 390] width 53 height 32
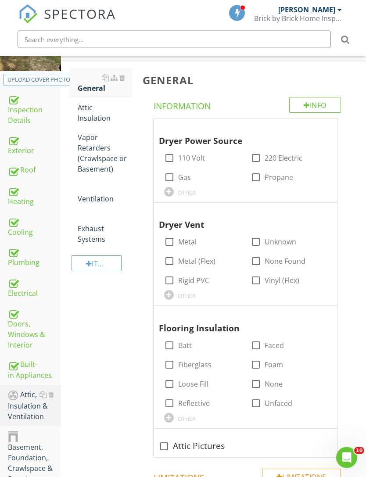
scroll to position [108, 0]
click at [273, 158] on label "220 Electric" at bounding box center [284, 158] width 38 height 9
checkbox input "true"
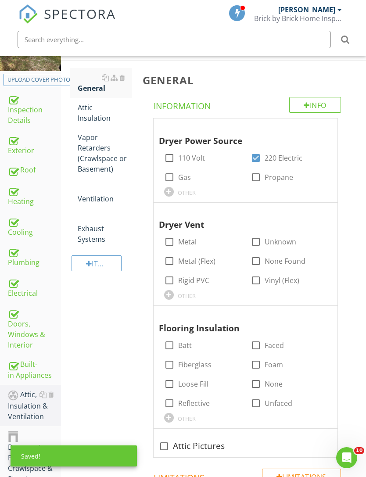
click at [201, 263] on label "Metal (Flex)" at bounding box center [196, 261] width 37 height 9
checkbox input "true"
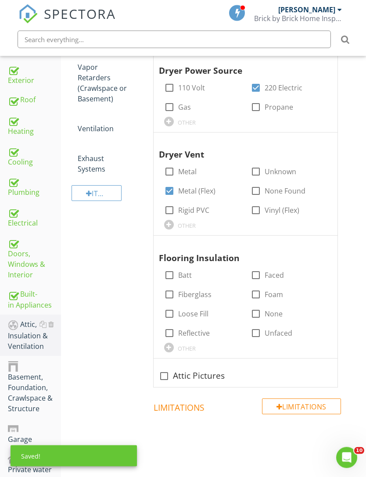
scroll to position [215, 0]
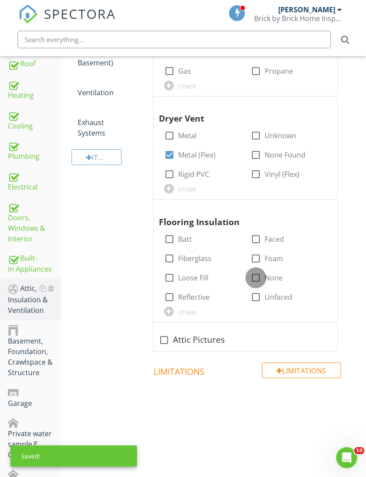
click at [259, 277] on div at bounding box center [255, 277] width 15 height 15
checkbox input "true"
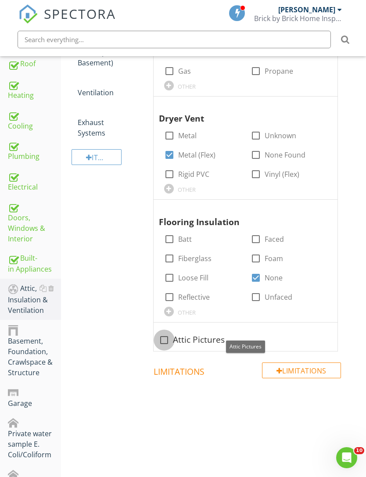
click at [166, 340] on div at bounding box center [164, 340] width 15 height 15
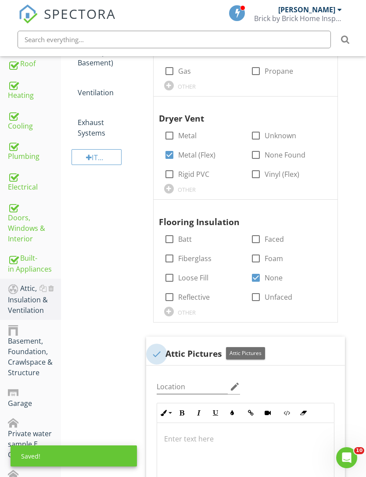
click at [154, 351] on div at bounding box center [156, 354] width 15 height 15
checkbox input "true"
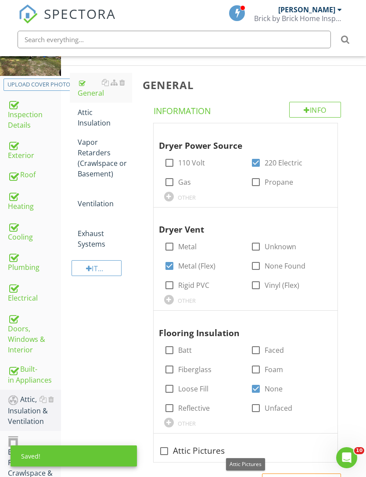
scroll to position [31, 0]
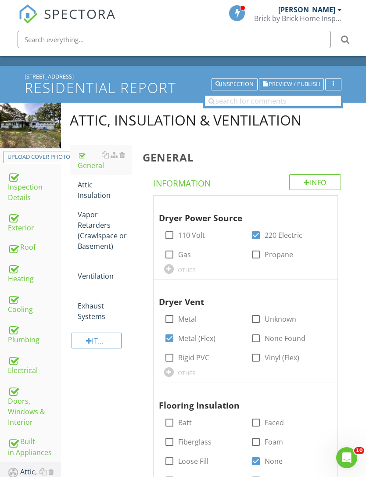
click at [99, 192] on div "Attic Insulation" at bounding box center [105, 189] width 54 height 21
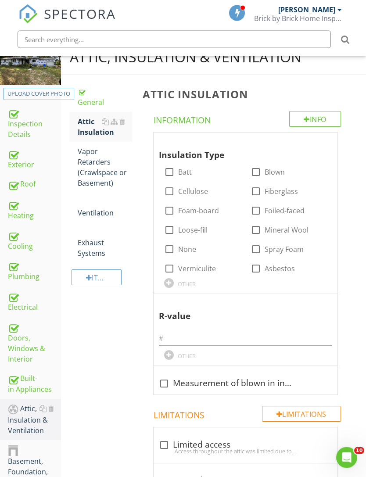
scroll to position [116, 0]
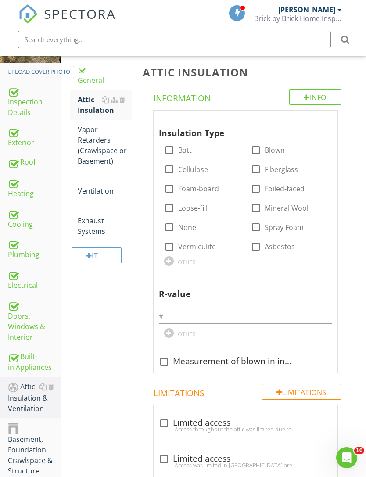
click at [187, 261] on div "OTHER" at bounding box center [187, 261] width 18 height 7
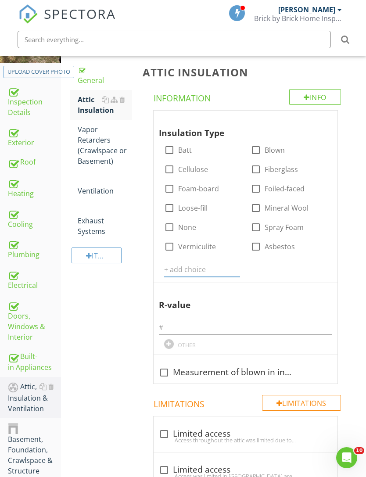
click at [197, 269] on input "text" at bounding box center [202, 269] width 76 height 14
type input "Unknown"
click at [235, 266] on icon at bounding box center [235, 269] width 6 height 7
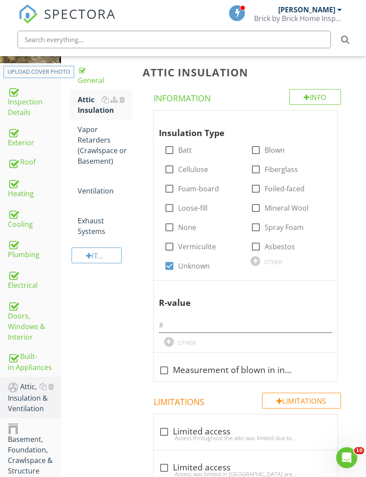
click at [251, 118] on div at bounding box center [248, 119] width 11 height 9
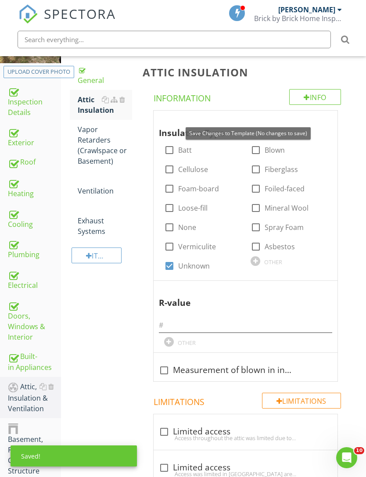
click at [251, 116] on div at bounding box center [248, 119] width 11 height 9
click at [268, 320] on input "text" at bounding box center [245, 325] width 173 height 14
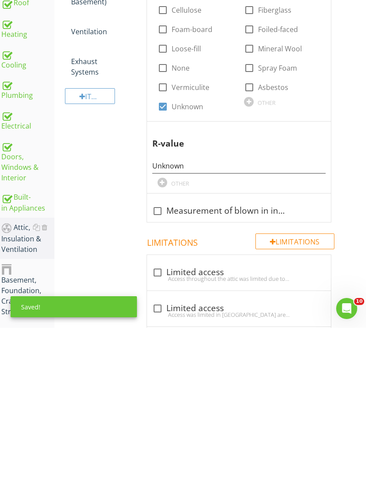
scroll to position [276, 7]
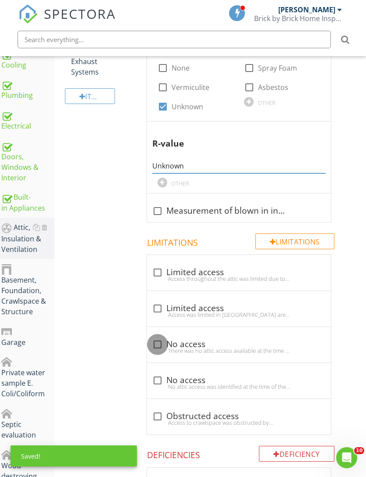
type input "Unknown"
click at [159, 340] on div at bounding box center [157, 344] width 15 height 15
checkbox input "true"
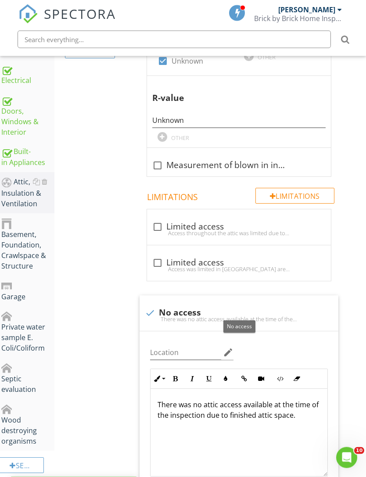
scroll to position [321, 7]
click at [283, 420] on div "There was no attic access available at the time of the inspection due to finish…" at bounding box center [239, 433] width 177 height 88
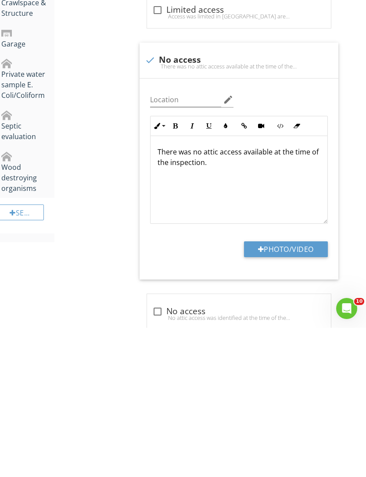
click at [354, 268] on div "Attic Insulation Info Information Insulation Type check_box_outline_blank Batt …" at bounding box center [245, 219] width 229 height 948
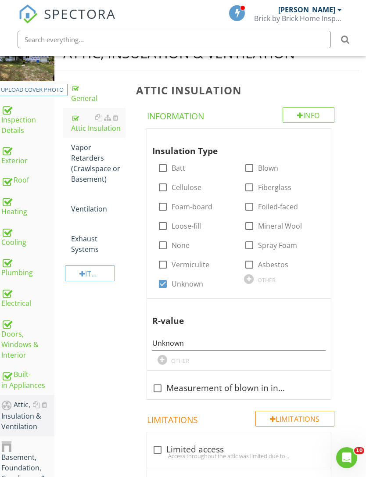
scroll to position [26, 7]
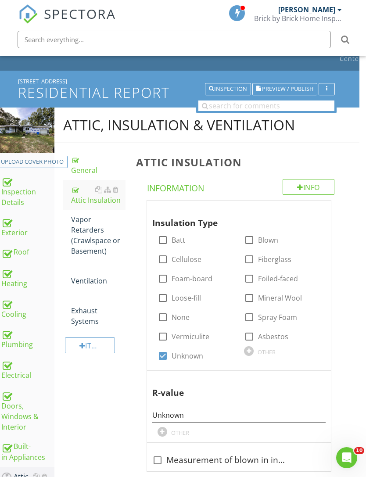
click at [95, 247] on div "Vapor Retarders (Crawlspace or Basement)" at bounding box center [98, 235] width 54 height 42
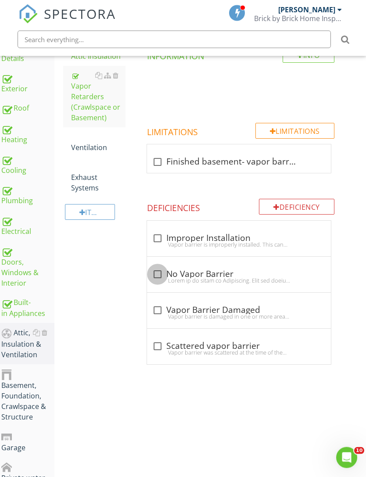
scroll to position [170, 7]
click at [161, 273] on div at bounding box center [157, 274] width 15 height 15
checkbox input "true"
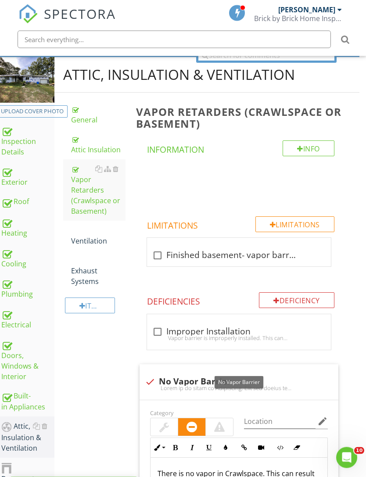
scroll to position [77, 7]
click at [89, 234] on div "Ventilation" at bounding box center [98, 235] width 54 height 21
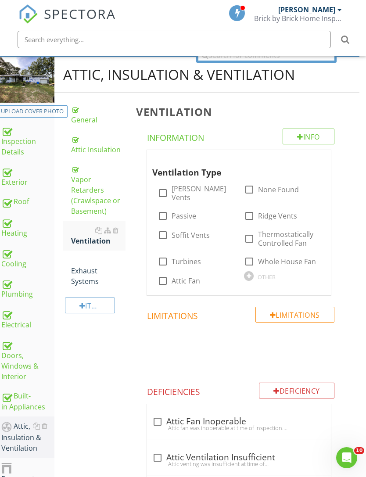
click at [192, 187] on label "[PERSON_NAME] Vents" at bounding box center [203, 193] width 62 height 18
checkbox input "true"
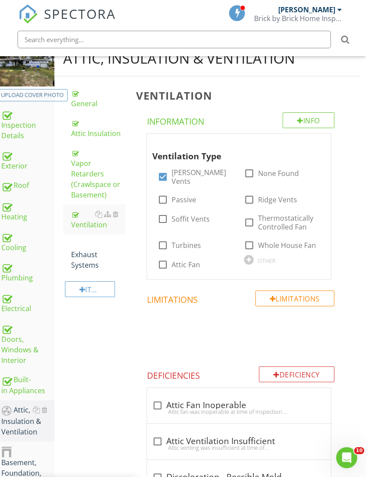
scroll to position [169, 7]
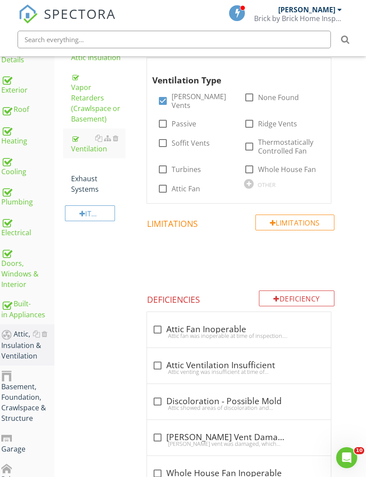
click at [351, 246] on div "Ventilation Info Information Ventilation Type check_box Gable Vents check_box_o…" at bounding box center [245, 245] width 229 height 491
click at [92, 172] on div "Exhaust Systems" at bounding box center [98, 179] width 54 height 32
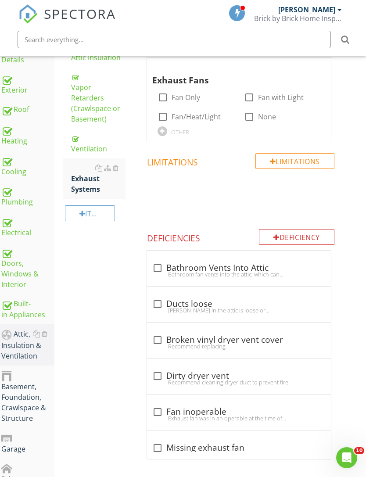
click at [265, 99] on label "Fan with Light" at bounding box center [281, 97] width 46 height 9
checkbox input "true"
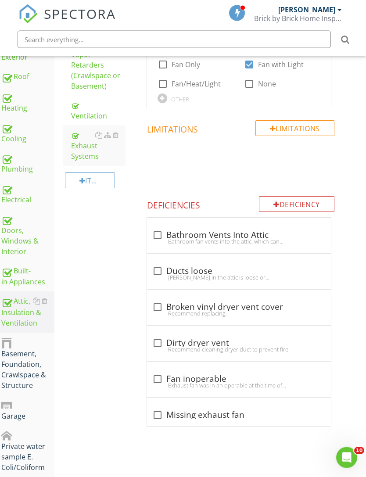
scroll to position [282, 7]
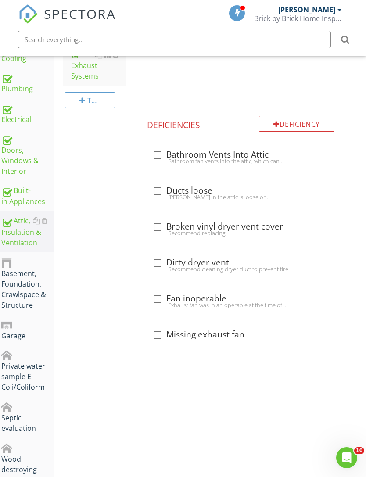
click at [22, 297] on div "Basement, Foundation, Crawlspace & Structure" at bounding box center [27, 284] width 53 height 54
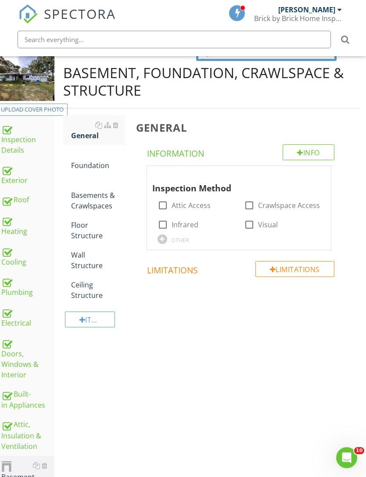
scroll to position [0, 7]
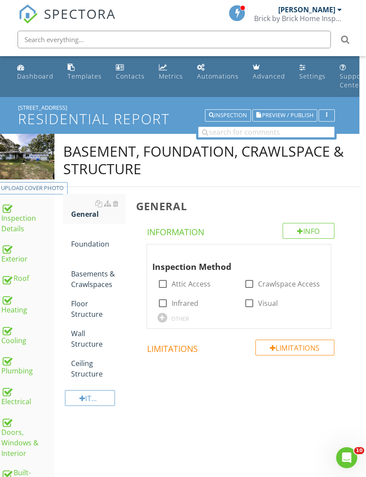
click at [265, 306] on label "Visual" at bounding box center [268, 303] width 20 height 9
checkbox input "true"
click at [91, 248] on div "Foundation" at bounding box center [98, 238] width 54 height 21
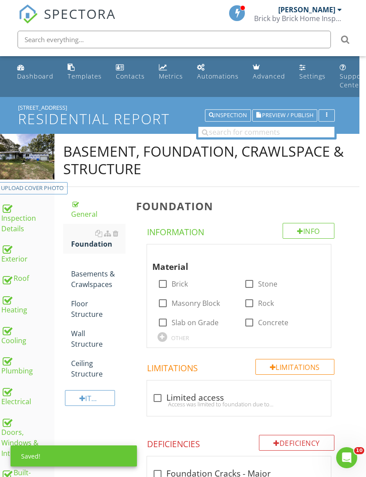
click at [194, 303] on label "Masonry Block" at bounding box center [196, 303] width 48 height 9
checkbox input "true"
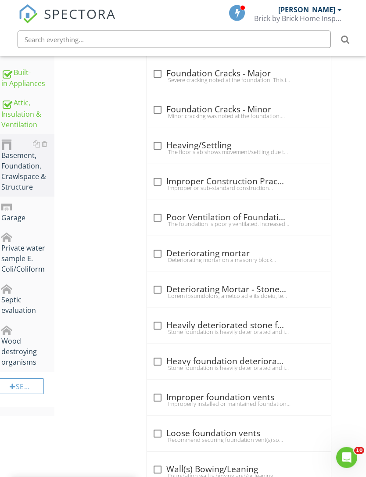
scroll to position [400, 7]
click at [163, 251] on div at bounding box center [157, 253] width 15 height 15
checkbox input "true"
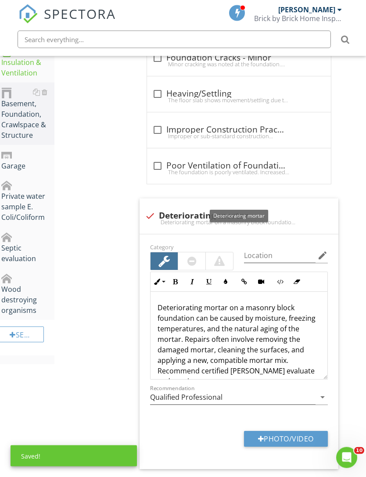
scroll to position [479, 7]
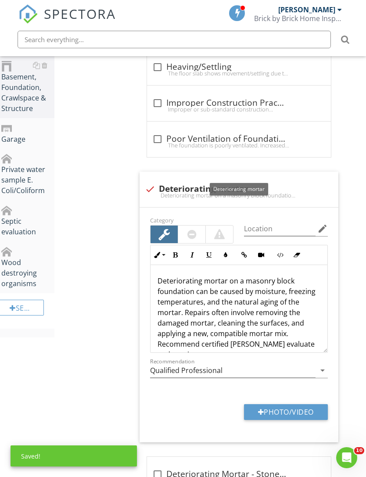
click at [301, 409] on button "Photo/Video" at bounding box center [286, 412] width 84 height 16
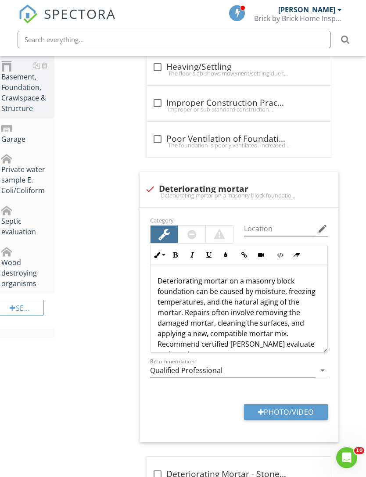
type input "C:\fakepath\IMG_4231.jpeg"
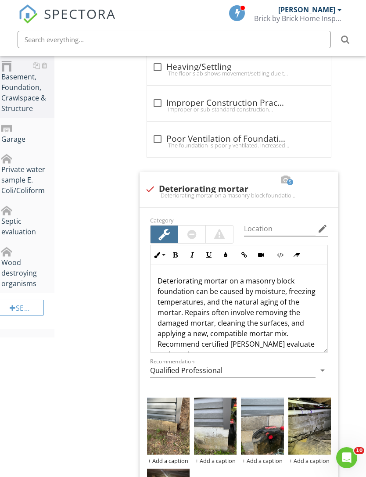
click at [301, 427] on img at bounding box center [309, 426] width 43 height 57
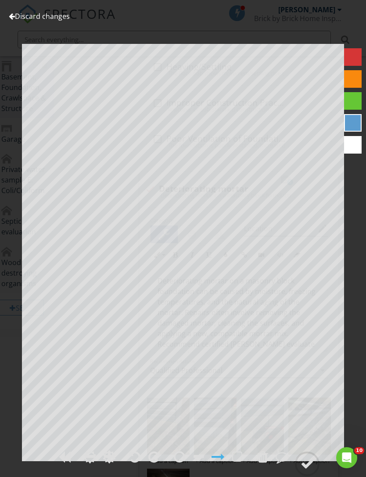
click at [314, 470] on div at bounding box center [307, 463] width 13 height 13
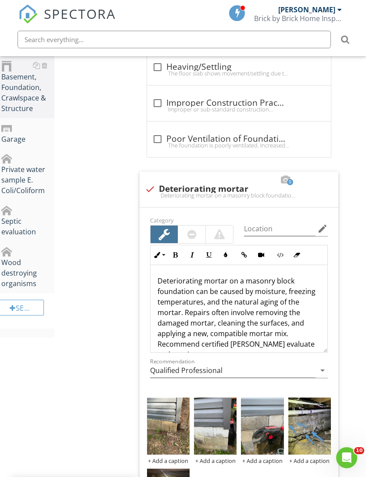
click at [218, 441] on img at bounding box center [215, 426] width 43 height 57
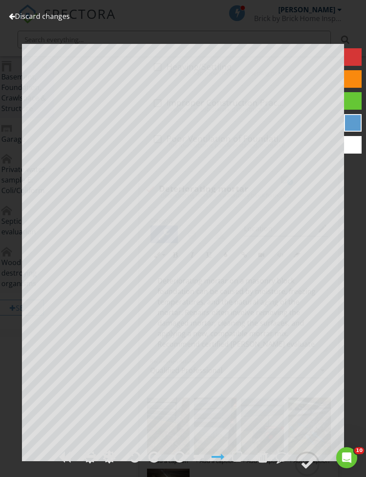
click at [308, 470] on div at bounding box center [307, 463] width 13 height 13
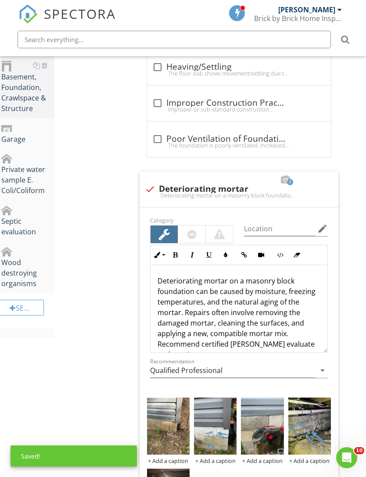
click at [263, 438] on img at bounding box center [262, 426] width 43 height 57
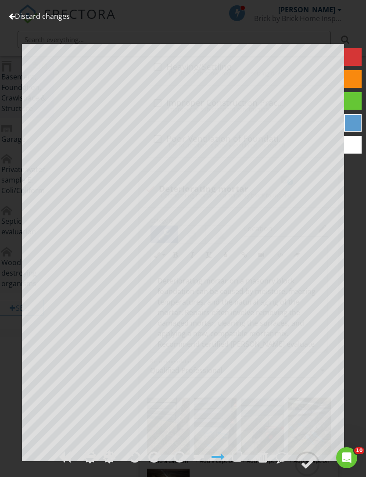
click at [308, 470] on div at bounding box center [307, 463] width 13 height 13
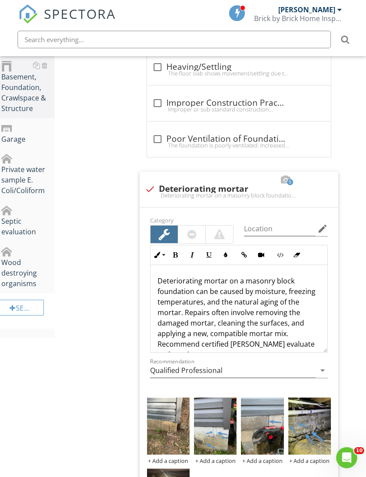
click at [168, 434] on img at bounding box center [168, 426] width 43 height 57
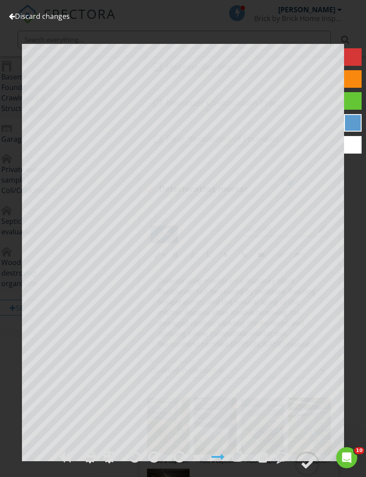
click at [305, 470] on div at bounding box center [307, 463] width 13 height 13
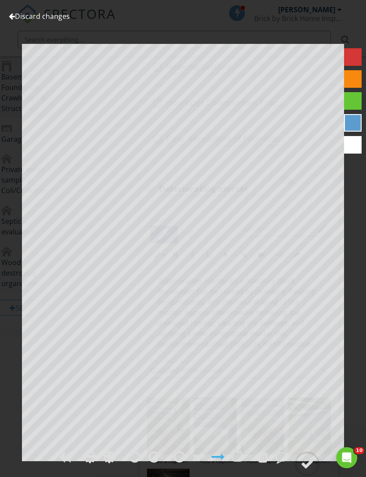
click at [307, 470] on div at bounding box center [307, 463] width 13 height 13
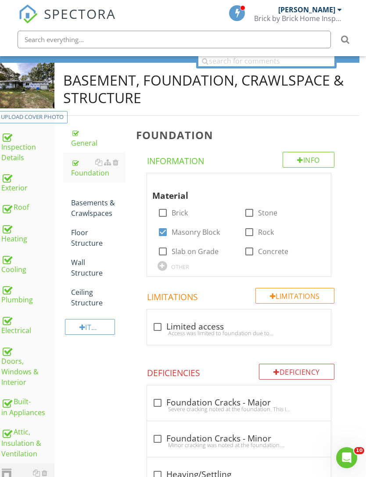
scroll to position [65, 7]
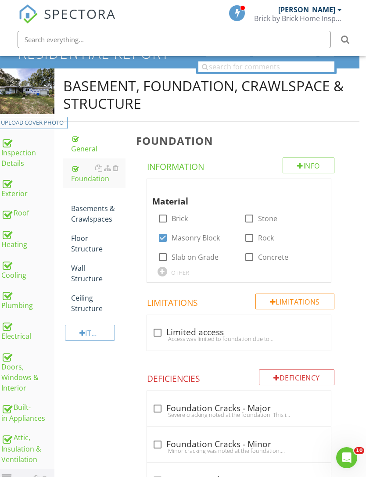
click at [95, 209] on div "Basements & Crawlspaces" at bounding box center [98, 209] width 54 height 32
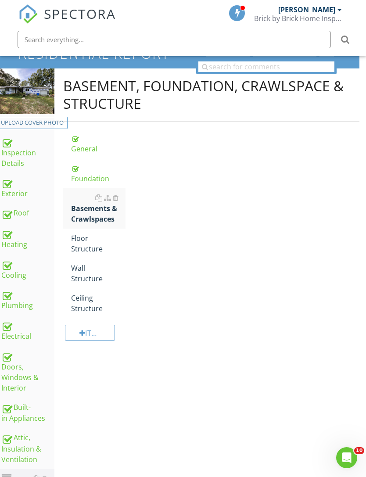
click at [89, 217] on div "Basements & Crawlspaces" at bounding box center [98, 209] width 54 height 32
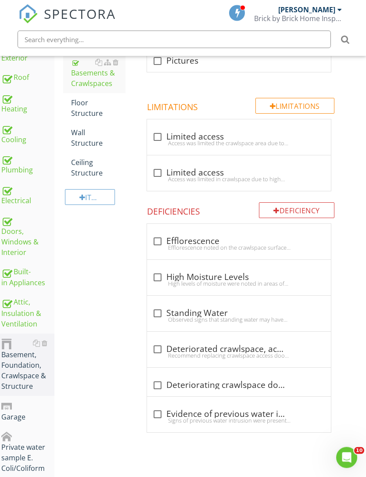
scroll to position [204, 7]
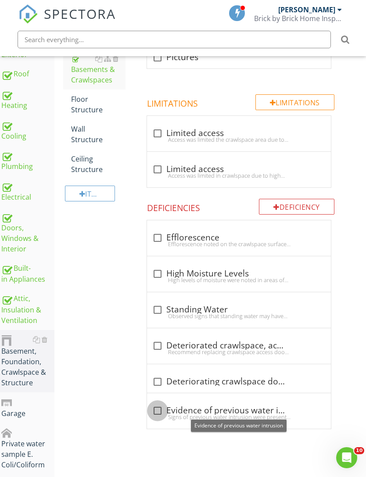
click at [156, 409] on div at bounding box center [157, 410] width 15 height 15
checkbox input "true"
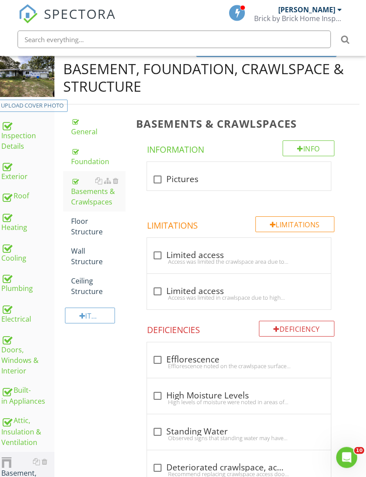
scroll to position [9, 7]
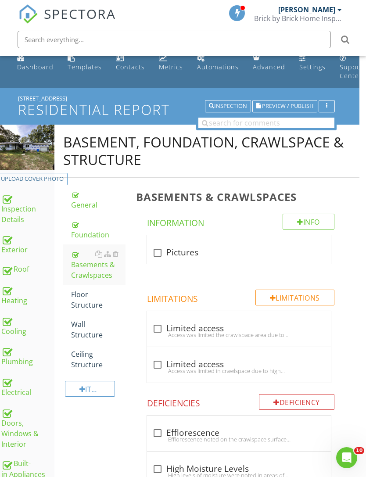
click at [91, 298] on div "Floor Structure" at bounding box center [98, 299] width 54 height 21
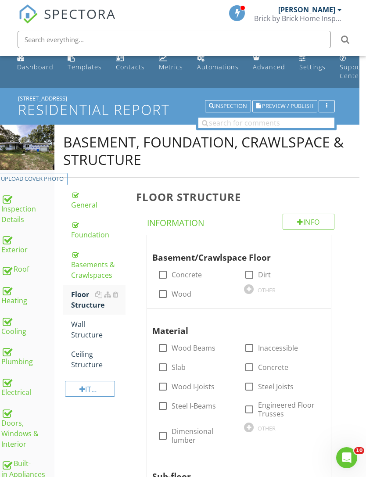
click at [175, 438] on label "Dimensional lumber" at bounding box center [203, 436] width 62 height 18
checkbox input "true"
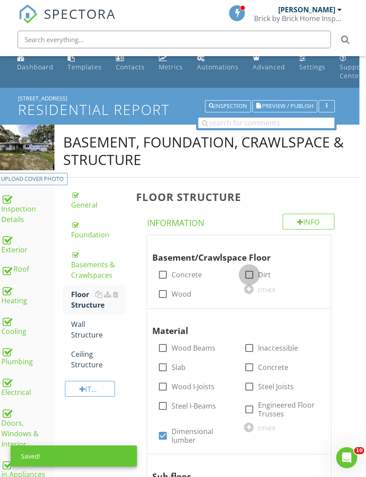
click at [253, 277] on div at bounding box center [249, 274] width 15 height 15
checkbox input "true"
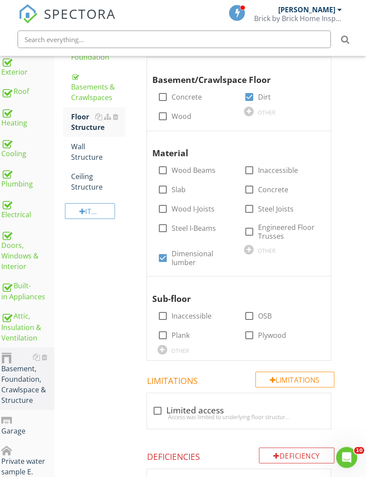
scroll to position [111, 7]
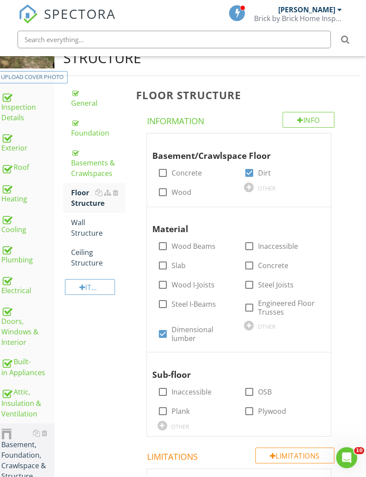
click at [173, 412] on label "Plank" at bounding box center [181, 411] width 18 height 9
checkbox input "true"
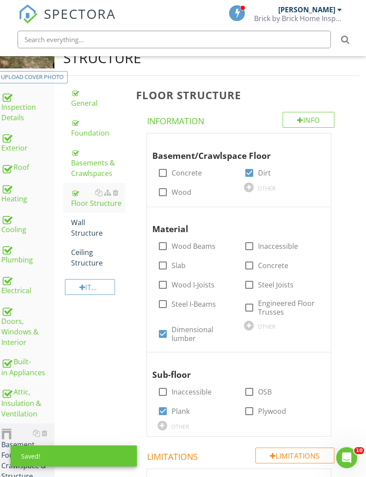
click at [86, 230] on div "Wall Structure" at bounding box center [98, 227] width 54 height 21
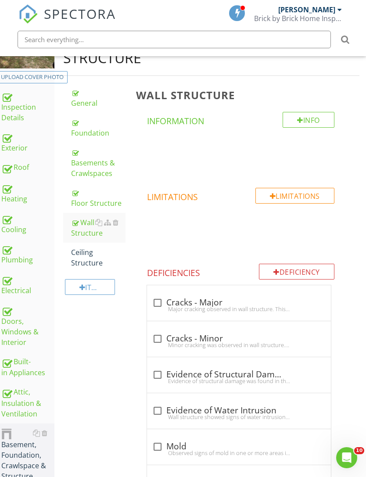
click at [90, 258] on div "Ceiling Structure" at bounding box center [98, 257] width 54 height 21
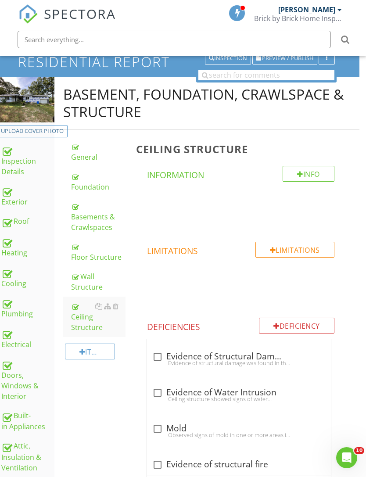
scroll to position [39, 7]
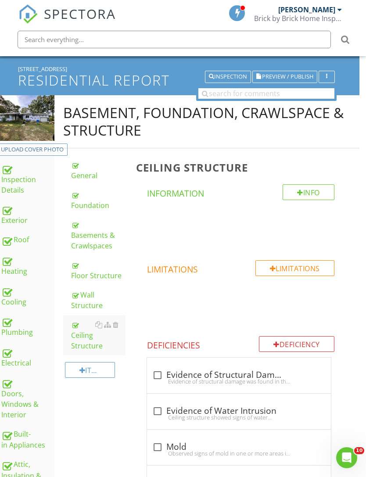
click at [317, 265] on div "Limitations" at bounding box center [294, 268] width 79 height 16
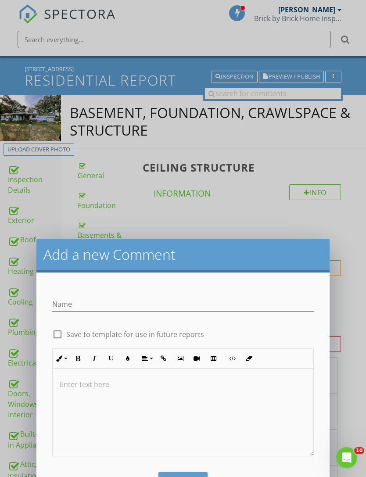
scroll to position [39, 0]
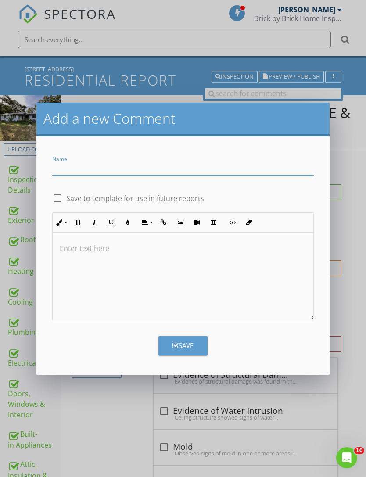
click at [147, 173] on input "Name" at bounding box center [182, 168] width 261 height 14
type input "Limited access"
click at [217, 275] on div at bounding box center [183, 277] width 260 height 88
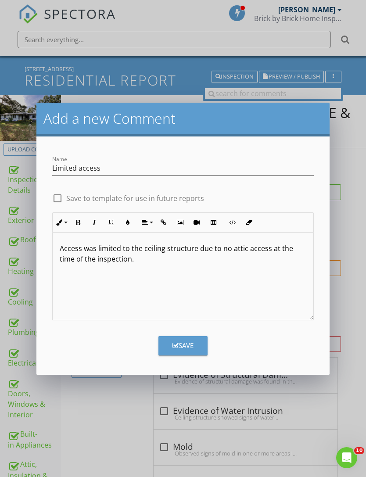
click at [196, 350] on button "Save" at bounding box center [182, 345] width 49 height 19
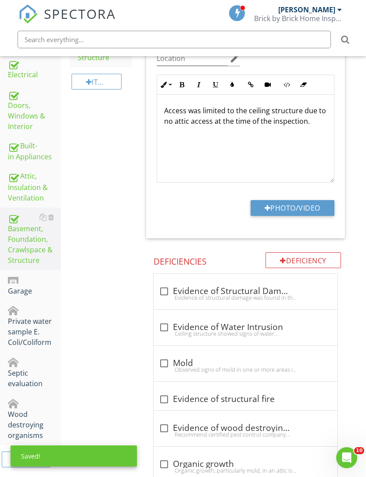
scroll to position [353, 0]
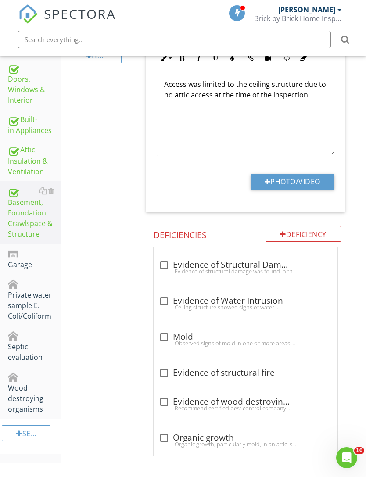
click at [22, 268] on div "Garage" at bounding box center [34, 259] width 53 height 22
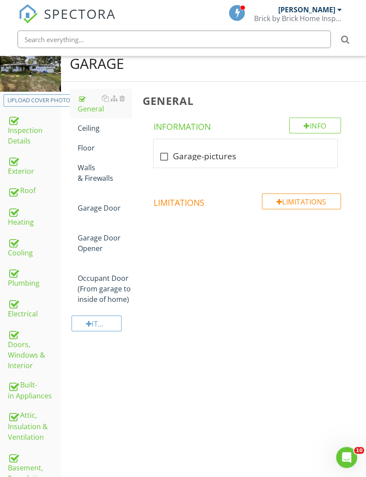
scroll to position [88, 0]
click at [93, 134] on link "Ceiling" at bounding box center [105, 127] width 54 height 19
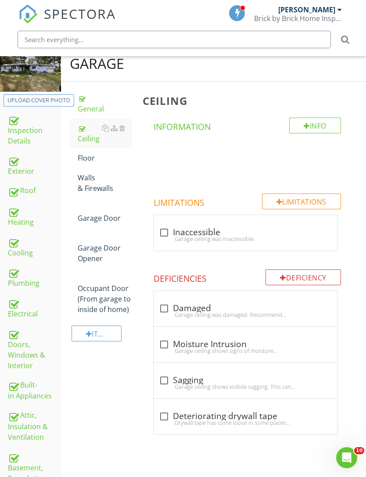
click at [91, 159] on div "Floor" at bounding box center [105, 158] width 54 height 11
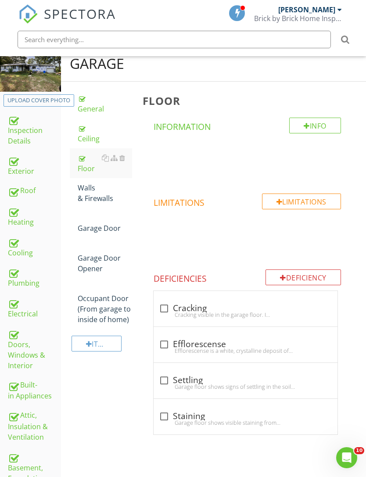
click at [102, 193] on div "Walls & Firewalls" at bounding box center [105, 193] width 54 height 21
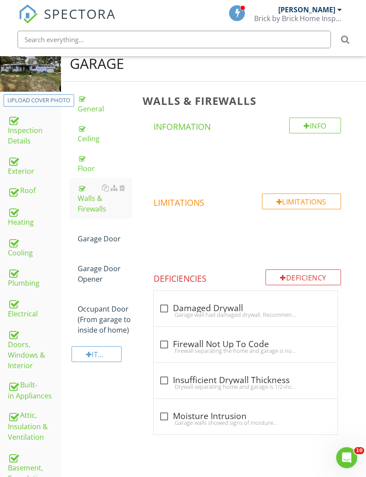
click at [321, 199] on div "Limitations" at bounding box center [301, 202] width 79 height 16
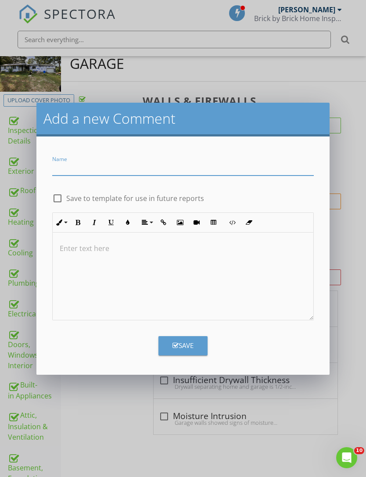
click at [188, 169] on input "Name" at bounding box center [182, 168] width 261 height 14
type input "Limited access"
click at [166, 283] on div at bounding box center [183, 277] width 260 height 88
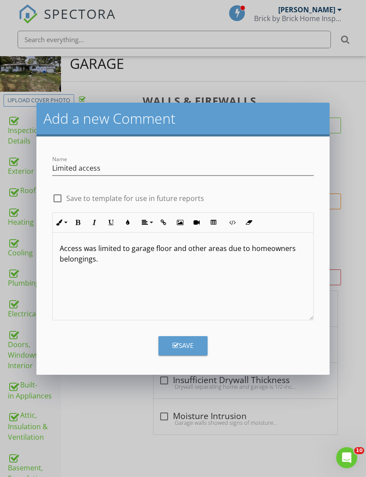
click at [191, 344] on div "Save" at bounding box center [182, 346] width 21 height 10
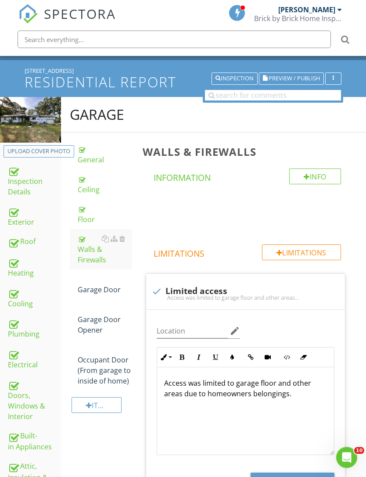
scroll to position [37, 0]
click at [91, 290] on div "Garage Door" at bounding box center [105, 284] width 54 height 21
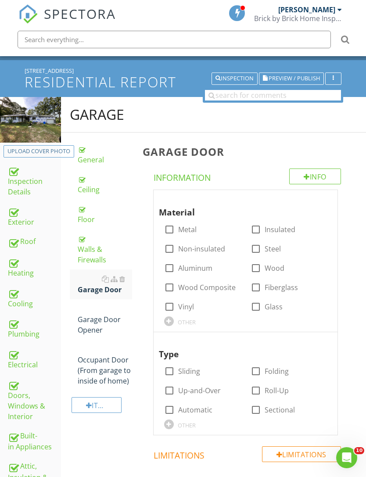
click at [184, 265] on label "Aluminum" at bounding box center [195, 268] width 34 height 9
checkbox input "true"
click at [186, 412] on label "Automatic" at bounding box center [195, 409] width 34 height 9
checkbox input "true"
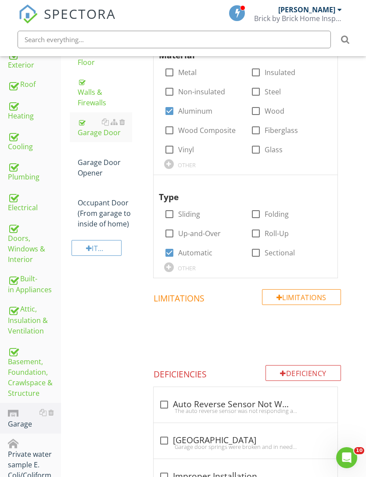
scroll to position [97, 0]
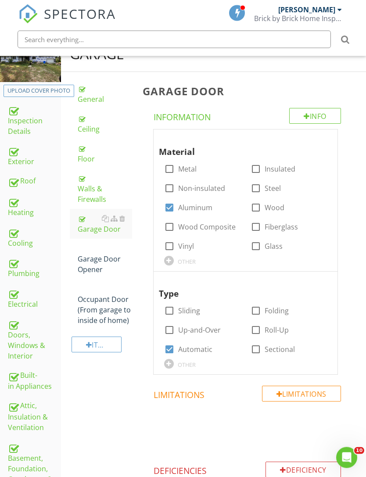
click at [303, 391] on div "Limitations" at bounding box center [301, 394] width 79 height 16
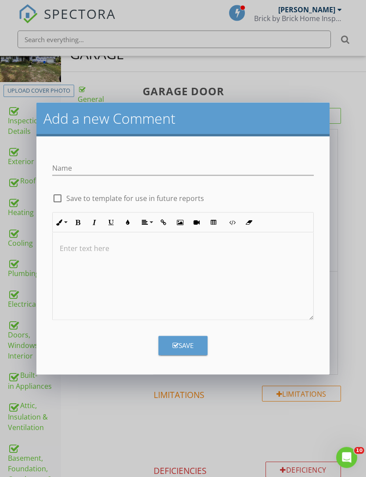
scroll to position [97, 0]
click at [142, 173] on input "Name" at bounding box center [182, 168] width 261 height 14
type input "Unable to operate door"
click at [161, 301] on div at bounding box center [183, 277] width 260 height 88
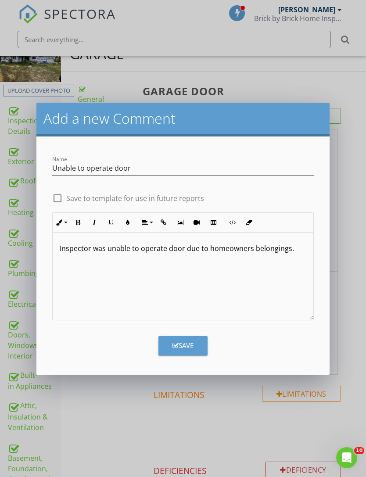
click at [197, 348] on button "Save" at bounding box center [182, 345] width 49 height 19
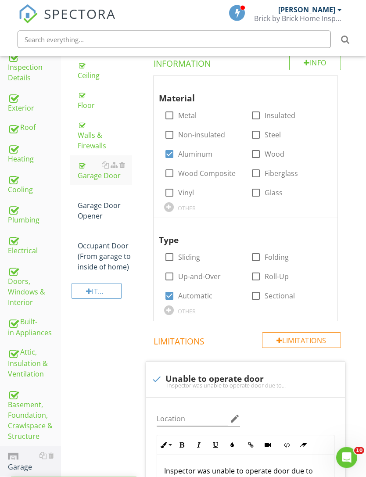
scroll to position [151, 0]
click at [95, 205] on div "Garage Door Opener" at bounding box center [105, 206] width 54 height 32
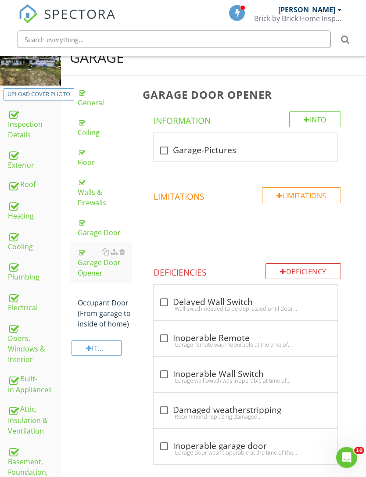
scroll to position [31, 0]
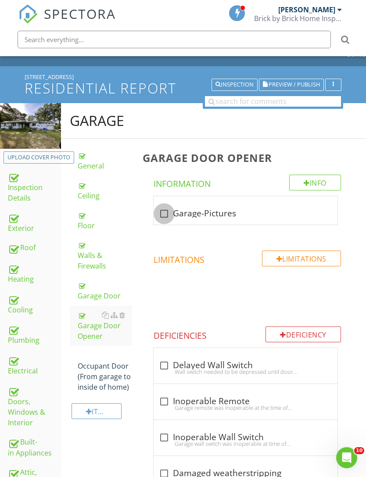
click at [163, 213] on div at bounding box center [164, 213] width 15 height 15
checkbox input "true"
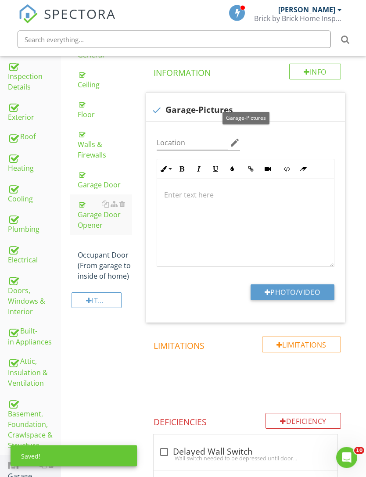
scroll to position [142, 0]
click at [304, 289] on button "Photo/Video" at bounding box center [293, 292] width 84 height 16
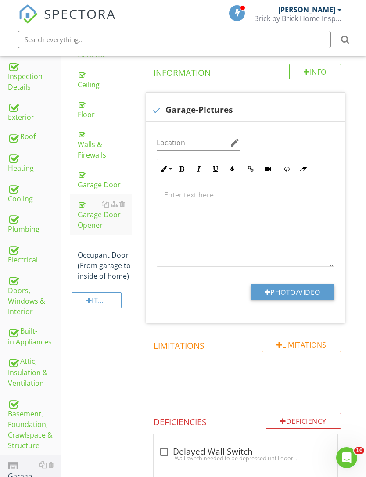
type input "C:\fakepath\IMG_4188.jpeg"
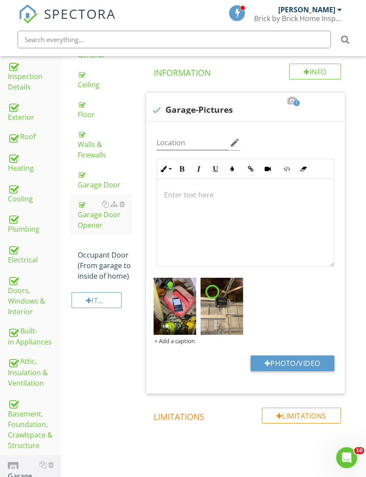
click at [114, 261] on div "Occupant Door (From garage to inside of home)" at bounding box center [105, 260] width 54 height 42
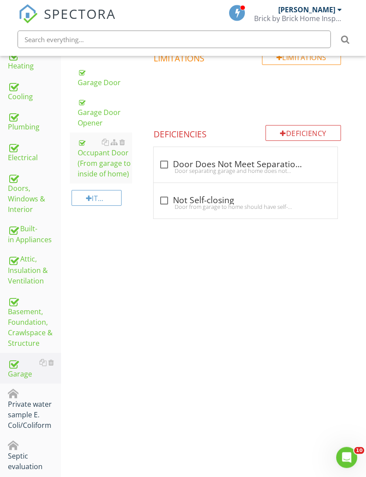
scroll to position [244, 0]
click at [53, 391] on div at bounding box center [51, 393] width 6 height 7
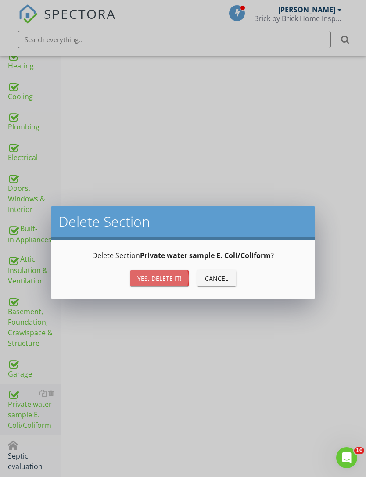
click at [155, 276] on div "Yes, Delete it!" at bounding box center [159, 278] width 44 height 9
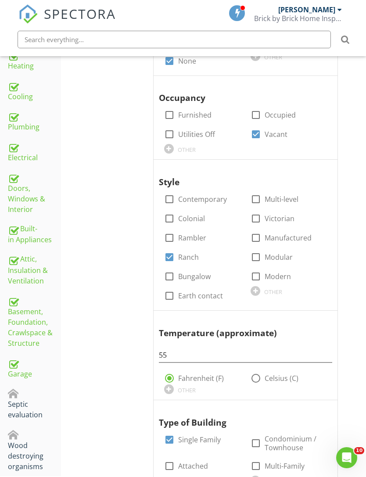
click at [53, 395] on div at bounding box center [51, 393] width 6 height 7
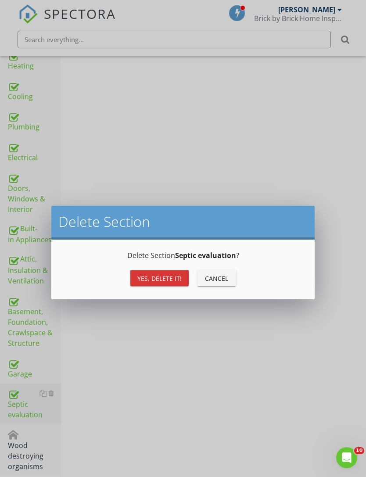
click at [158, 282] on div "Yes, Delete it!" at bounding box center [159, 278] width 44 height 9
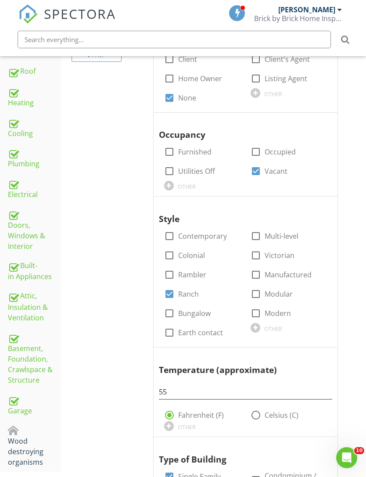
click at [53, 432] on div at bounding box center [51, 430] width 6 height 7
click at [53, 428] on div at bounding box center [51, 430] width 6 height 7
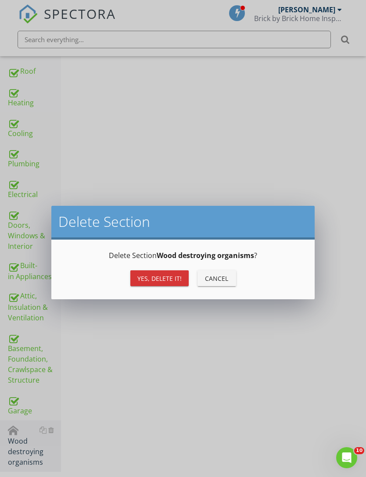
click at [160, 273] on button "Yes, Delete it!" at bounding box center [159, 278] width 58 height 16
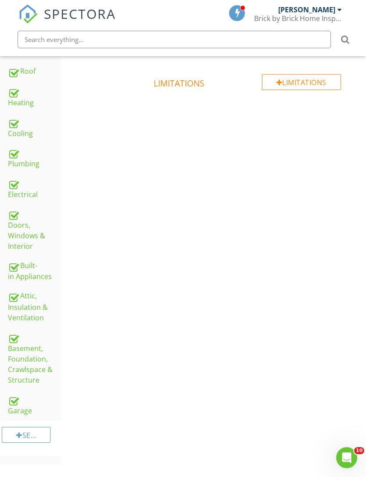
scroll to position [166, 0]
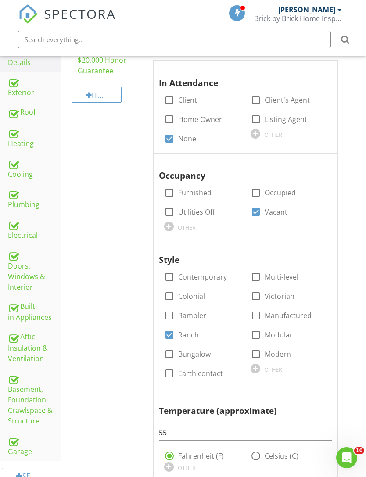
click at [33, 118] on link "Roof" at bounding box center [34, 112] width 53 height 20
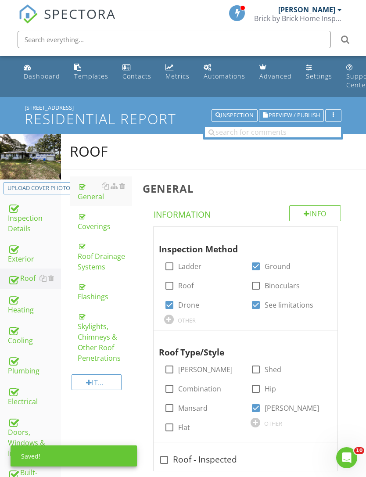
click at [108, 262] on div "Roof Drainage Systems" at bounding box center [105, 256] width 54 height 32
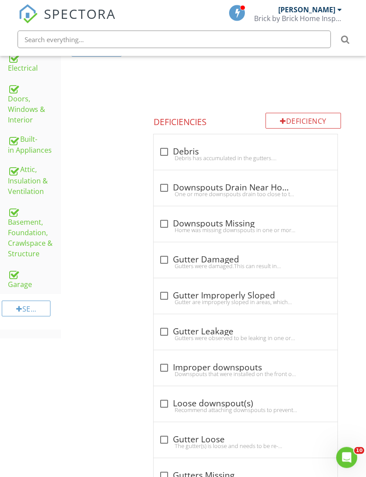
scroll to position [343, 0]
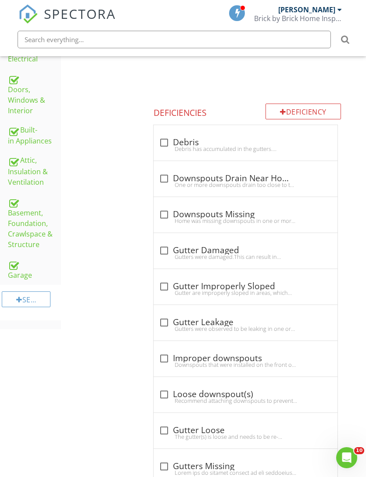
click at [163, 466] on div at bounding box center [164, 466] width 15 height 15
checkbox input "true"
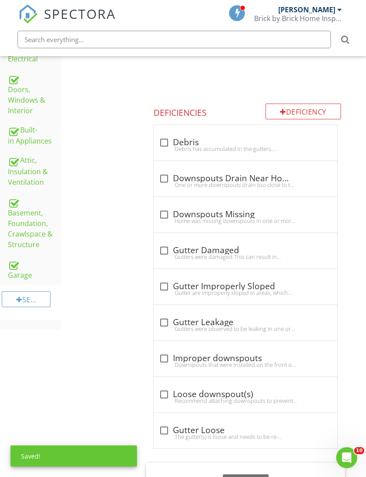
click at [359, 333] on div "Roof Drainage Systems Info Information Gutter Material check_box_outline_blank …" at bounding box center [251, 287] width 229 height 921
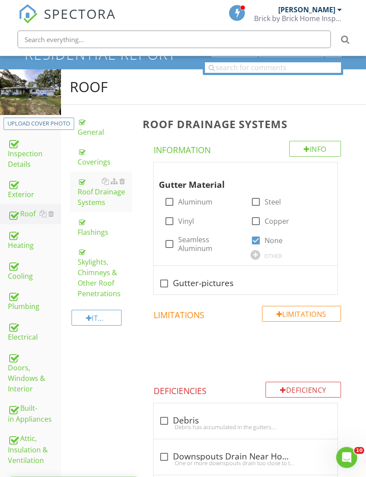
scroll to position [0, 0]
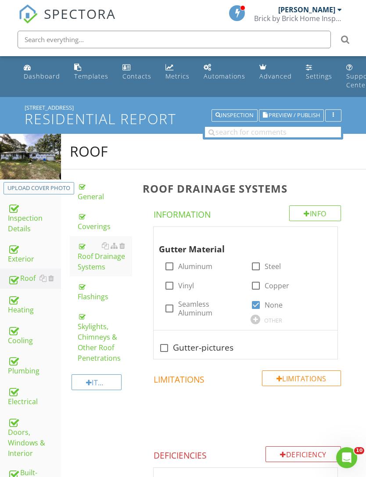
click at [287, 113] on span "Preview / Publish" at bounding box center [294, 116] width 51 height 6
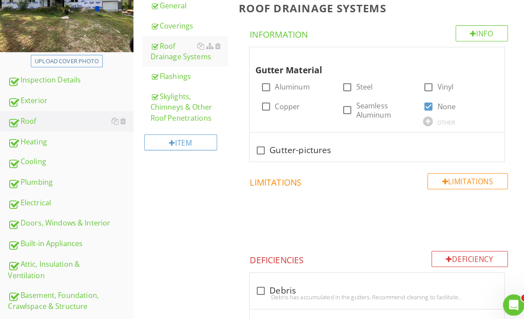
scroll to position [143, 0]
click at [70, 244] on div "Built-in Appliances" at bounding box center [69, 239] width 123 height 11
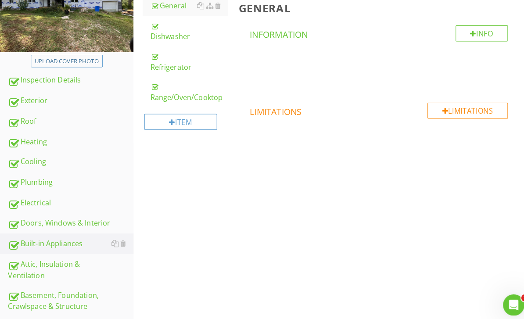
click at [174, 36] on div "Dishwasher" at bounding box center [186, 30] width 76 height 21
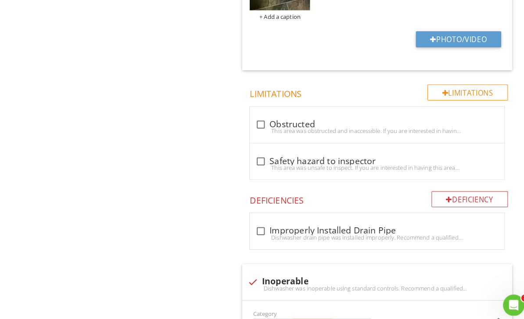
scroll to position [589, 0]
click at [247, 277] on div at bounding box center [248, 276] width 15 height 15
checkbox input "true"
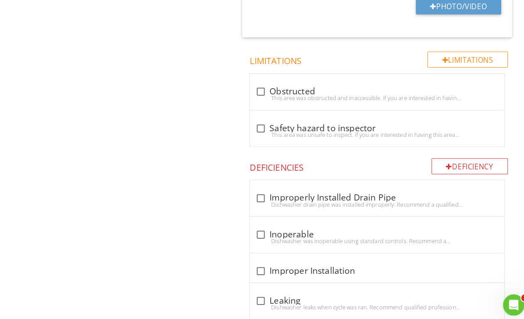
scroll to position [622, 0]
click at [366, 50] on div "Limitations" at bounding box center [459, 58] width 79 height 16
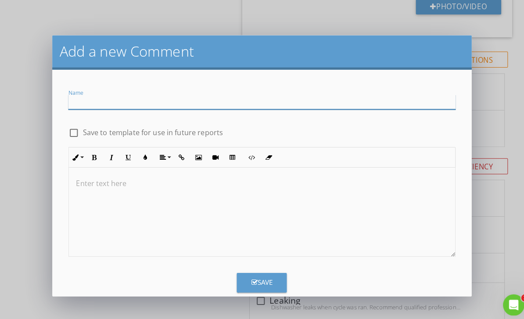
click at [294, 101] on input "Name" at bounding box center [257, 100] width 380 height 14
type input "Not tested"
click at [84, 128] on label "Save to template for use in future reports" at bounding box center [150, 130] width 138 height 9
checkbox input "true"
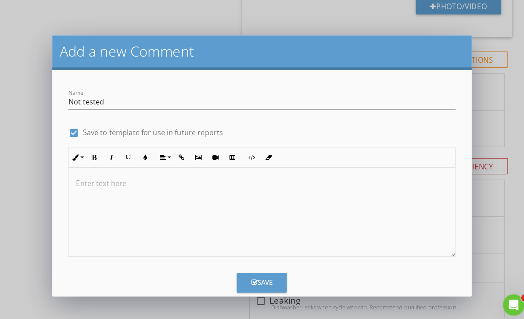
click at [148, 204] on div at bounding box center [257, 209] width 379 height 88
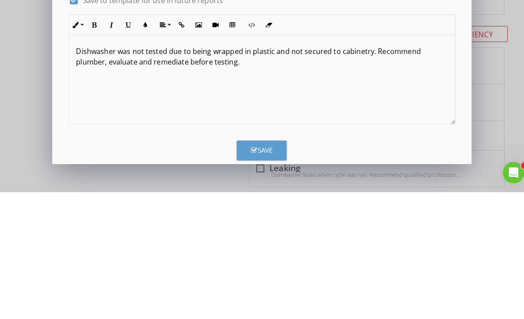
type textarea "<p>Dishwasher was not tested due to being wrapped in plastic and not secured to…"
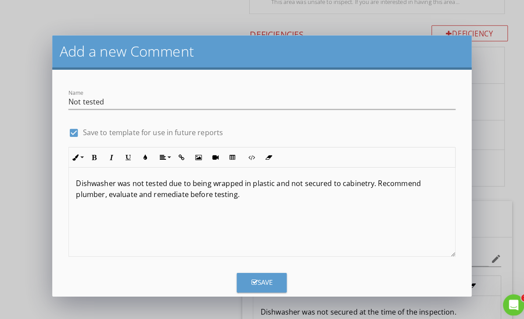
click at [266, 280] on div "Save" at bounding box center [257, 278] width 21 height 10
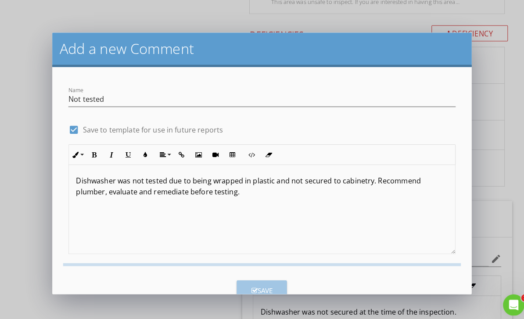
checkbox input "false"
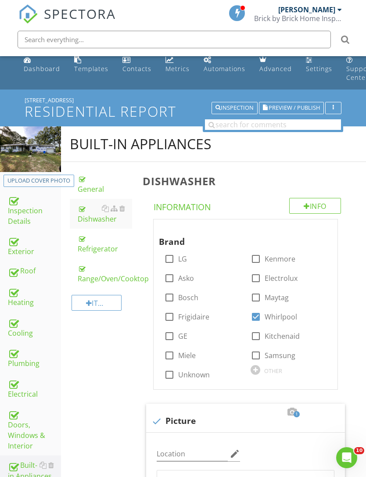
scroll to position [0, 0]
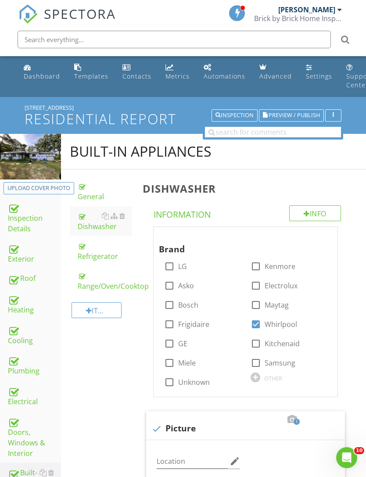
click at [29, 260] on div "Exterior" at bounding box center [34, 254] width 53 height 22
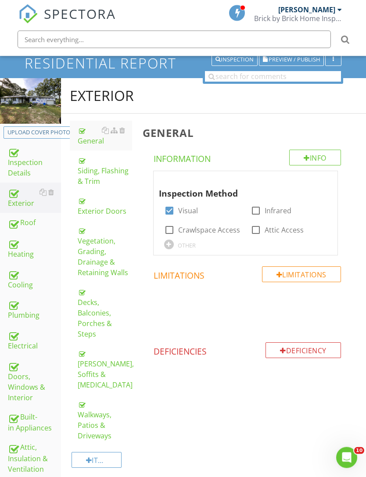
scroll to position [56, 0]
click at [104, 356] on div "[PERSON_NAME], Soffits & [MEDICAL_DATA]" at bounding box center [105, 369] width 54 height 42
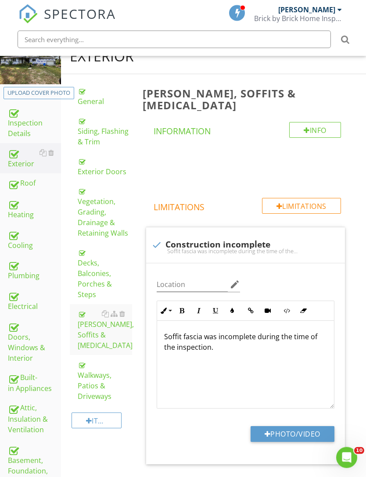
scroll to position [95, 0]
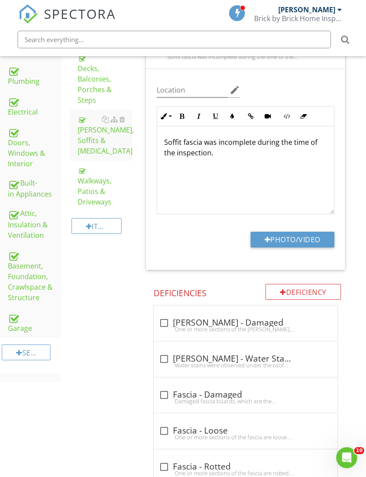
click at [33, 288] on div "Basement, Foundation, Crawlspace & Structure" at bounding box center [34, 276] width 53 height 54
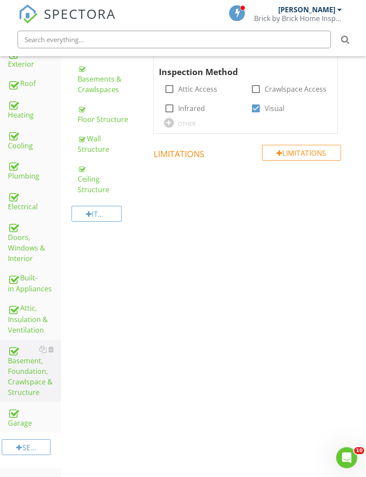
scroll to position [166, 0]
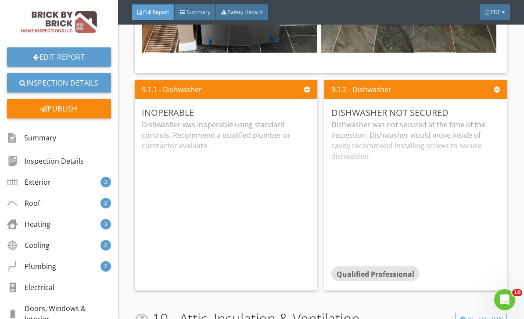
scroll to position [8016, 0]
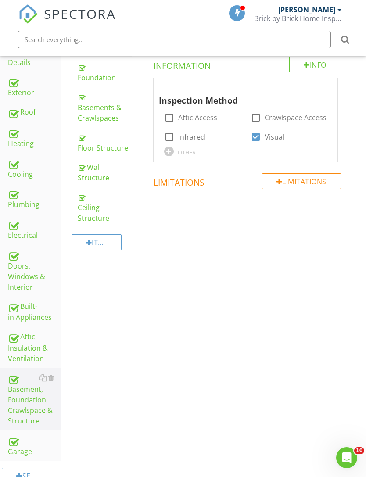
click at [105, 211] on div "Ceiling Structure" at bounding box center [105, 208] width 54 height 32
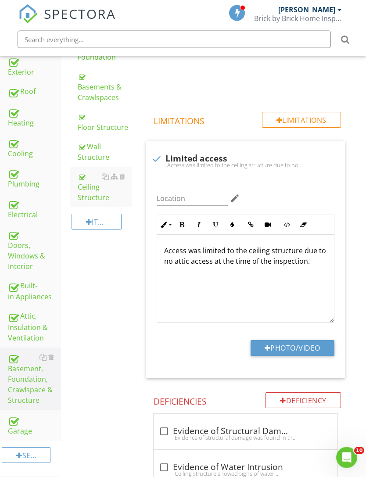
scroll to position [325, 0]
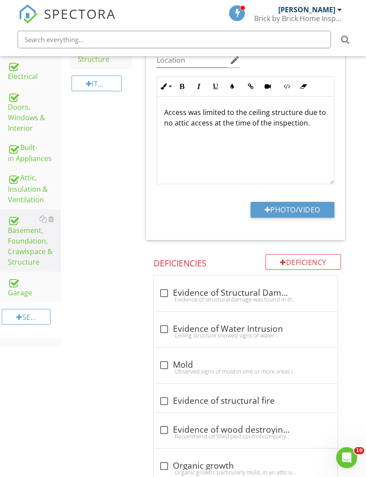
click at [310, 261] on div "Deficiency" at bounding box center [302, 262] width 75 height 16
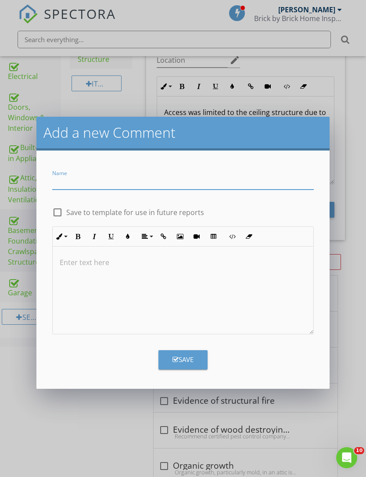
click at [187, 186] on input "Name" at bounding box center [182, 182] width 261 height 14
type input "Rotten rafter ends"
click at [208, 304] on div at bounding box center [183, 291] width 260 height 88
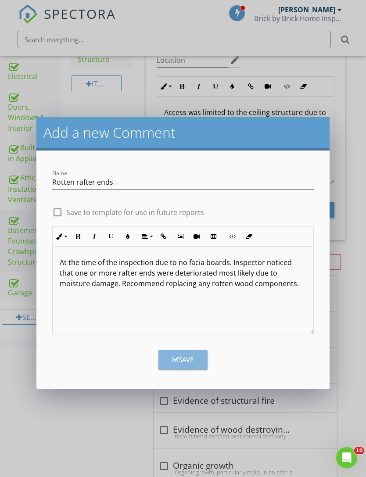
click at [186, 362] on div "Save" at bounding box center [182, 360] width 21 height 10
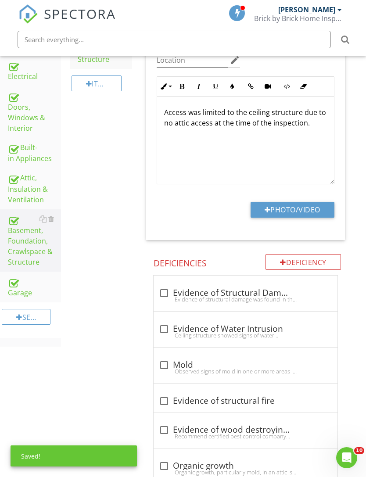
scroll to position [624, 0]
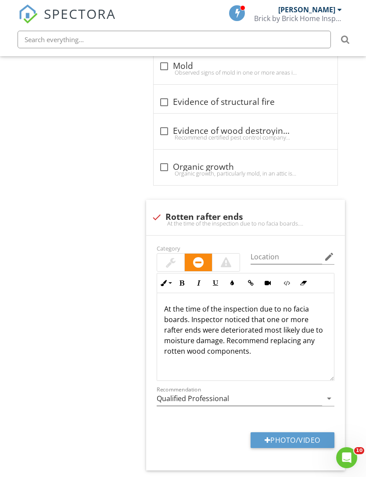
click at [289, 442] on button "Photo/Video" at bounding box center [293, 440] width 84 height 16
type input "C:\fakepath\IMG_4207.jpeg"
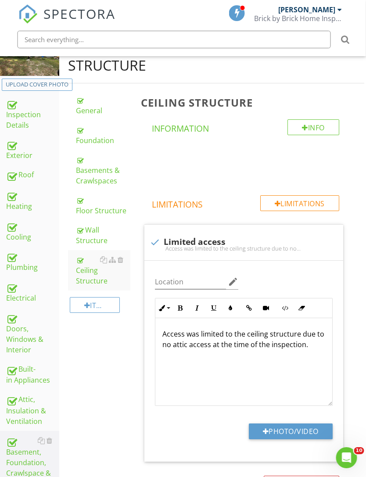
scroll to position [49, 1]
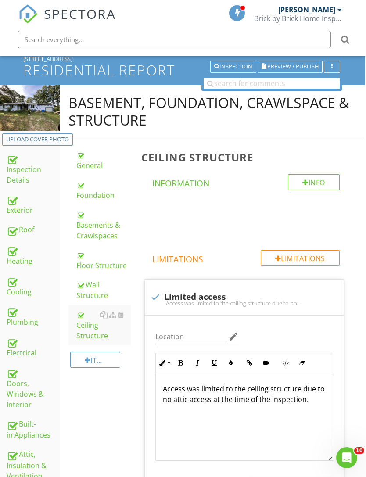
click at [27, 211] on div "Exterior" at bounding box center [33, 205] width 53 height 22
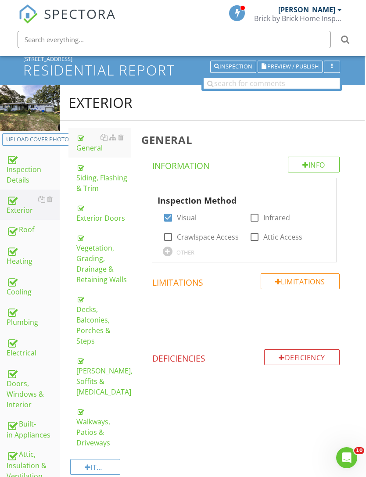
click at [102, 372] on div "[PERSON_NAME], Soffits & [MEDICAL_DATA]" at bounding box center [103, 376] width 54 height 42
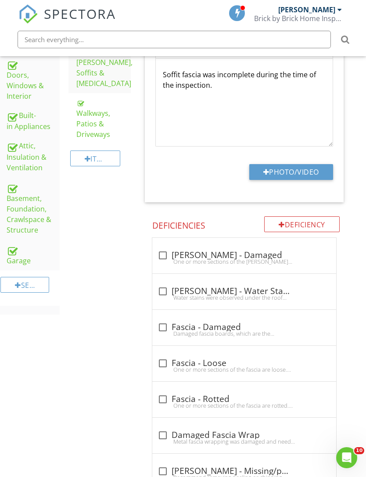
scroll to position [369, 1]
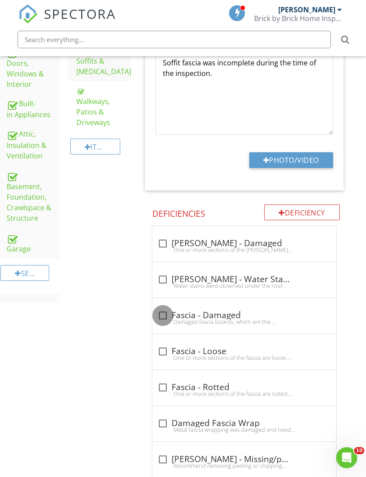
click at [162, 308] on div at bounding box center [162, 315] width 15 height 15
checkbox input "true"
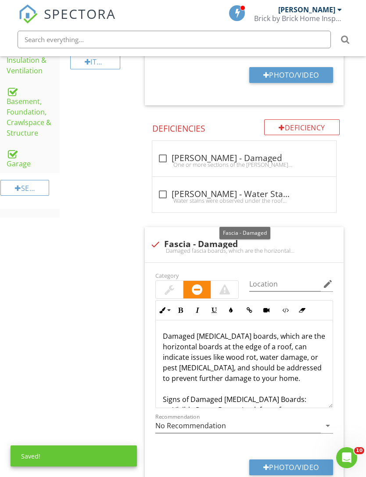
scroll to position [459, 1]
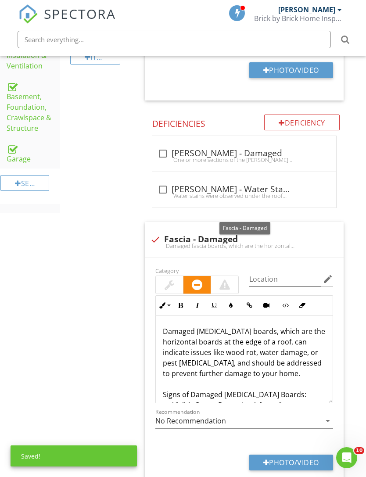
click at [307, 455] on button "Photo/Video" at bounding box center [291, 463] width 84 height 16
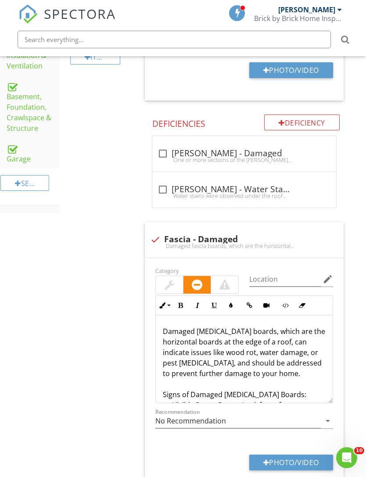
type input "C:\fakepath\IMG_4216.jpeg"
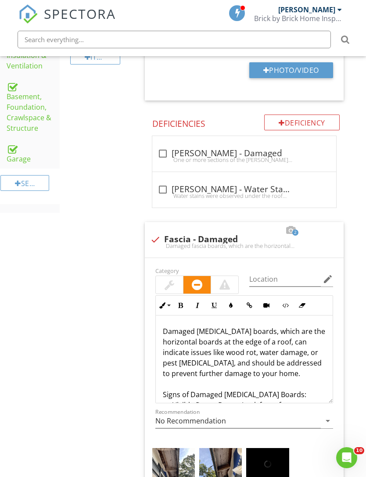
click at [176, 466] on img at bounding box center [173, 476] width 43 height 57
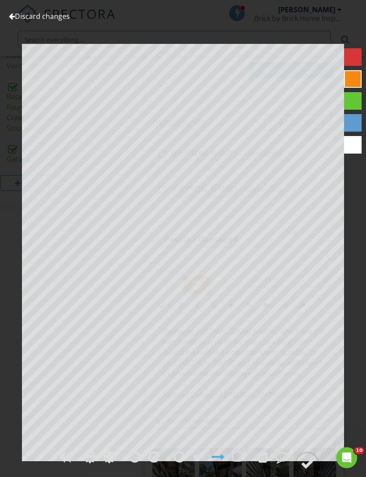
click at [307, 470] on div at bounding box center [307, 463] width 13 height 13
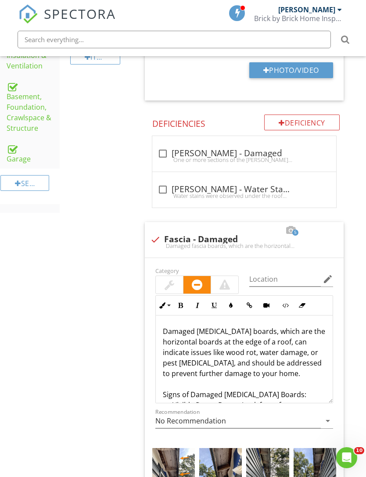
click at [223, 467] on img at bounding box center [220, 476] width 43 height 57
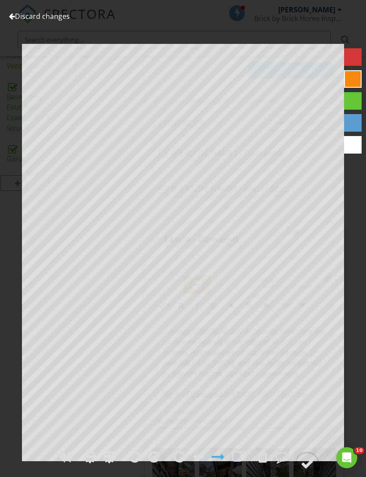
click at [309, 470] on div at bounding box center [307, 463] width 13 height 13
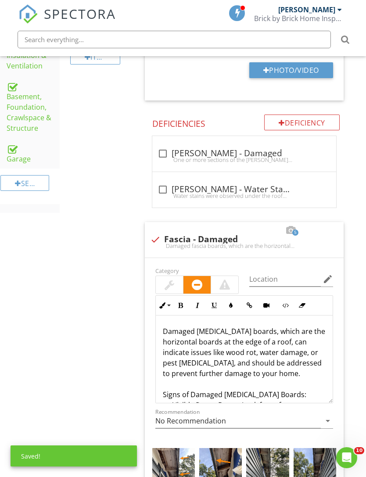
click at [271, 468] on img at bounding box center [267, 476] width 43 height 57
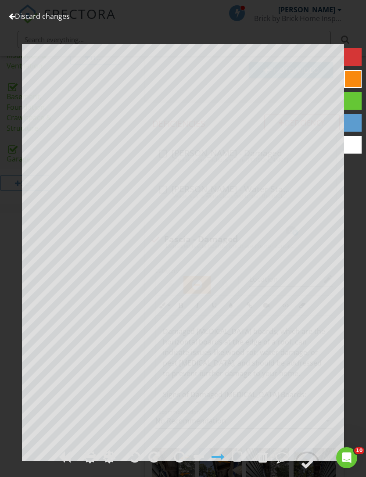
click at [309, 470] on div at bounding box center [307, 463] width 13 height 13
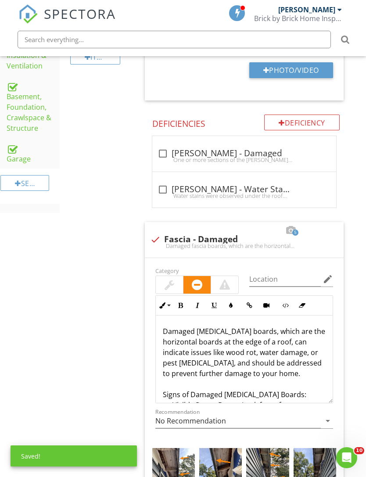
click at [314, 464] on img at bounding box center [315, 476] width 43 height 57
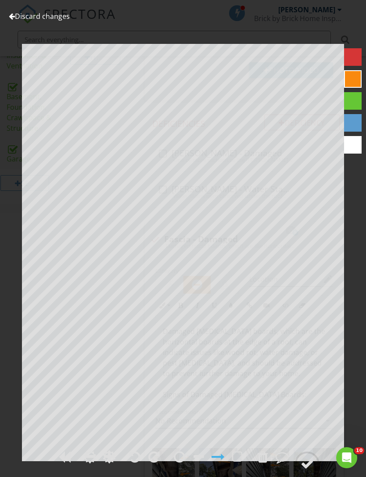
click at [310, 470] on div at bounding box center [307, 463] width 13 height 13
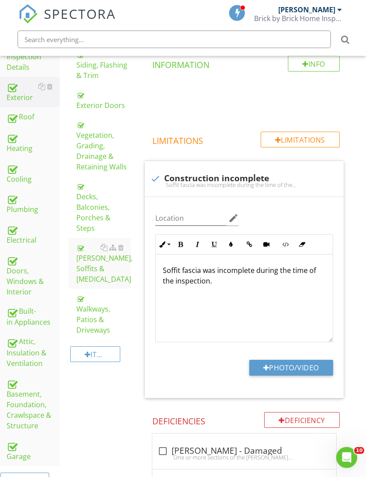
scroll to position [161, 1]
click at [32, 418] on div "Basement, Foundation, Crawlspace & Structure" at bounding box center [33, 404] width 53 height 54
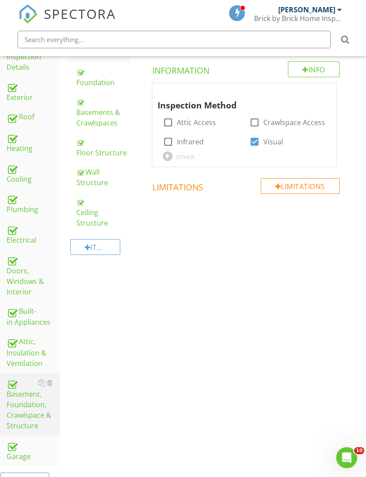
click at [110, 156] on div "Floor Structure" at bounding box center [103, 147] width 54 height 21
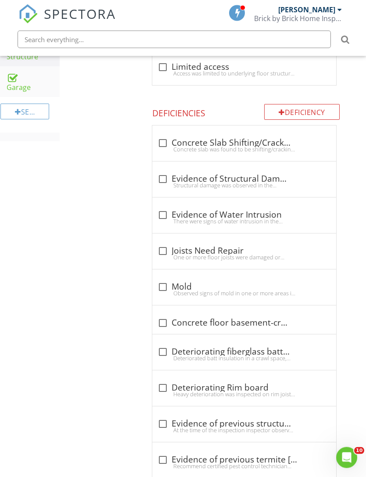
scroll to position [558, 1]
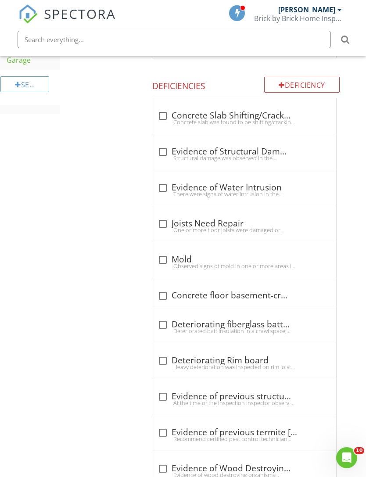
click at [163, 222] on div at bounding box center [162, 223] width 15 height 15
checkbox input "true"
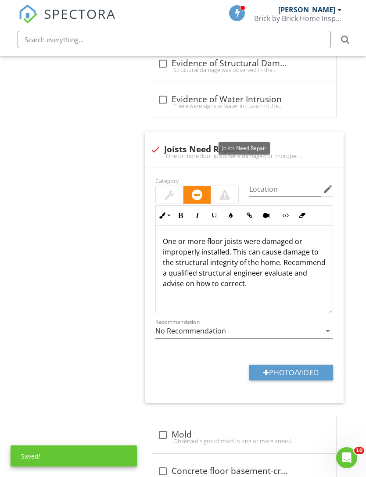
scroll to position [669, 1]
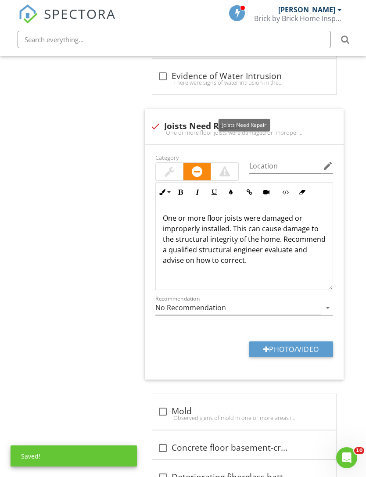
click at [311, 347] on button "Photo/Video" at bounding box center [291, 349] width 84 height 16
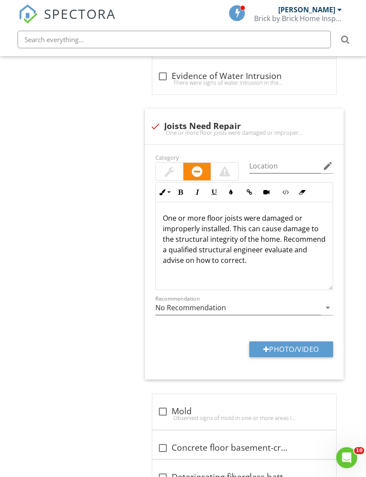
type input "C:\fakepath\IMG_4178.jpeg"
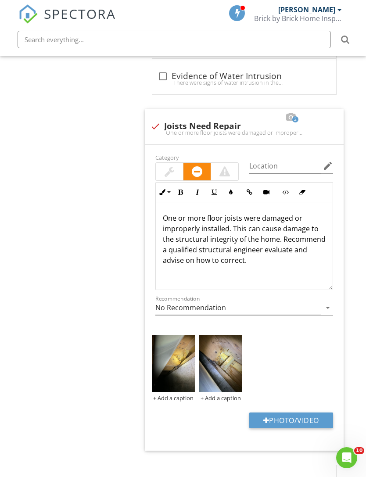
click at [186, 377] on img at bounding box center [173, 363] width 43 height 57
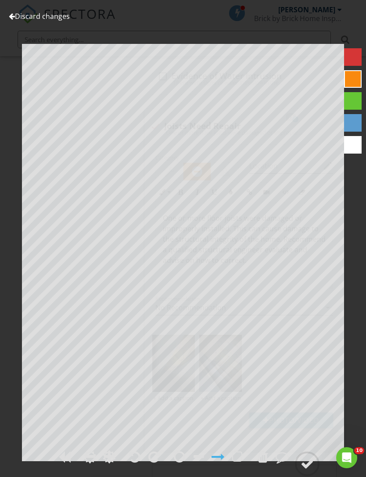
click at [307, 470] on div at bounding box center [307, 463] width 13 height 13
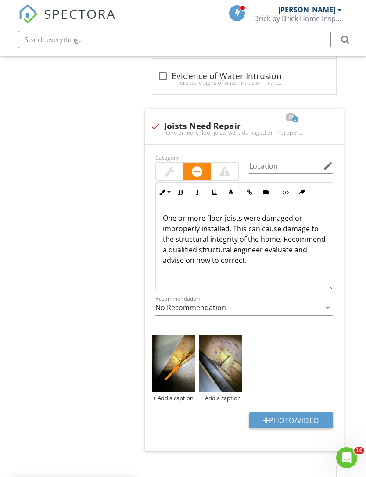
click at [222, 380] on img at bounding box center [220, 363] width 43 height 57
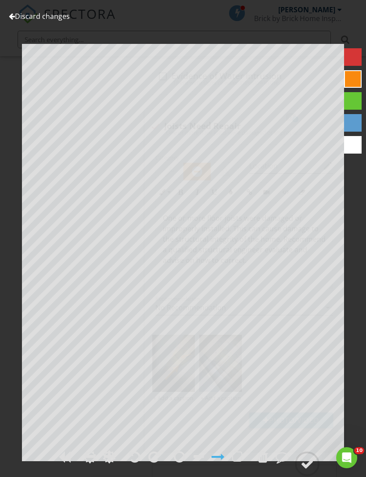
click at [309, 470] on div at bounding box center [307, 463] width 13 height 13
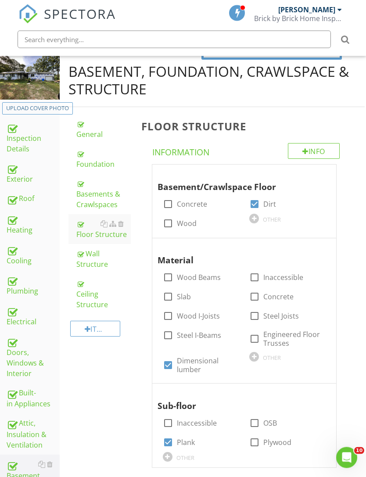
scroll to position [0, 1]
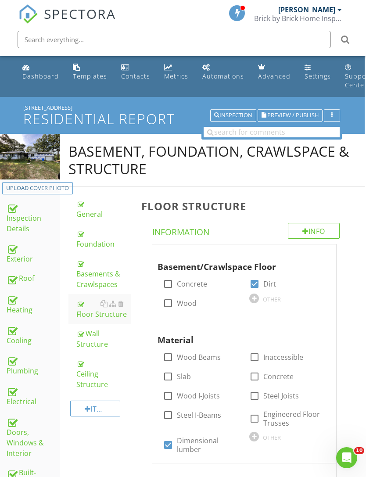
click at [32, 376] on link "Plumbing" at bounding box center [33, 365] width 53 height 31
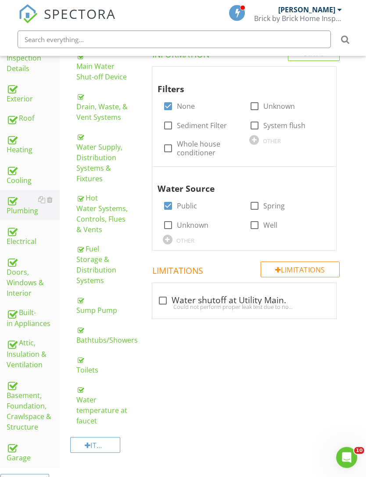
scroll to position [160, 1]
click at [107, 344] on div "Bathtubs/Showers" at bounding box center [103, 334] width 54 height 21
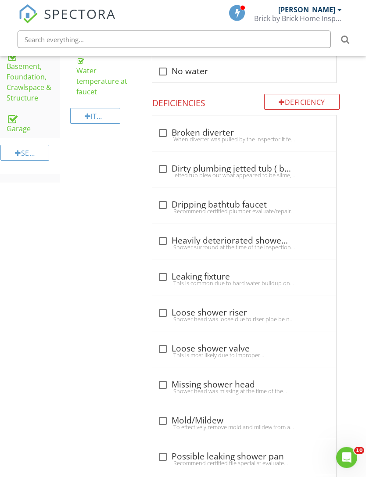
scroll to position [502, 1]
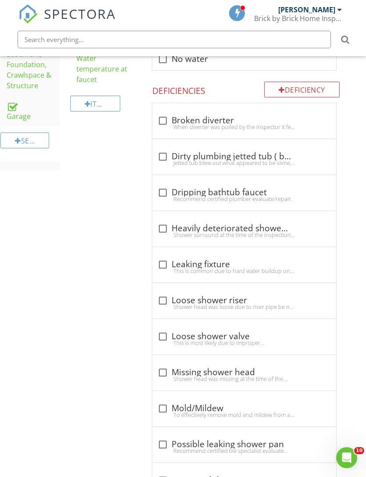
click at [313, 92] on div "Deficiency" at bounding box center [301, 90] width 75 height 16
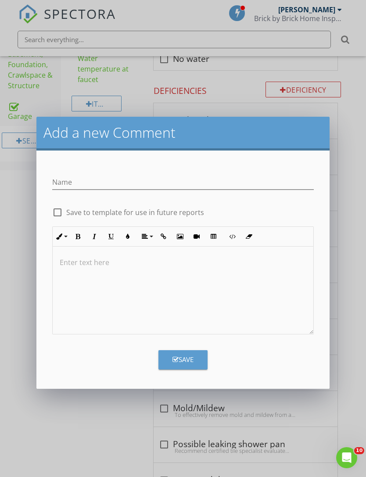
scroll to position [502, 0]
click at [190, 179] on input "Name" at bounding box center [182, 182] width 261 height 14
type input "L"
type input "Improperly installed shower faucet"
click at [169, 314] on div at bounding box center [183, 291] width 260 height 88
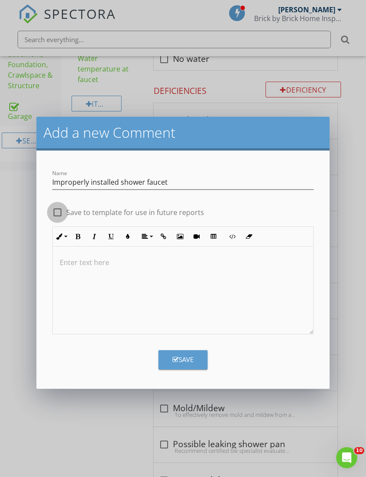
click at [58, 217] on div at bounding box center [57, 212] width 15 height 15
checkbox input "true"
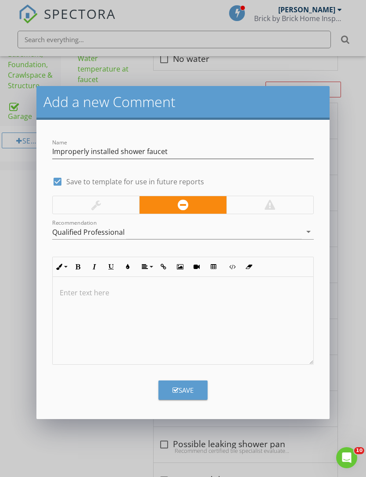
click at [134, 307] on div at bounding box center [183, 321] width 260 height 88
click at [200, 389] on button "Save" at bounding box center [182, 389] width 49 height 19
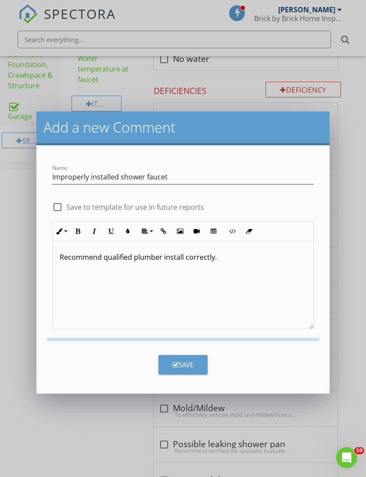
checkbox input "false"
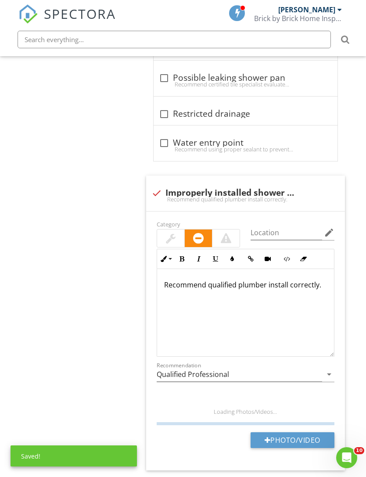
scroll to position [844, 0]
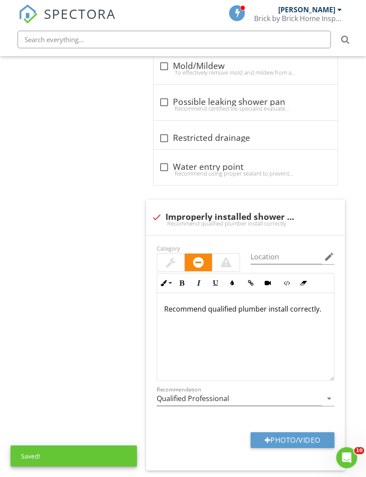
click at [308, 440] on button "Photo/Video" at bounding box center [293, 440] width 84 height 16
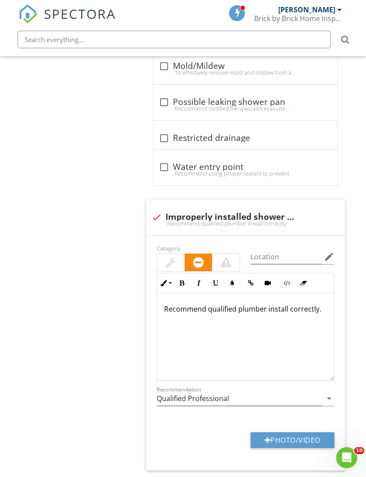
type input "C:\fakepath\IMG_4161.mov"
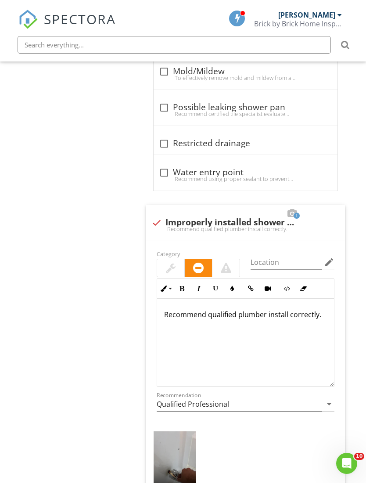
scroll to position [833, 0]
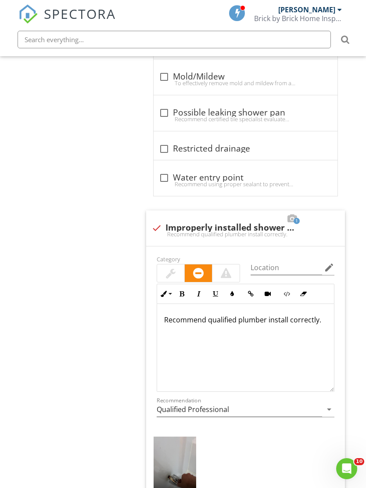
click at [163, 440] on video at bounding box center [175, 474] width 43 height 76
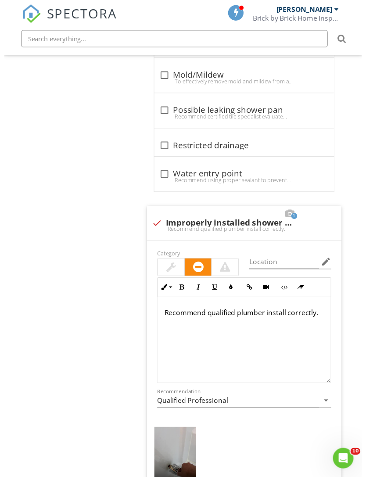
scroll to position [844, 0]
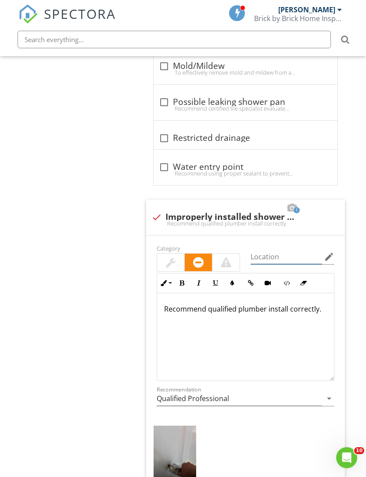
click at [281, 259] on input "Location" at bounding box center [287, 257] width 72 height 14
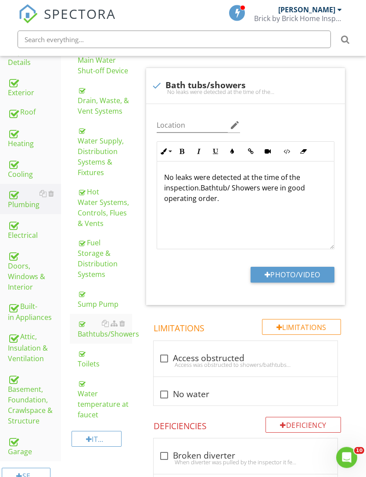
scroll to position [166, 0]
type input "Hall bathroom"
click at [35, 419] on div "Basement, Foundation, Crawlspace & Structure" at bounding box center [34, 400] width 53 height 54
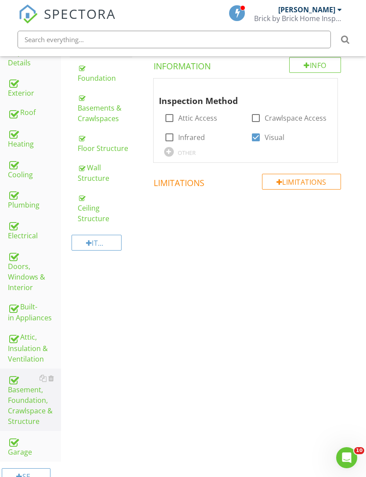
click at [118, 212] on div "Ceiling Structure" at bounding box center [105, 208] width 54 height 32
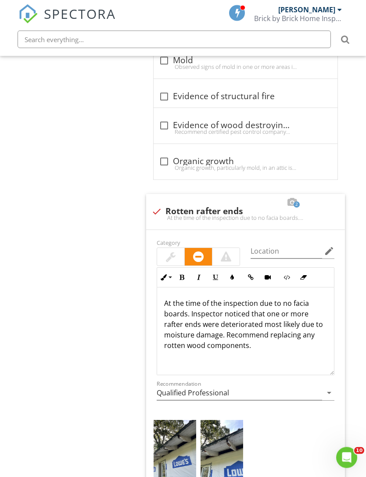
scroll to position [695, 0]
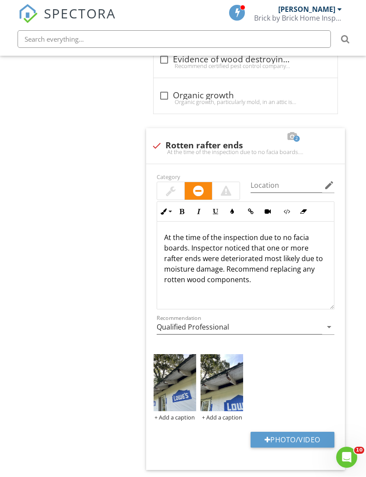
click at [297, 444] on button "Photo/Video" at bounding box center [293, 440] width 84 height 16
type input "C:\fakepath\IMG_4164.jpeg"
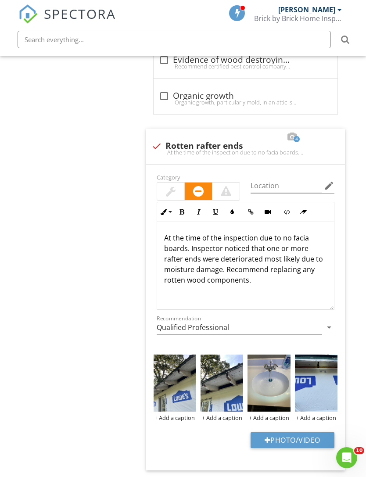
click at [282, 362] on img at bounding box center [268, 383] width 43 height 57
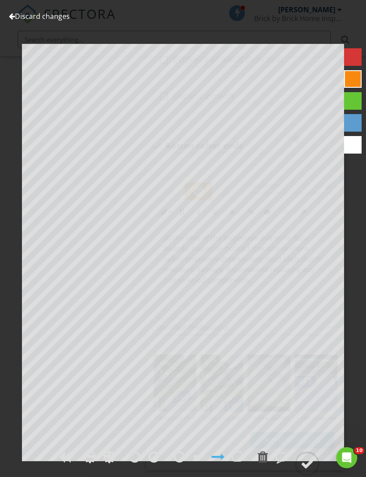
click at [59, 13] on link "Discard changes" at bounding box center [39, 16] width 61 height 10
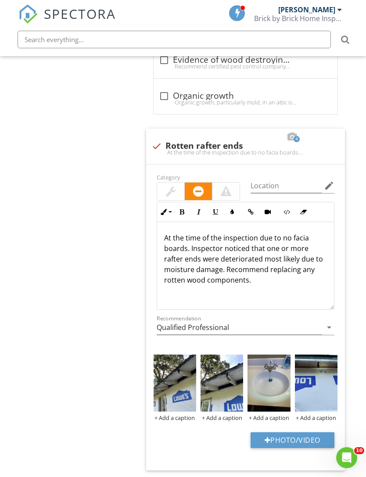
click at [0, 0] on div at bounding box center [0, 0] width 0 height 0
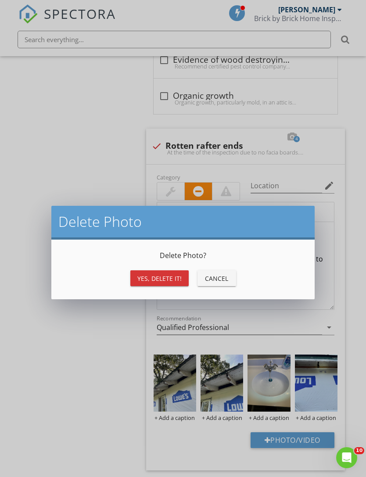
click at [166, 270] on button "Yes, Delete it!" at bounding box center [159, 278] width 58 height 16
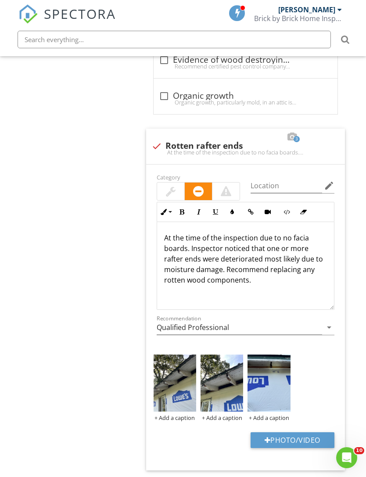
click at [275, 384] on img at bounding box center [268, 383] width 43 height 57
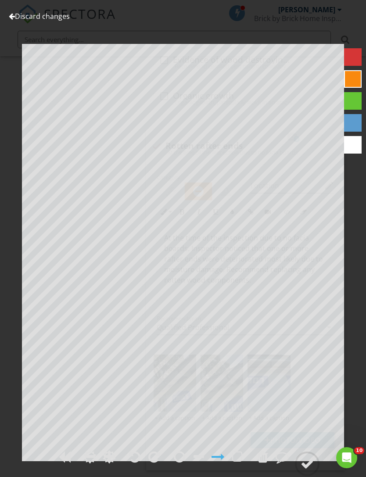
click at [308, 475] on circle at bounding box center [307, 463] width 23 height 23
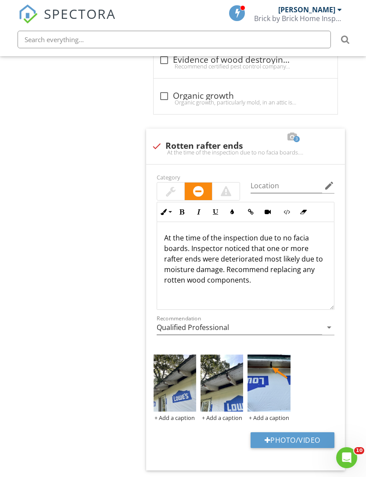
click at [161, 398] on img at bounding box center [175, 383] width 43 height 57
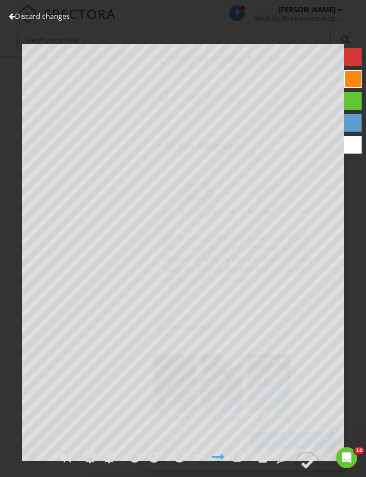
click at [313, 470] on div at bounding box center [307, 463] width 13 height 13
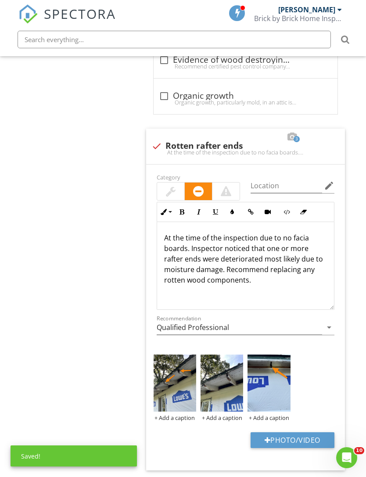
click at [233, 387] on img at bounding box center [222, 383] width 43 height 57
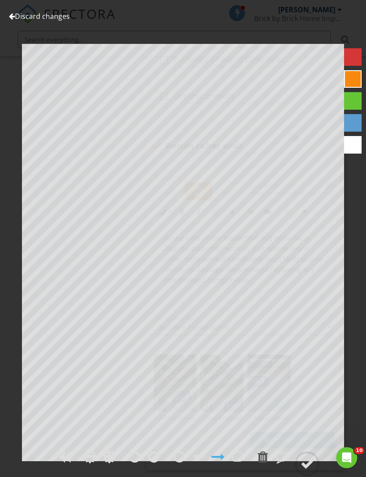
click at [48, 27] on div "Discard changes Add Location" at bounding box center [183, 238] width 366 height 477
click at [57, 15] on link "Discard changes" at bounding box center [39, 16] width 61 height 10
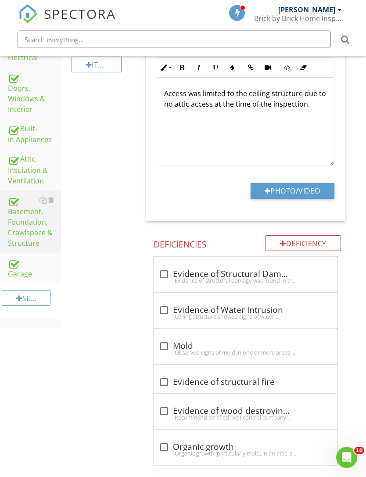
scroll to position [341, 0]
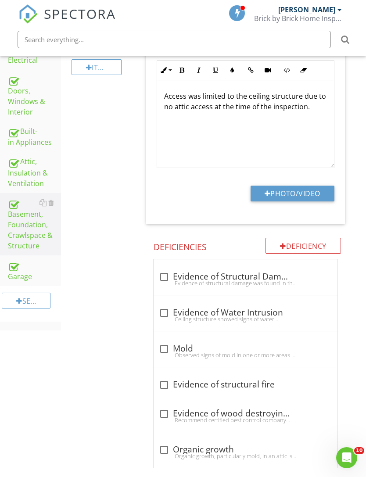
click at [33, 275] on div "Garage" at bounding box center [34, 271] width 53 height 22
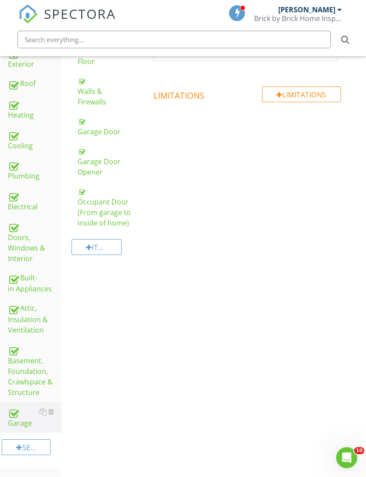
scroll to position [194, 0]
click at [31, 261] on div "Doors, Windows & Interior" at bounding box center [34, 242] width 53 height 43
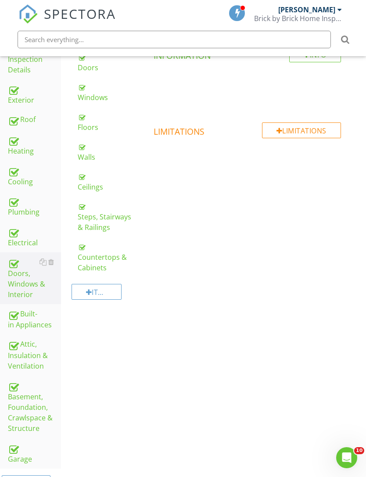
scroll to position [158, 0]
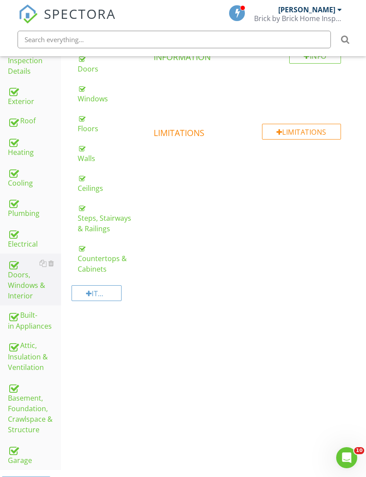
click at [99, 72] on div "Doors" at bounding box center [105, 63] width 54 height 21
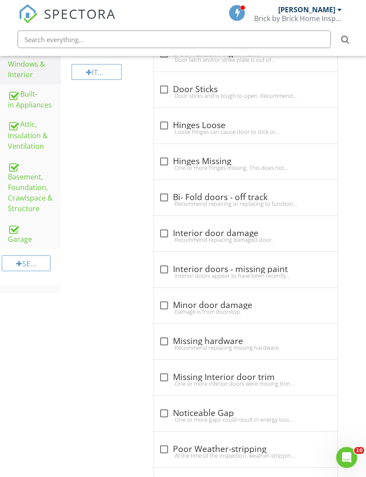
scroll to position [398, 0]
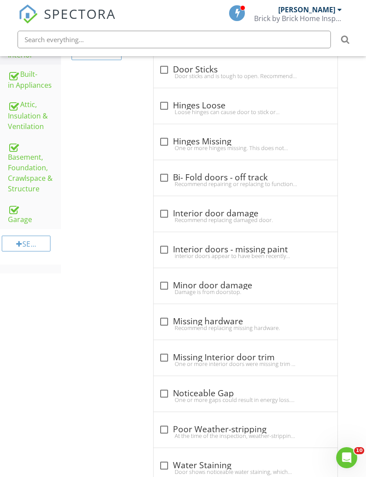
click at [274, 422] on div at bounding box center [272, 420] width 11 height 9
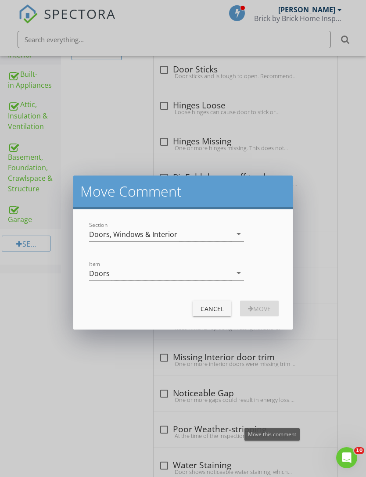
click at [196, 233] on div "Doors, Windows & Interior" at bounding box center [160, 234] width 143 height 14
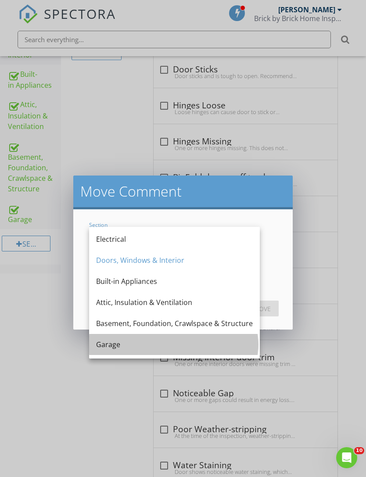
scroll to position [128, 0]
click at [116, 349] on div "Garage" at bounding box center [174, 344] width 157 height 11
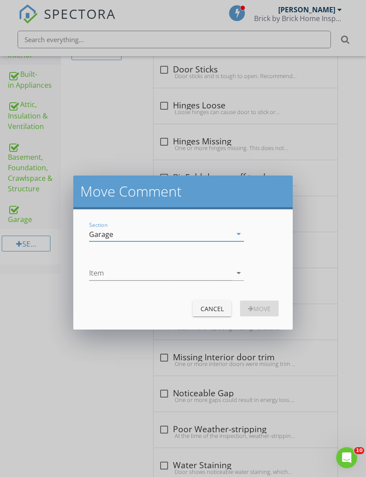
click at [167, 273] on div at bounding box center [160, 273] width 143 height 14
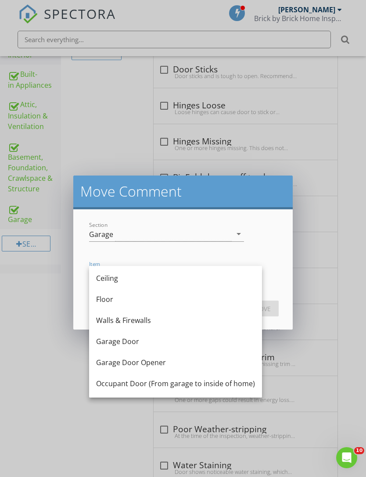
scroll to position [23, 0]
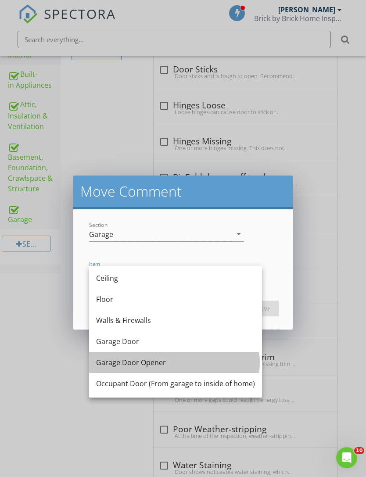
click at [140, 366] on div "Garage Door Opener" at bounding box center [175, 362] width 159 height 11
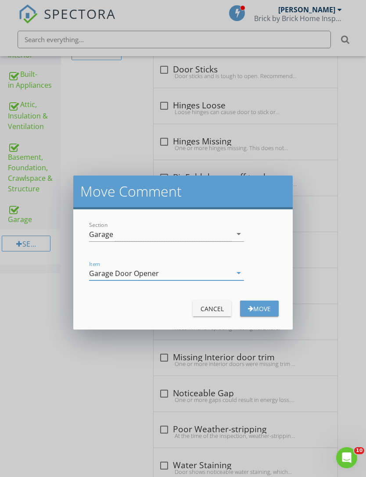
click at [237, 275] on icon "arrow_drop_down" at bounding box center [238, 273] width 11 height 11
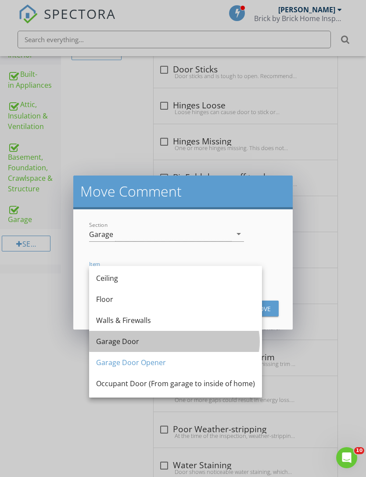
click at [135, 345] on div "Garage Door" at bounding box center [175, 341] width 159 height 11
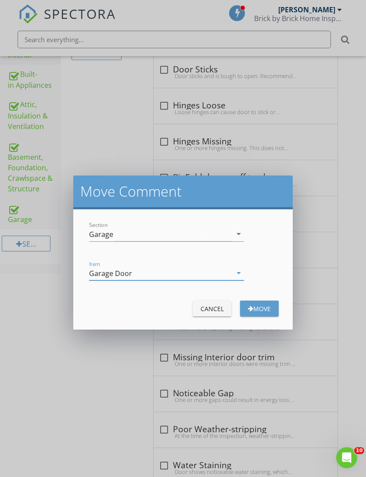
click at [266, 306] on div "Move" at bounding box center [259, 308] width 25 height 9
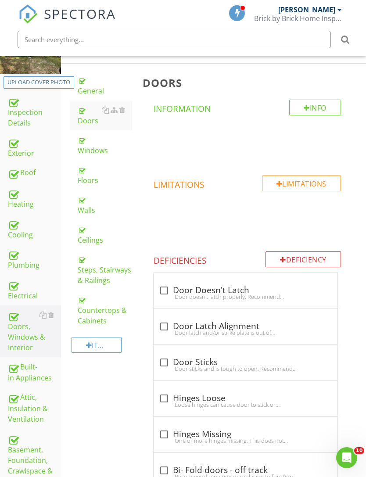
scroll to position [86, 0]
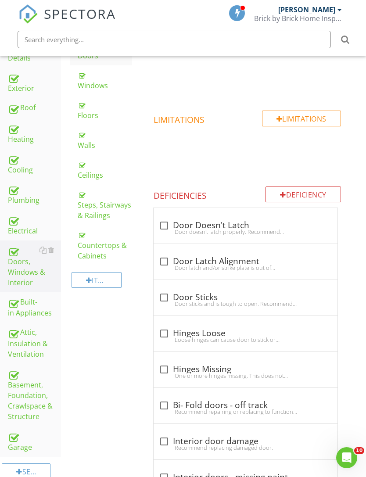
click at [28, 450] on div "Garage" at bounding box center [34, 441] width 53 height 22
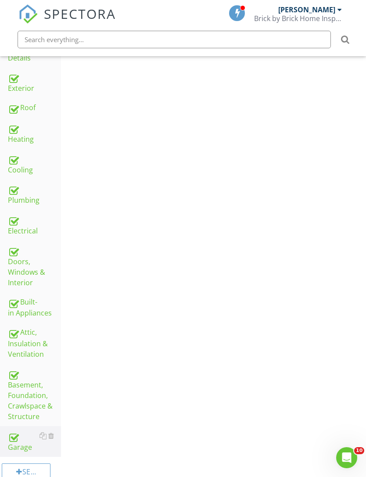
scroll to position [166, 0]
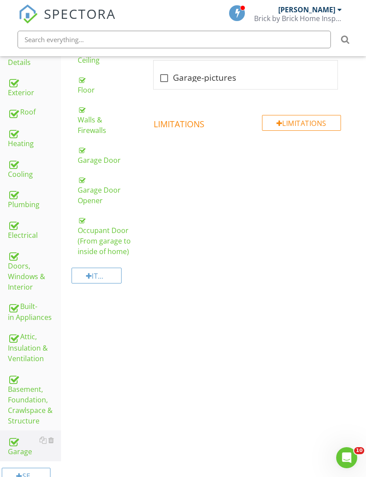
click at [111, 165] on link "Garage Door" at bounding box center [105, 155] width 54 height 30
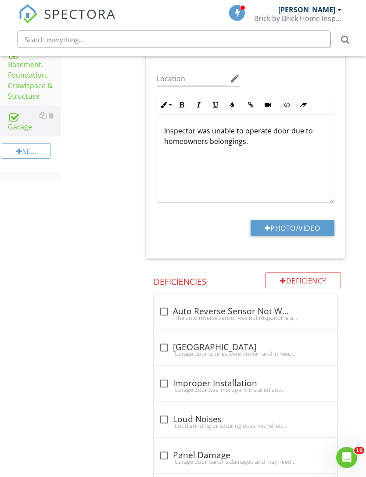
scroll to position [623, 0]
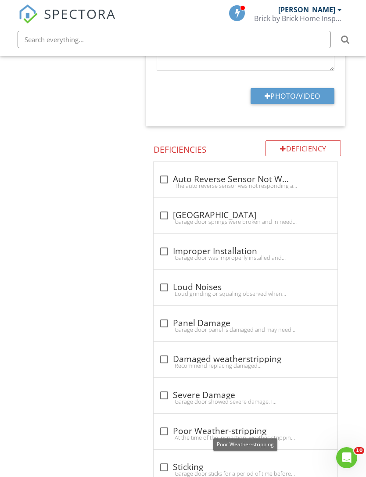
click at [161, 431] on div at bounding box center [164, 431] width 15 height 15
checkbox input "true"
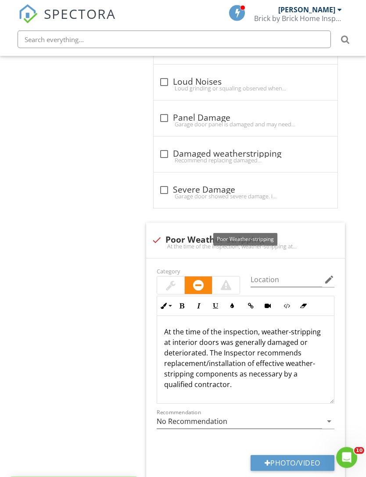
scroll to position [828, 0]
click at [188, 341] on p "At the time of the inspection, weather-stripping at interior doors was generall…" at bounding box center [245, 357] width 163 height 63
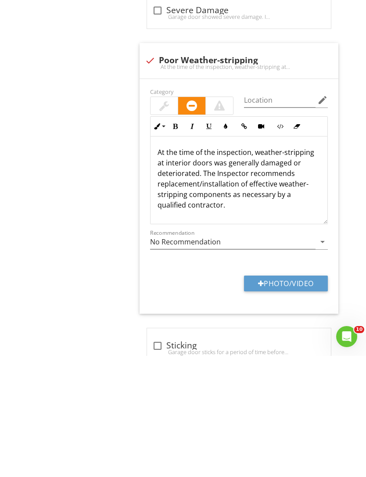
click at [198, 268] on p "At the time of the inspection, weather-stripping at interior doors was generall…" at bounding box center [239, 299] width 163 height 63
click at [178, 268] on p "At the time of the inspection, weather-stripping at interior door was generally…" at bounding box center [239, 299] width 163 height 63
click at [165, 222] on div at bounding box center [164, 227] width 10 height 11
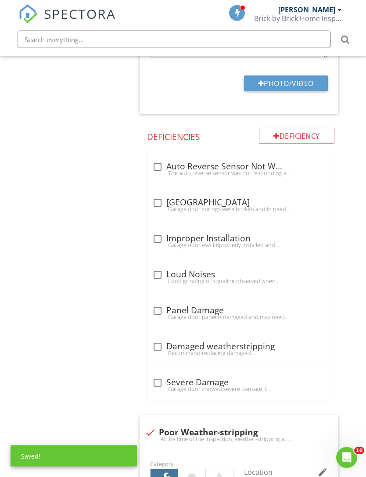
scroll to position [629, 7]
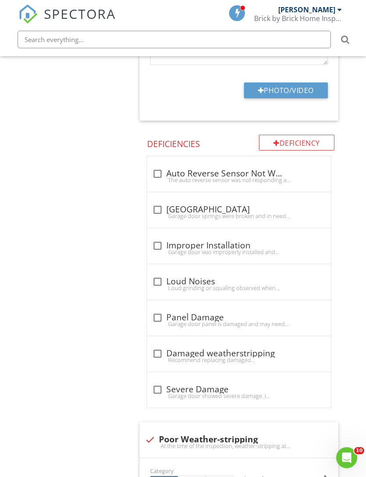
click at [295, 139] on div "Deficiency" at bounding box center [296, 143] width 75 height 16
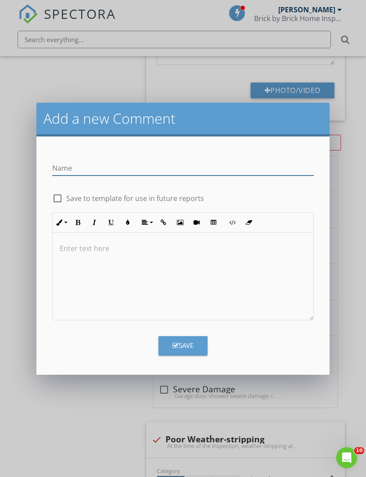
click at [153, 172] on input "Name" at bounding box center [182, 168] width 261 height 14
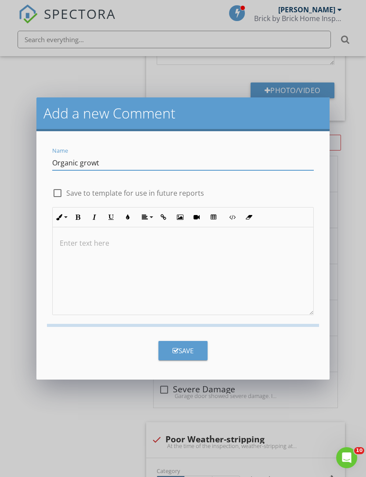
type input "Organic grow"
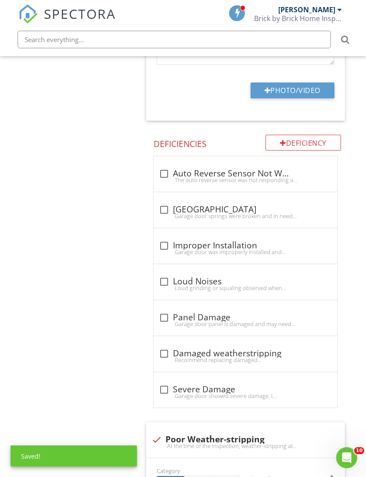
click at [351, 369] on span "check_box_outline_blank Auto Reverse Sensor Not Working The auto reverse sensor…" at bounding box center [247, 450] width 209 height 588
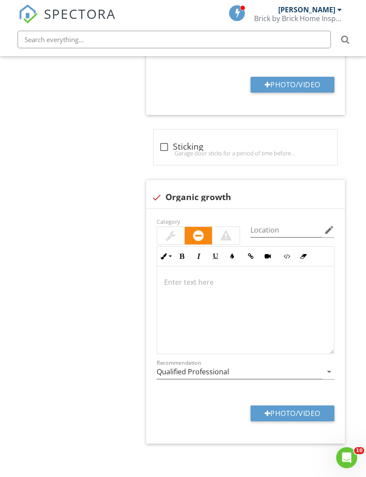
click at [315, 186] on div at bounding box center [317, 188] width 11 height 9
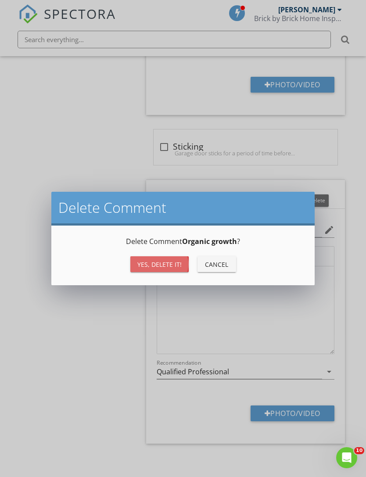
click at [170, 269] on button "Yes, Delete it!" at bounding box center [159, 264] width 58 height 16
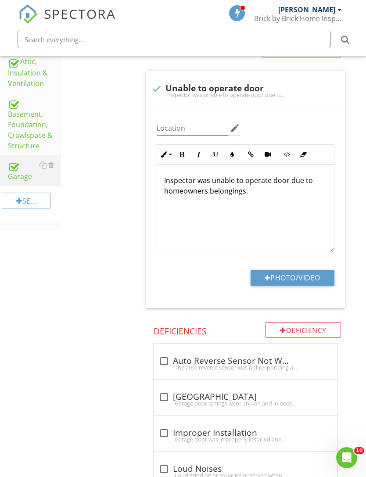
scroll to position [204, 0]
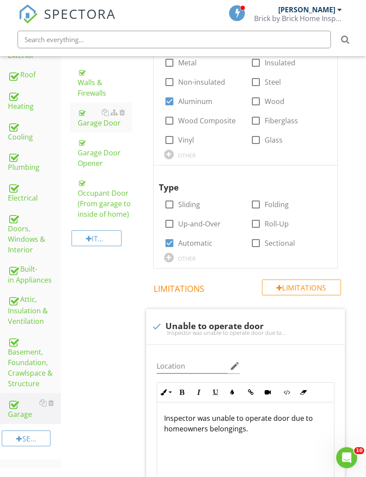
click at [314, 285] on div "Limitations" at bounding box center [301, 288] width 79 height 16
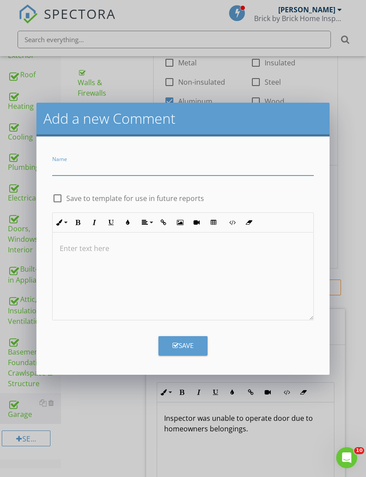
click at [353, 310] on div "Add a new Comment Name check_box_outline_blank Save to template for use in futu…" at bounding box center [183, 238] width 366 height 477
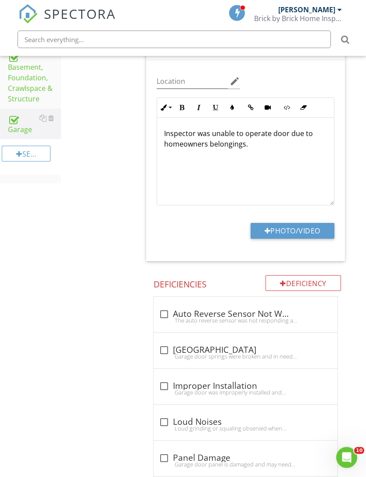
scroll to position [488, 0]
click at [314, 280] on div "Deficiency" at bounding box center [302, 284] width 75 height 16
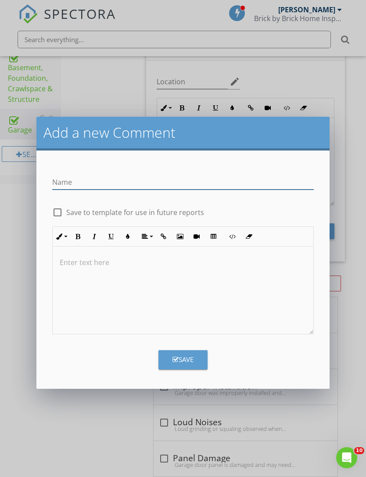
click at [218, 186] on input "Name" at bounding box center [182, 182] width 261 height 14
type input "Mildew growth"
click at [64, 208] on div at bounding box center [57, 212] width 15 height 15
checkbox input "true"
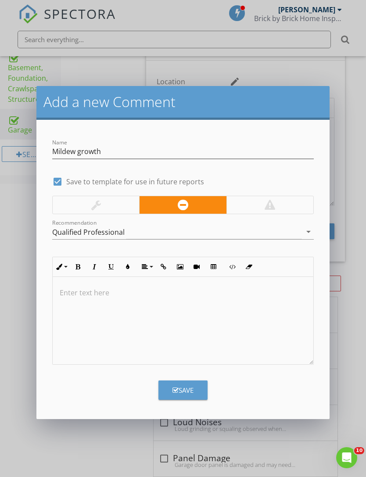
click at [102, 201] on div at bounding box center [96, 205] width 86 height 18
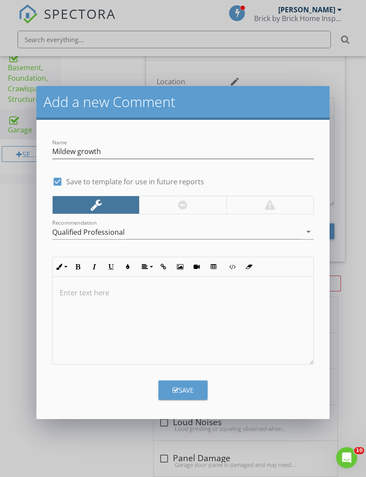
click at [171, 304] on div at bounding box center [183, 321] width 260 height 88
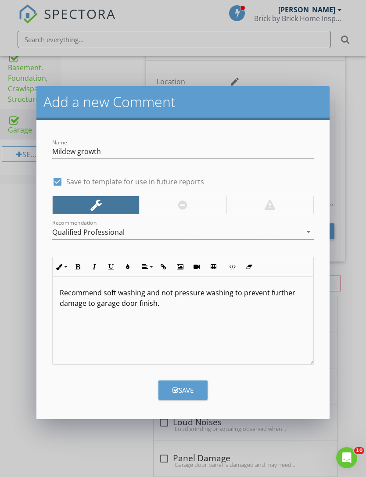
click at [195, 394] on button "Save" at bounding box center [182, 389] width 49 height 19
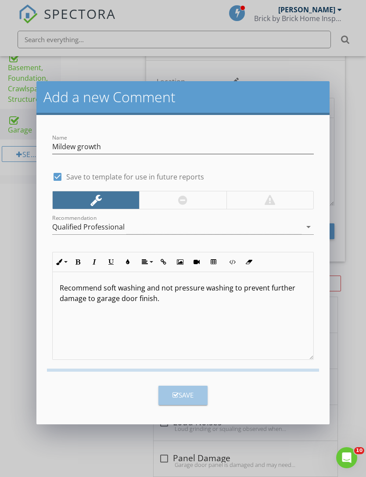
checkbox input "false"
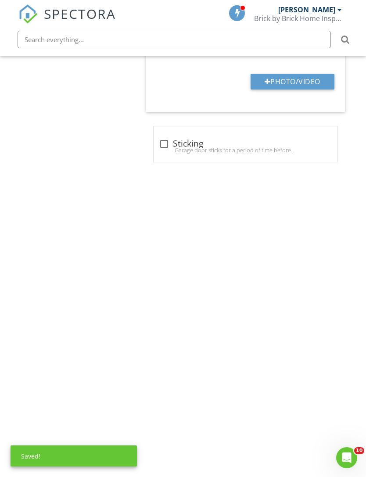
scroll to position [1186, 0]
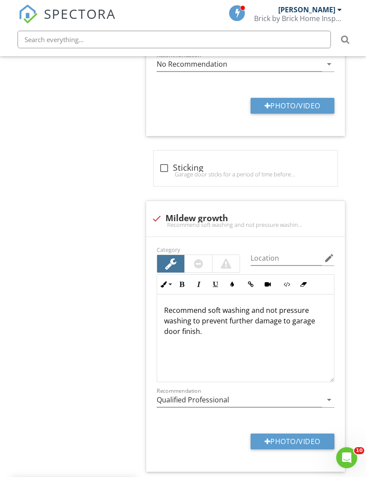
click at [297, 444] on button "Photo/Video" at bounding box center [293, 442] width 84 height 16
type input "C:\fakepath\IMG_4275.jpeg"
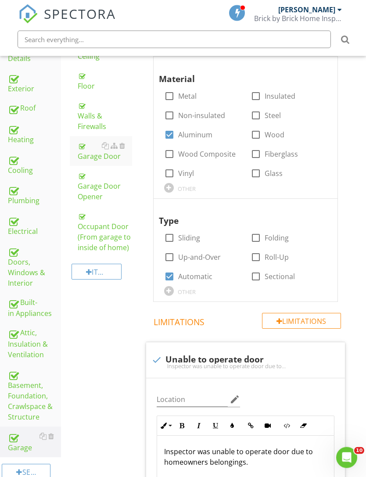
scroll to position [0, 0]
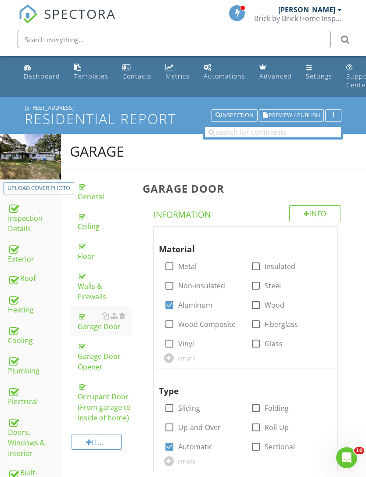
click at [301, 113] on span "Preview / Publish" at bounding box center [294, 116] width 51 height 6
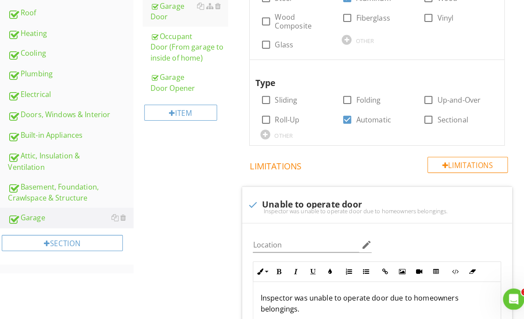
scroll to position [245, 0]
click at [57, 155] on div "Attic, Insulation & Ventilation" at bounding box center [69, 164] width 123 height 22
click at [55, 160] on div "Attic, Insulation & Ventilation" at bounding box center [69, 164] width 123 height 22
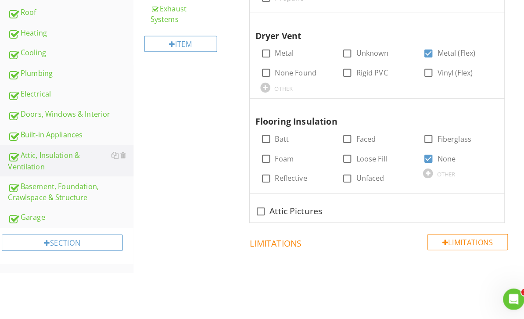
click at [44, 161] on div "Attic, Insulation & Ventilation" at bounding box center [69, 164] width 123 height 22
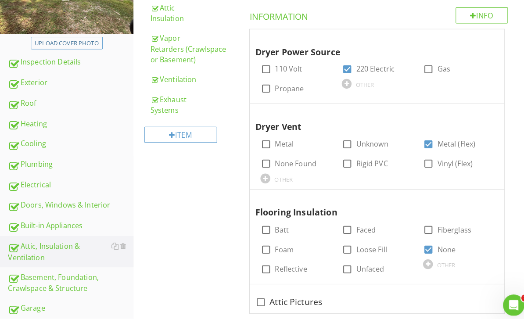
scroll to position [161, 0]
click at [184, 57] on div "Vapor Retarders (Crawlspace or Basement)" at bounding box center [186, 48] width 76 height 32
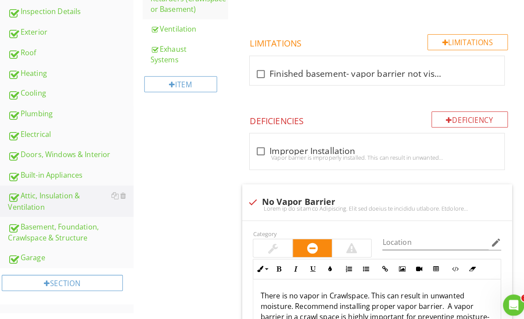
scroll to position [213, 0]
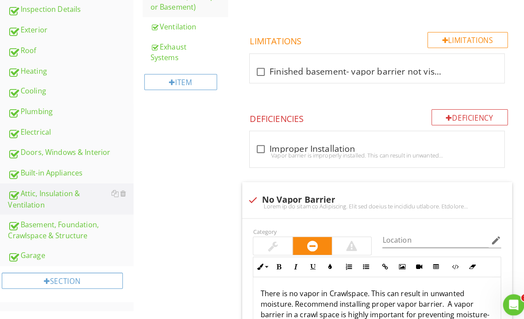
click at [247, 197] on div at bounding box center [248, 196] width 15 height 15
checkbox input "true"
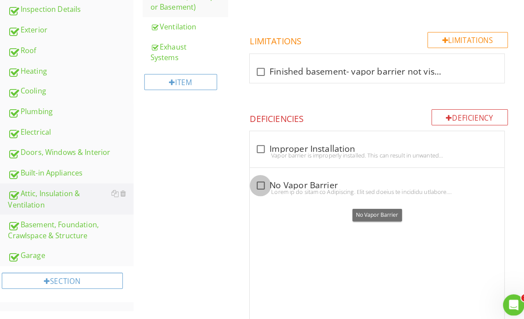
scroll to position [177, 0]
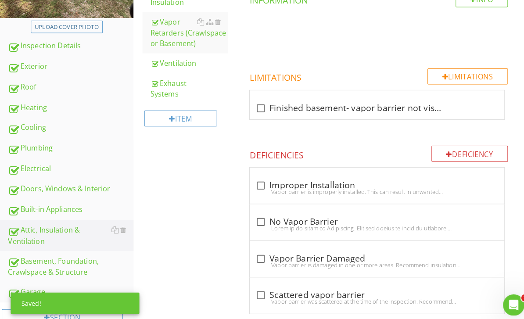
click at [257, 290] on div at bounding box center [255, 290] width 15 height 15
checkbox input "true"
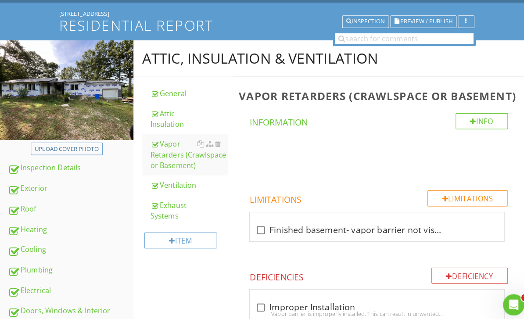
scroll to position [53, 0]
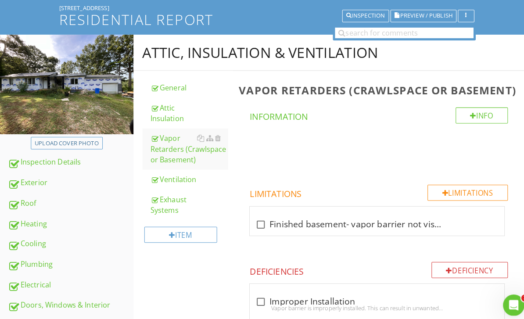
click at [366, 15] on span "Preview / Publish" at bounding box center [418, 16] width 51 height 6
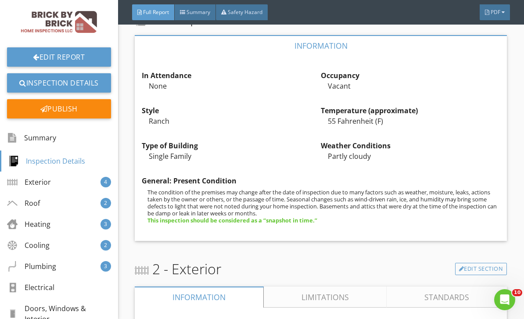
scroll to position [304, 0]
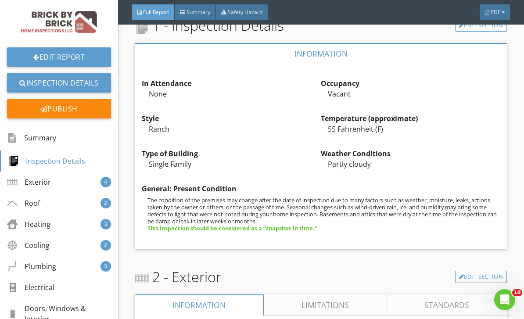
click at [0, 0] on div "Edit" at bounding box center [0, 0] width 0 height 0
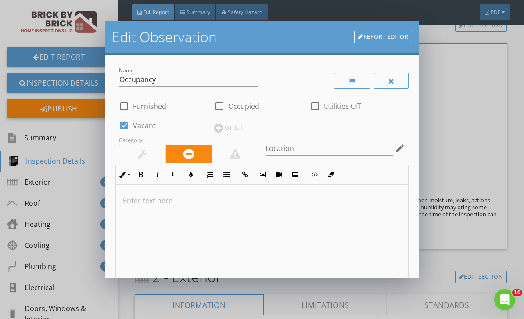
click at [121, 123] on div at bounding box center [124, 125] width 15 height 15
checkbox input "false"
click at [219, 107] on div at bounding box center [219, 106] width 15 height 15
checkbox input "true"
click at [133, 103] on label "Furnished" at bounding box center [149, 106] width 33 height 9
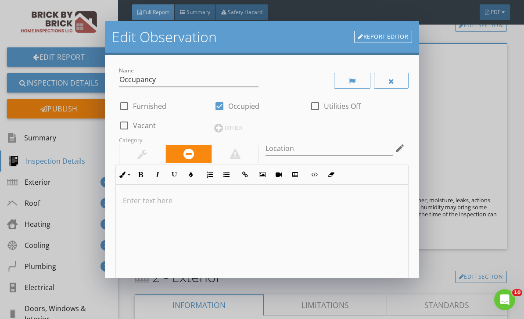
checkbox input "true"
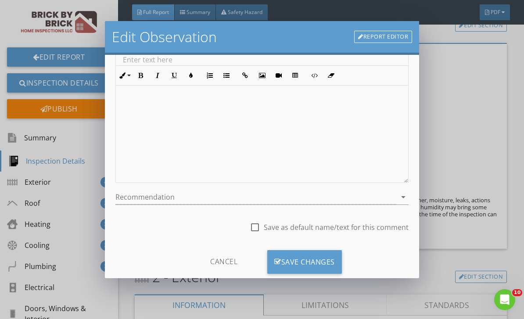
click at [319, 261] on div "Save Changes" at bounding box center [304, 262] width 75 height 24
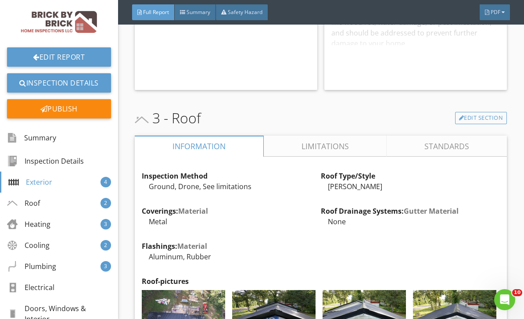
scroll to position [1230, 0]
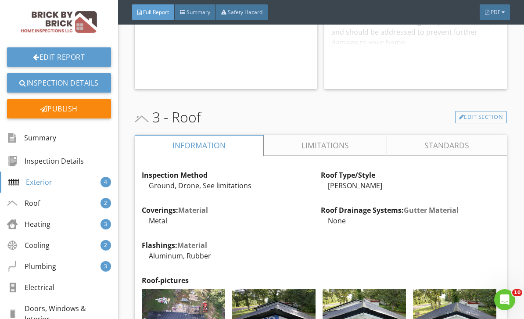
click at [349, 153] on link "Limitations" at bounding box center [325, 145] width 123 height 21
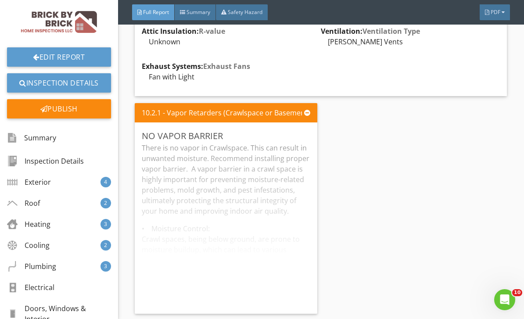
scroll to position [8320, 0]
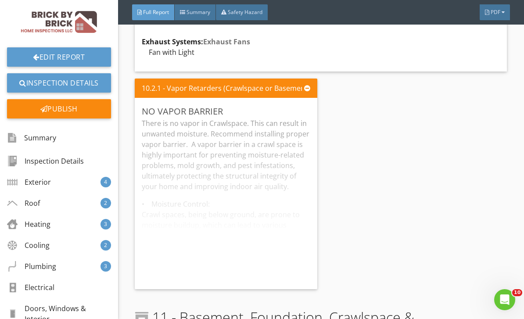
click at [366, 192] on div "10.2.1 - Vapor Retarders (Crawlspace or Basement) No Vapor Barrier There is no …" at bounding box center [321, 184] width 372 height 218
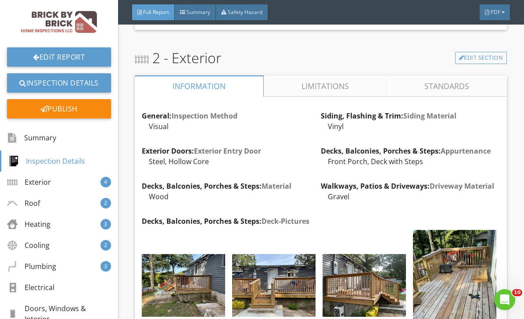
scroll to position [517, 0]
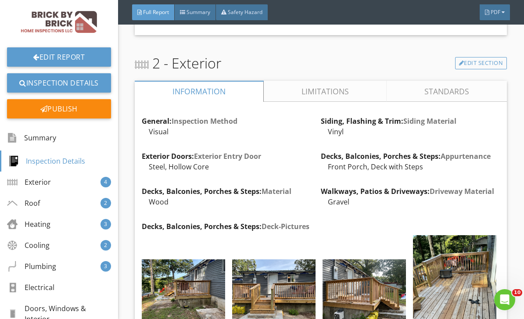
click at [484, 62] on link "Edit Section" at bounding box center [481, 63] width 52 height 12
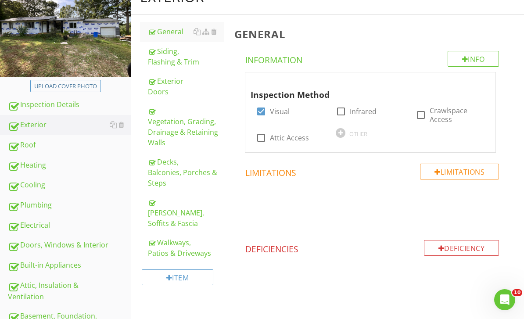
scroll to position [79, 0]
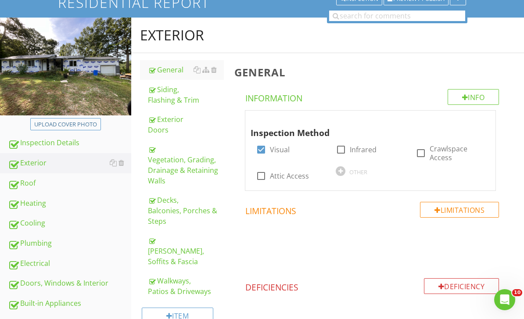
click at [172, 102] on div "Siding, Flashing & Trim" at bounding box center [186, 94] width 76 height 21
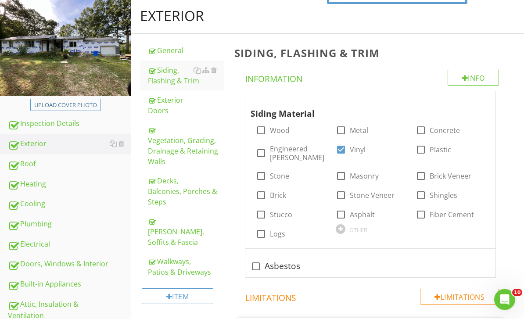
scroll to position [131, 0]
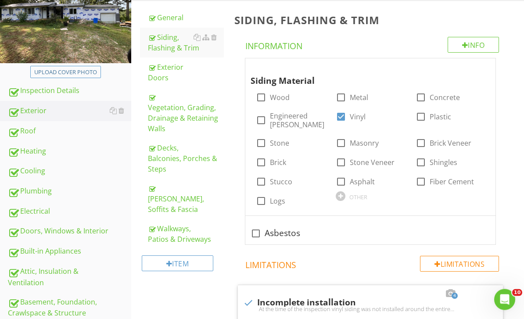
click at [356, 195] on div "OTHER" at bounding box center [358, 197] width 18 height 7
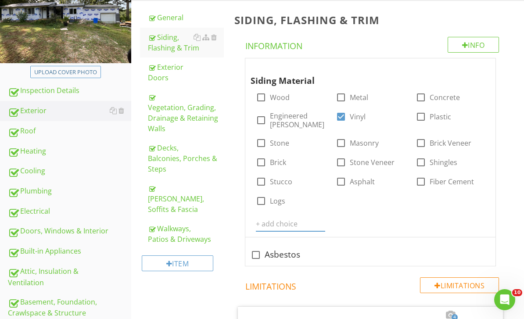
click at [289, 224] on input "text" at bounding box center [290, 224] width 69 height 14
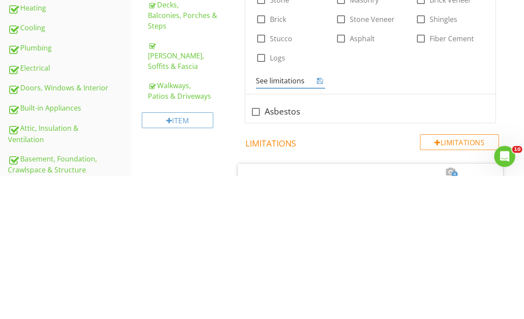
type input "See limitations"
click at [318, 221] on icon at bounding box center [320, 224] width 6 height 7
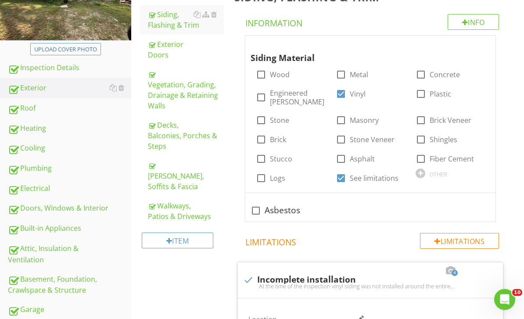
scroll to position [104, 0]
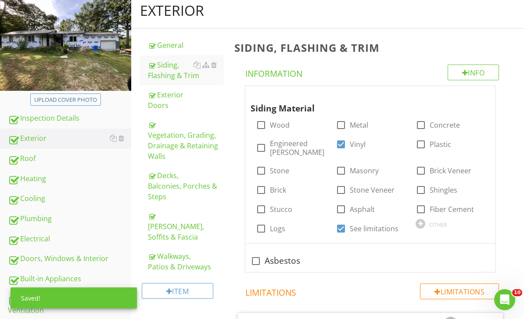
click at [407, 92] on div at bounding box center [406, 94] width 11 height 9
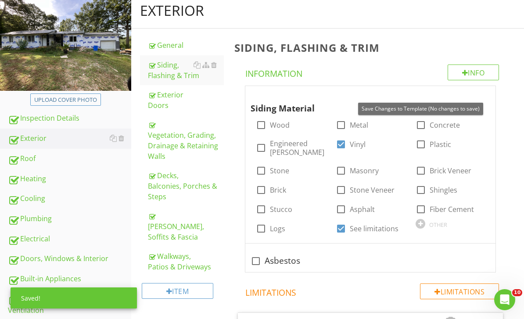
click at [405, 94] on div at bounding box center [406, 94] width 11 height 9
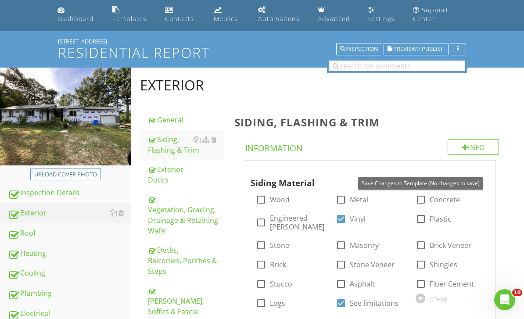
scroll to position [0, 0]
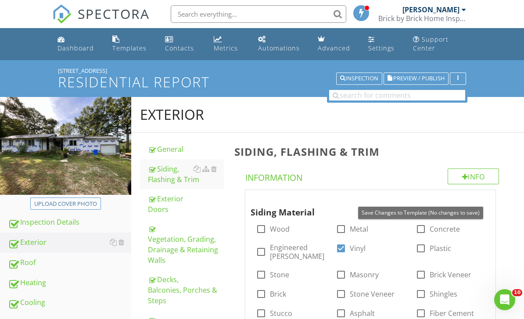
click at [412, 79] on span "Preview / Publish" at bounding box center [418, 79] width 51 height 6
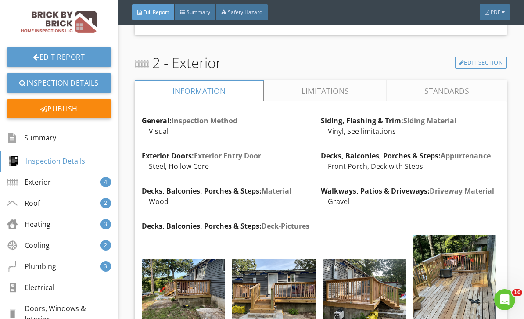
scroll to position [554, 0]
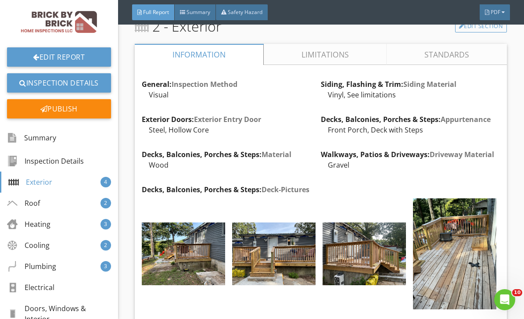
click at [348, 55] on link "Limitations" at bounding box center [325, 54] width 123 height 21
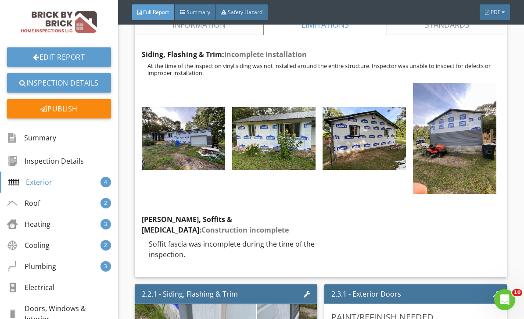
scroll to position [552, 0]
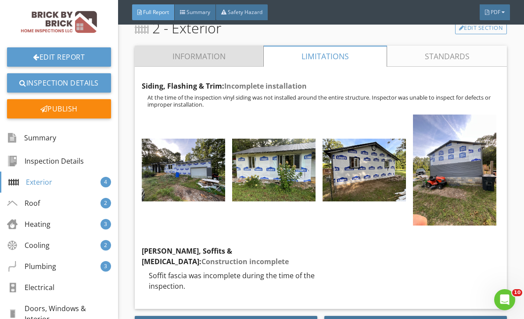
click at [230, 59] on link "Information" at bounding box center [199, 56] width 129 height 21
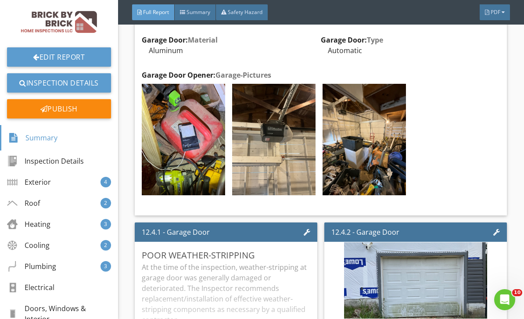
scroll to position [9609, 0]
